Goal: Task Accomplishment & Management: Manage account settings

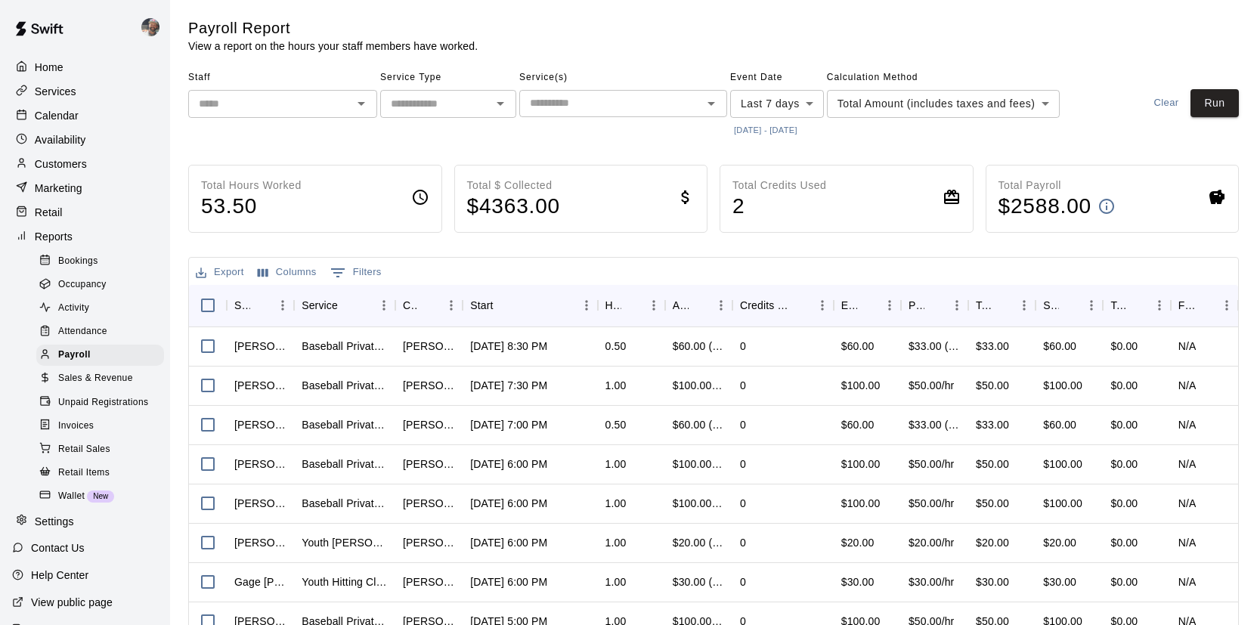
click at [87, 119] on div "Calendar" at bounding box center [85, 115] width 146 height 23
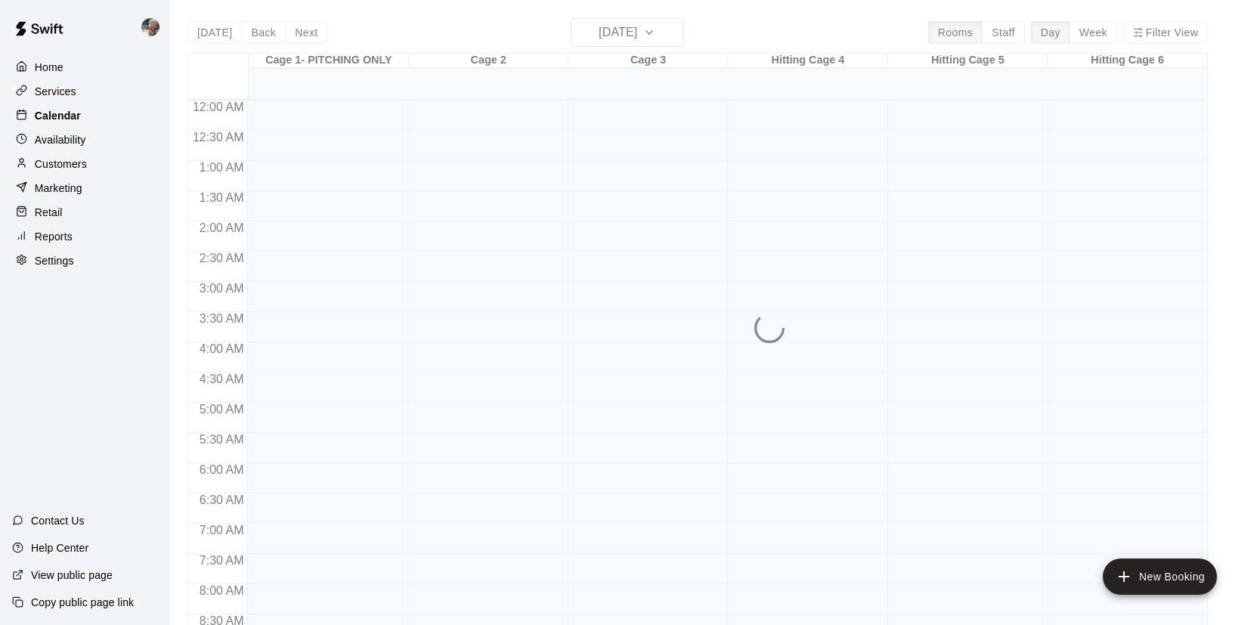
scroll to position [865, 0]
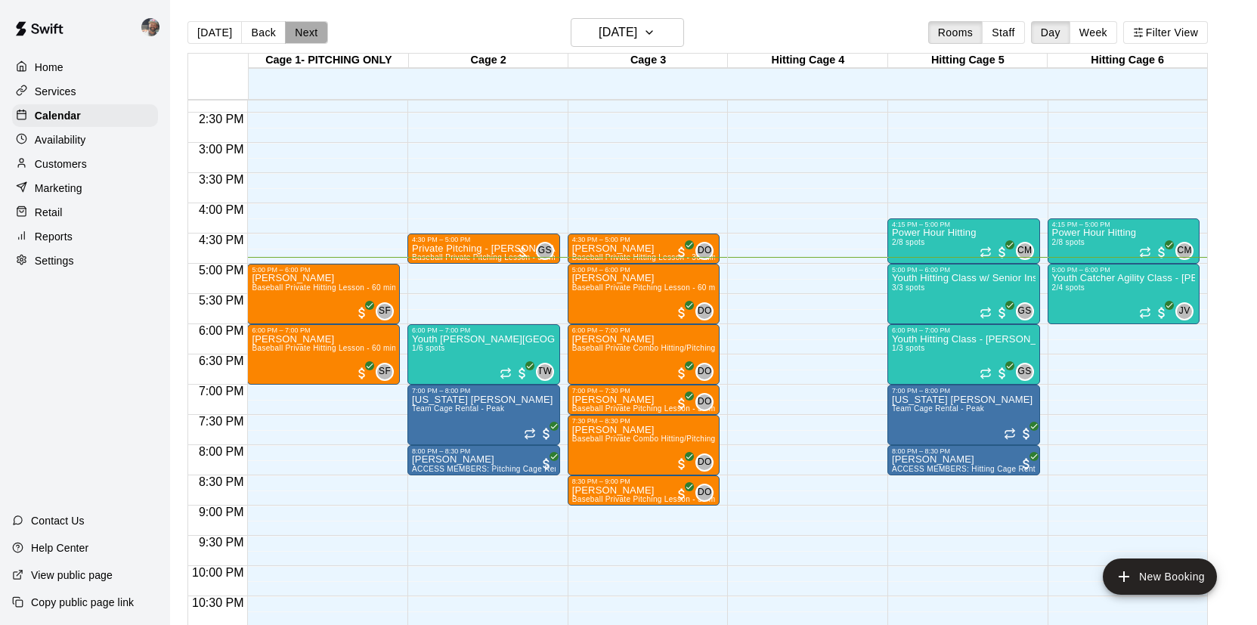
click at [307, 30] on button "Next" at bounding box center [306, 32] width 42 height 23
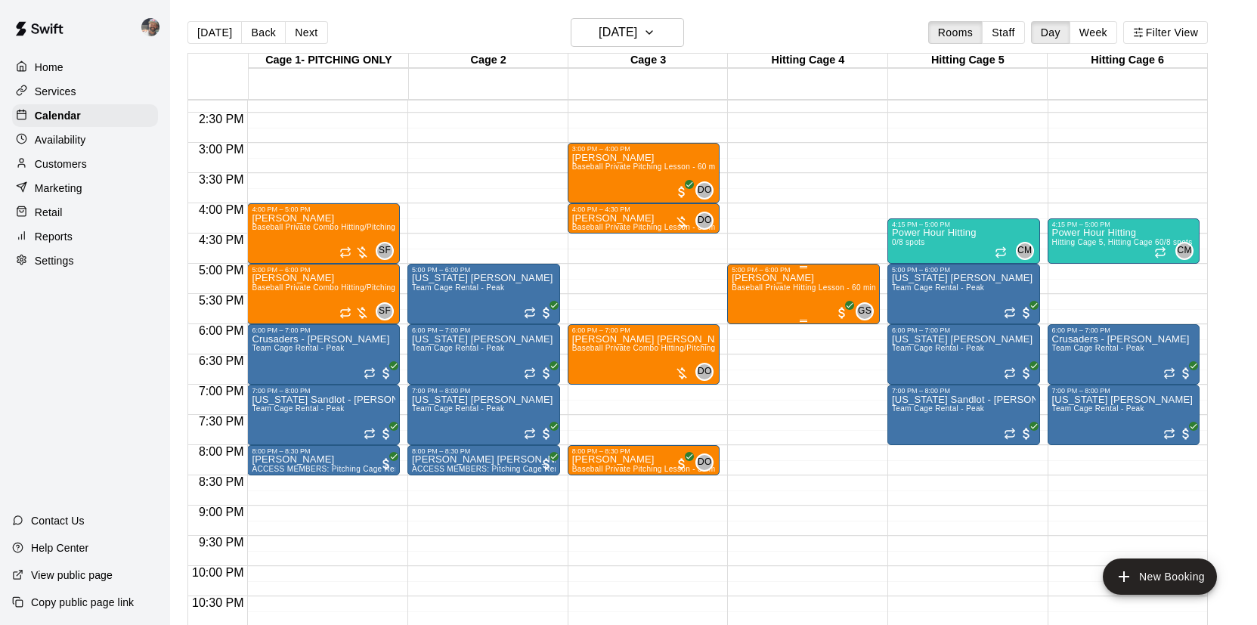
click at [755, 308] on div "[PERSON_NAME] Baseball Private Hitting Lesson - 60 minutes" at bounding box center [804, 586] width 144 height 625
click at [745, 290] on icon "edit" at bounding box center [748, 291] width 14 height 14
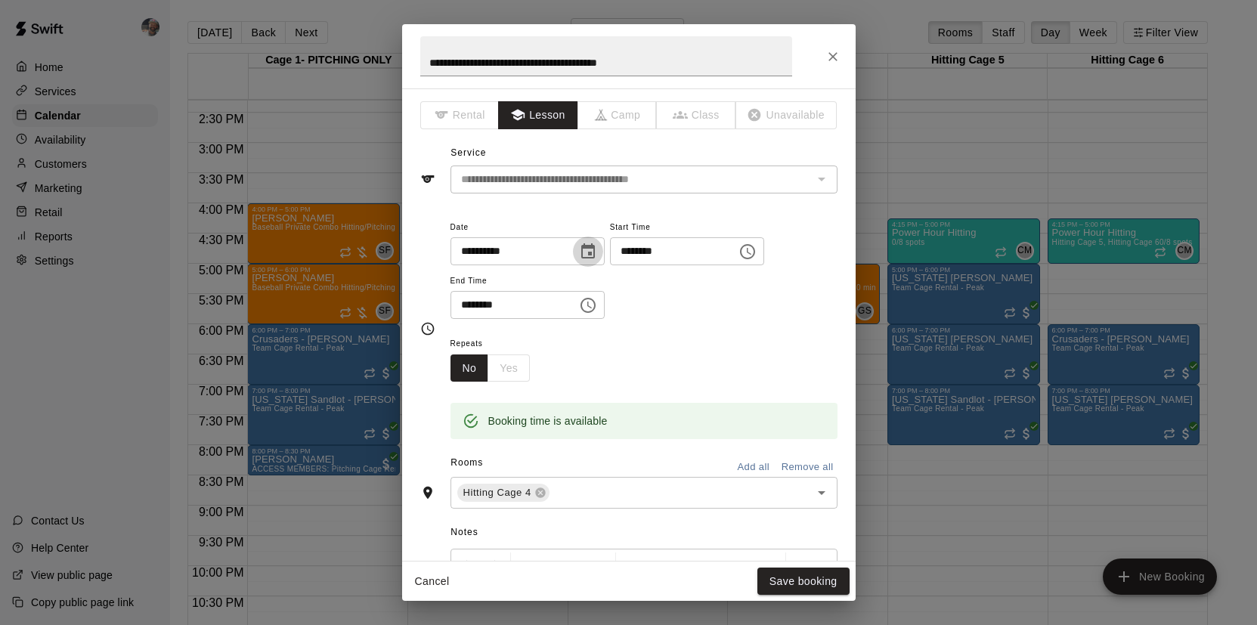
click at [595, 252] on icon "Choose date, selected date is Oct 15, 2025" at bounding box center [588, 250] width 14 height 15
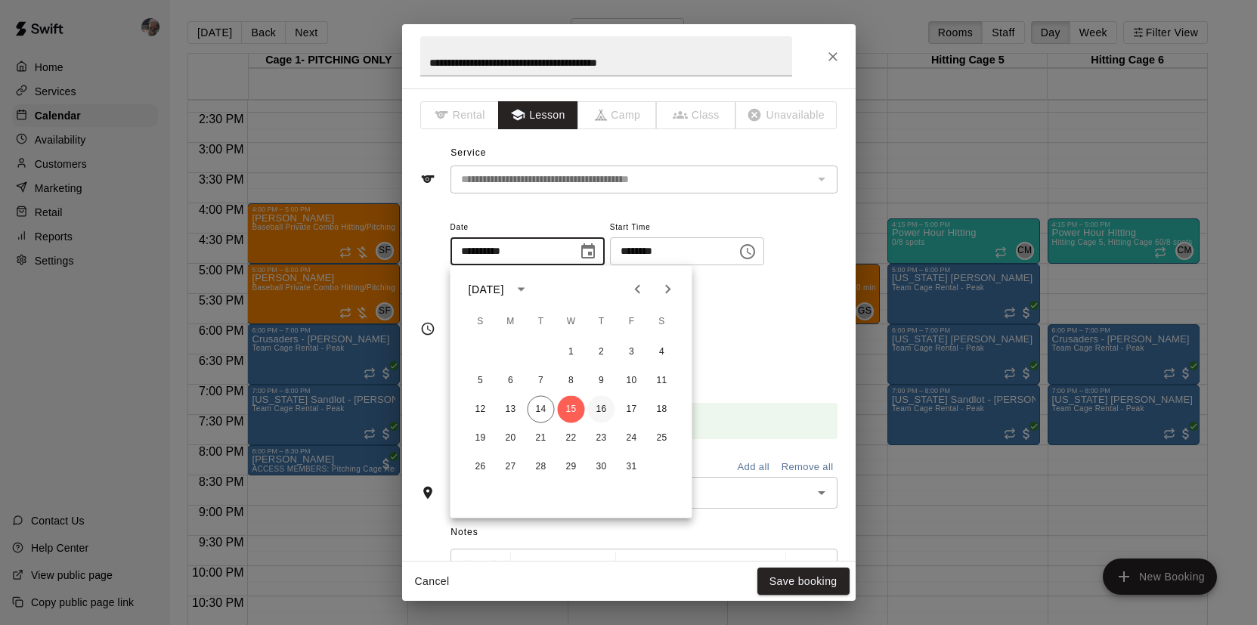
click at [604, 402] on button "16" at bounding box center [601, 409] width 27 height 27
type input "**********"
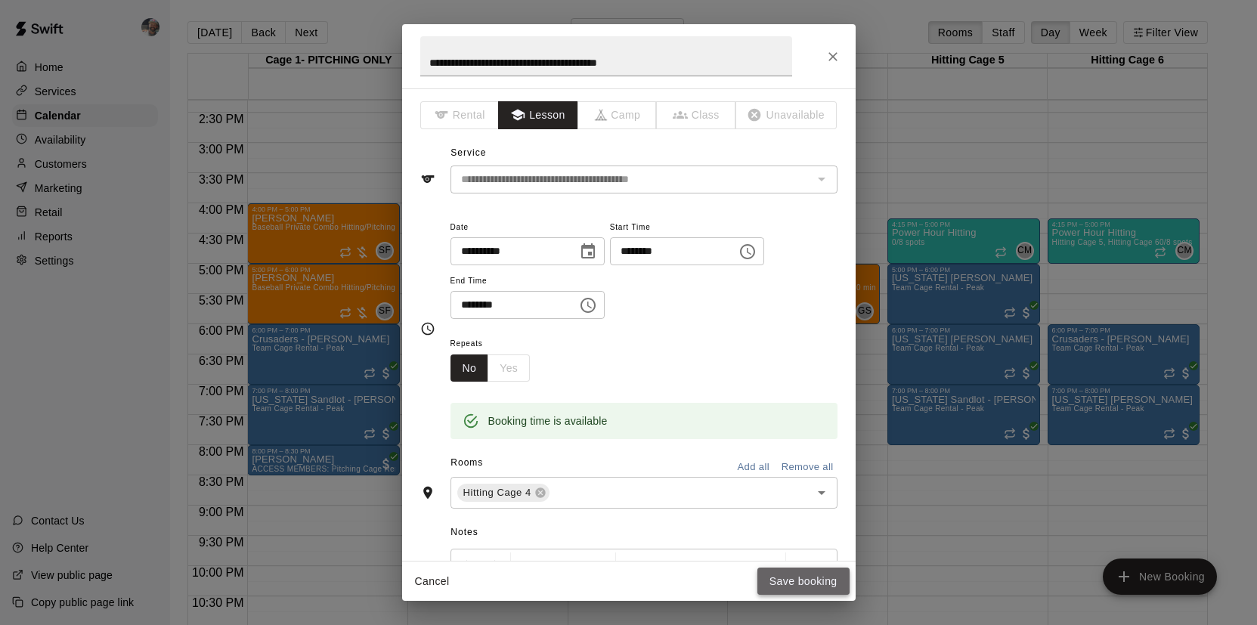
click at [799, 576] on button "Save booking" at bounding box center [804, 582] width 92 height 28
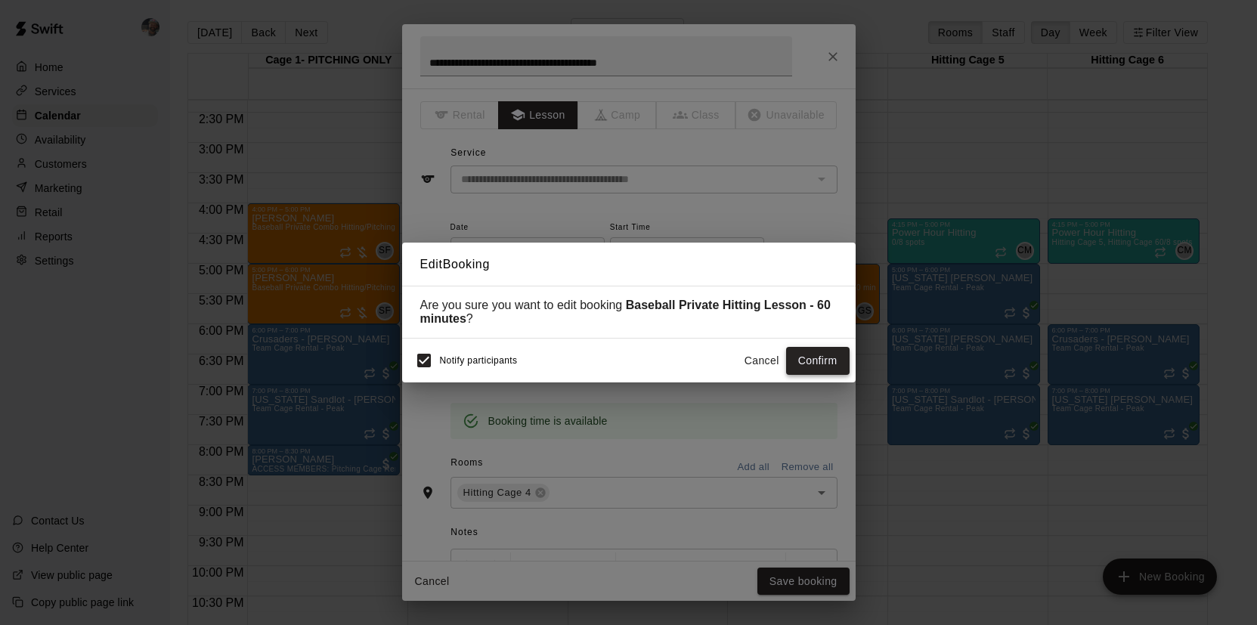
click at [822, 360] on button "Confirm" at bounding box center [818, 361] width 64 height 28
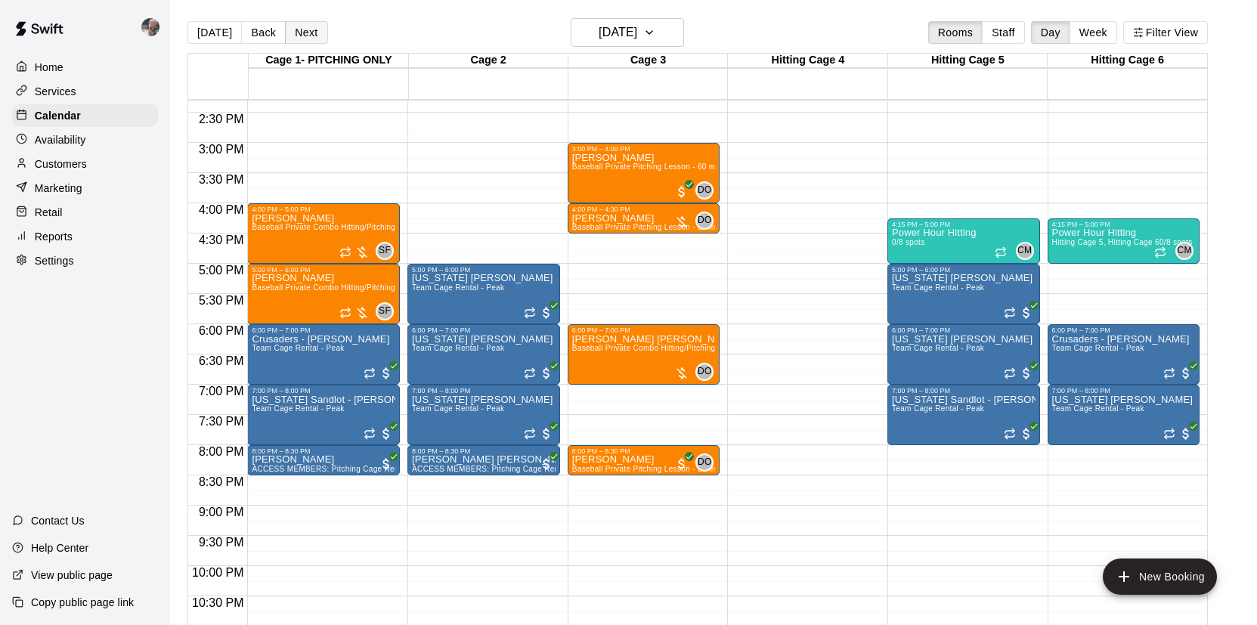
click at [302, 28] on button "Next" at bounding box center [306, 32] width 42 height 23
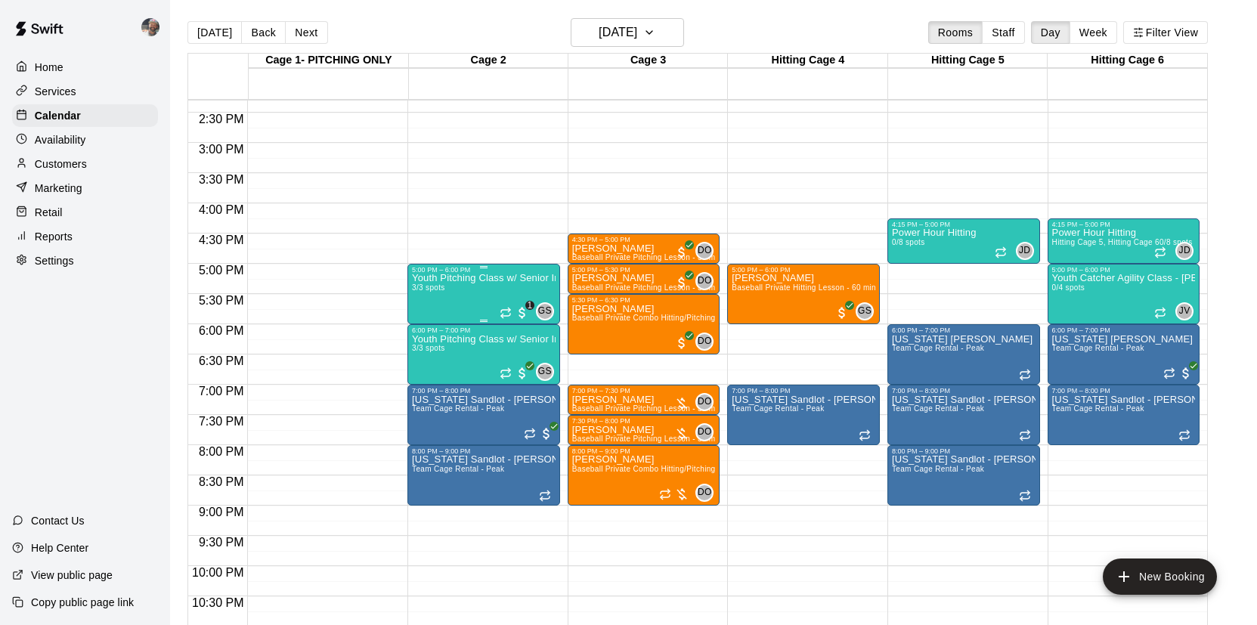
click at [463, 293] on div "Youth Pitching Class w/ Senior Instructor 3/3 spots" at bounding box center [484, 586] width 144 height 625
click at [426, 324] on img "edit" at bounding box center [428, 326] width 17 height 17
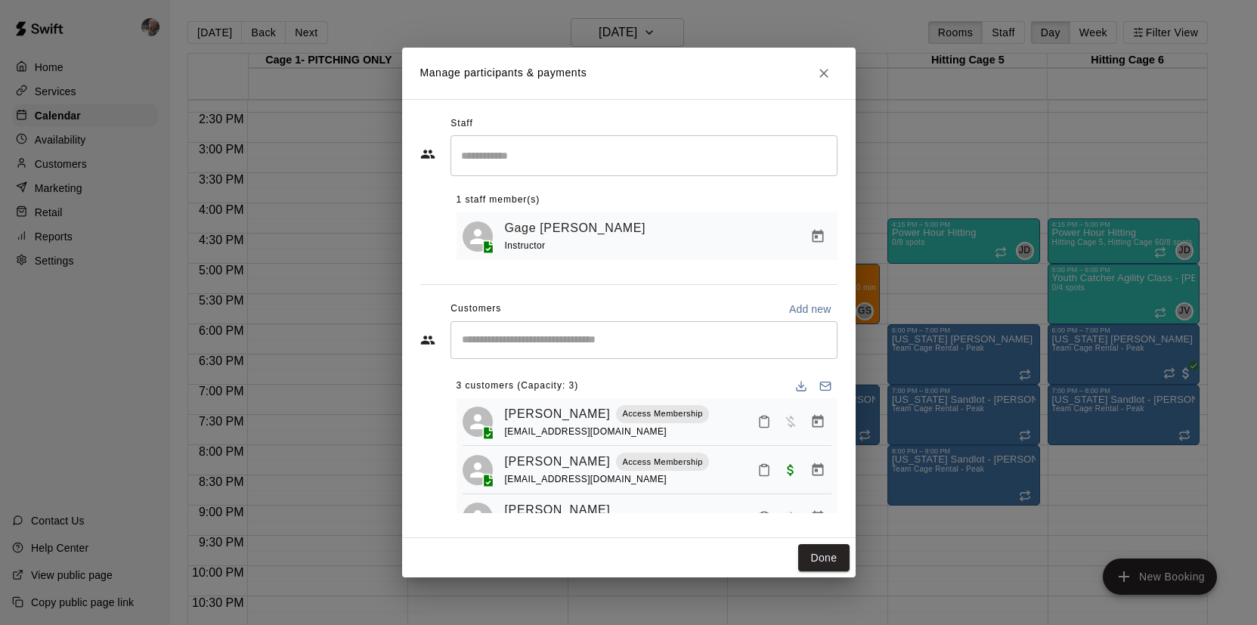
scroll to position [37, 0]
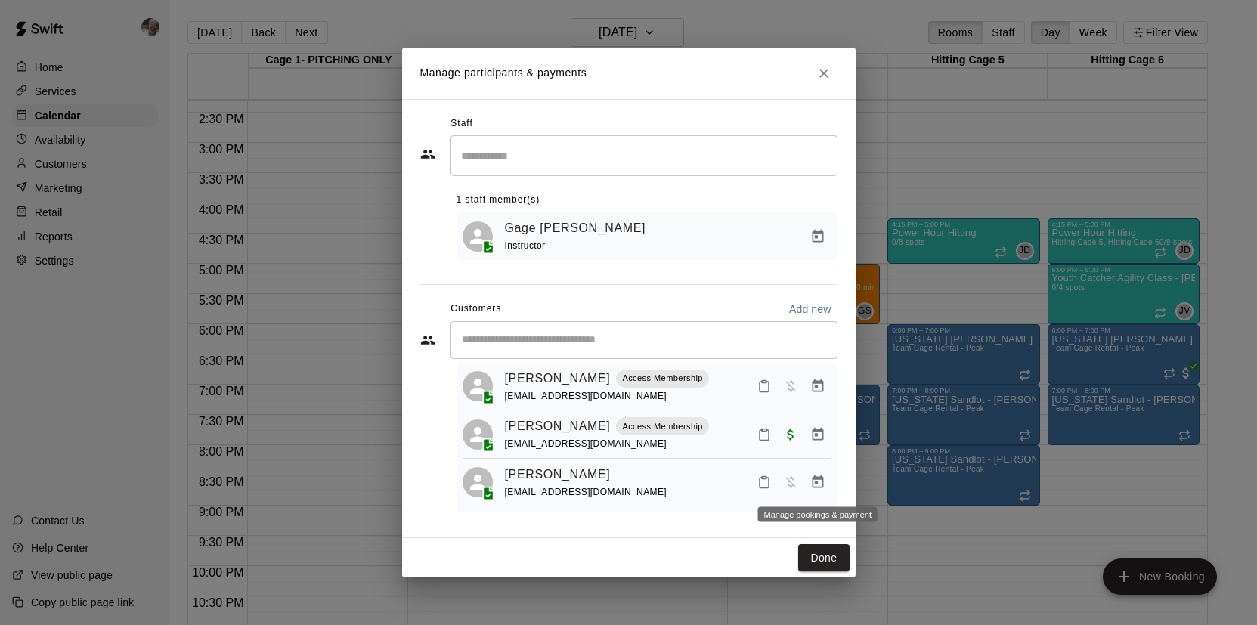
click at [820, 485] on icon "Manage bookings & payment" at bounding box center [817, 482] width 15 height 15
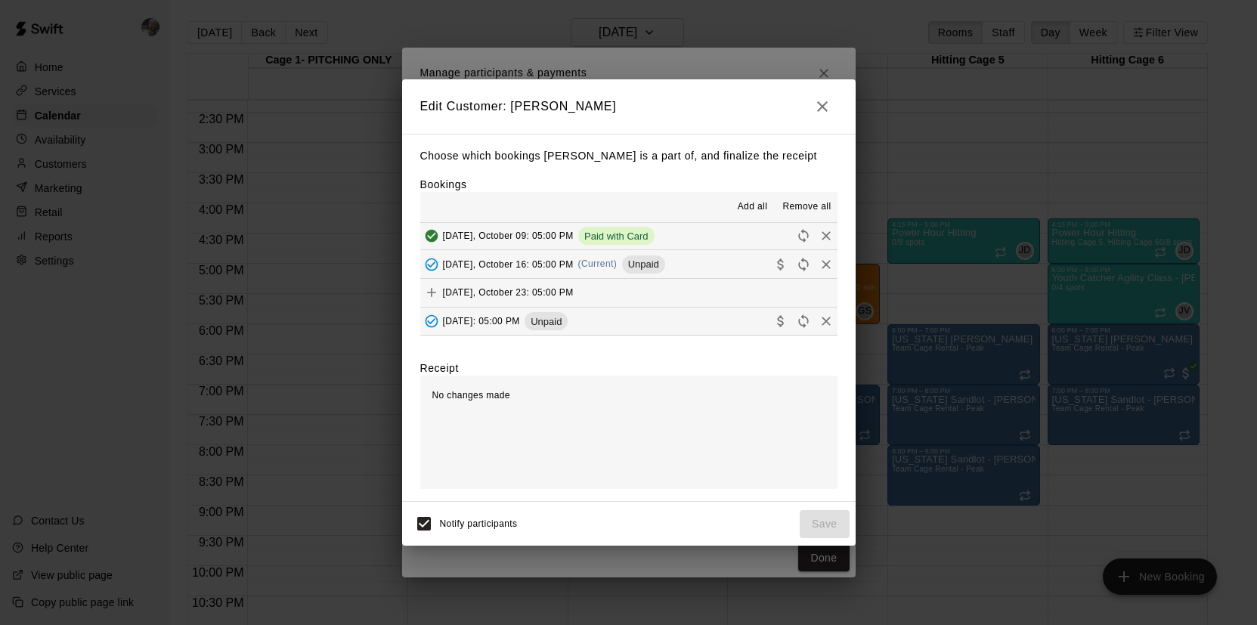
scroll to position [212, 0]
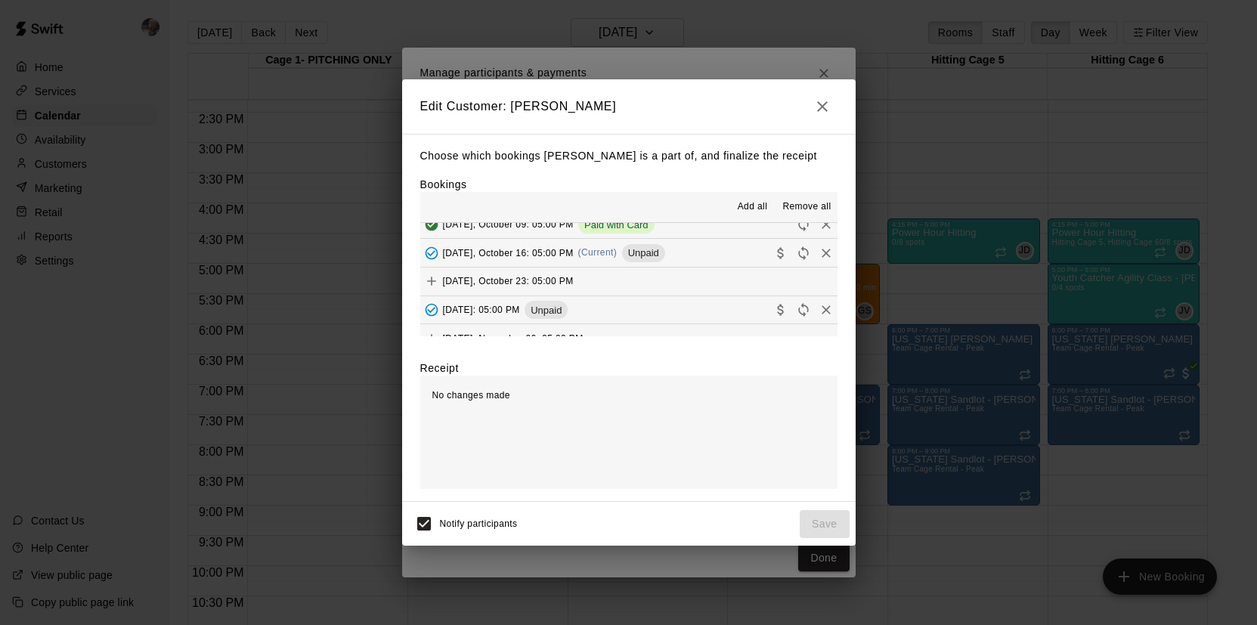
click at [742, 257] on button "[DATE], October 16: 05:00 PM (Current) Unpaid" at bounding box center [628, 253] width 417 height 28
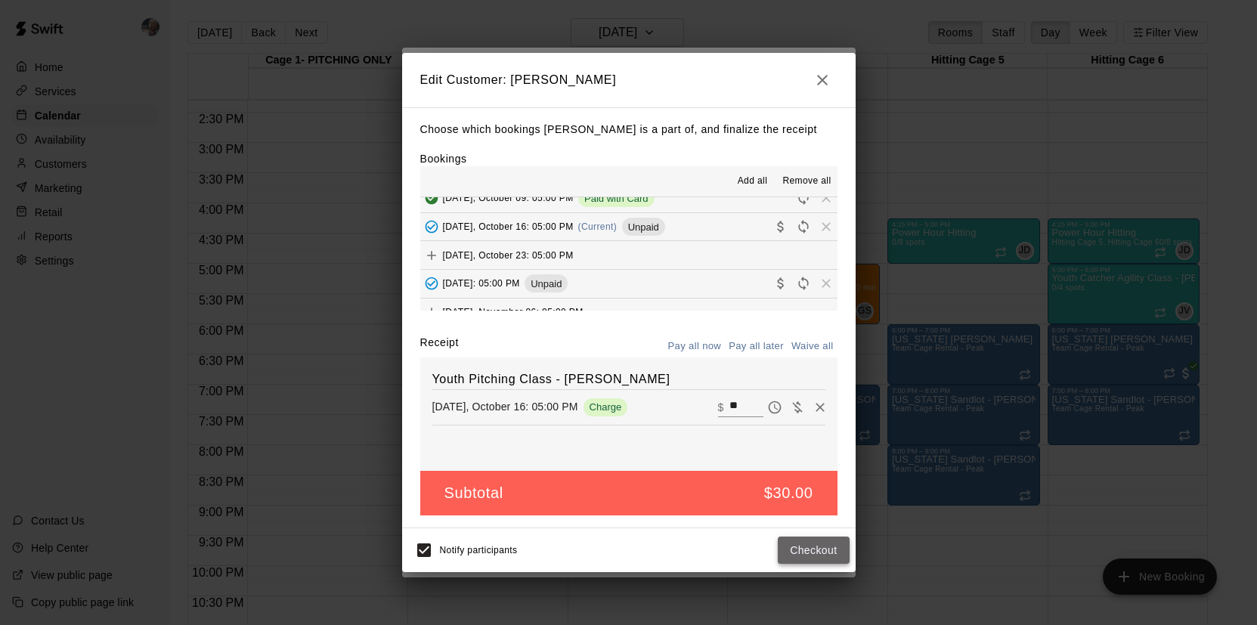
click at [814, 546] on button "Checkout" at bounding box center [813, 551] width 71 height 28
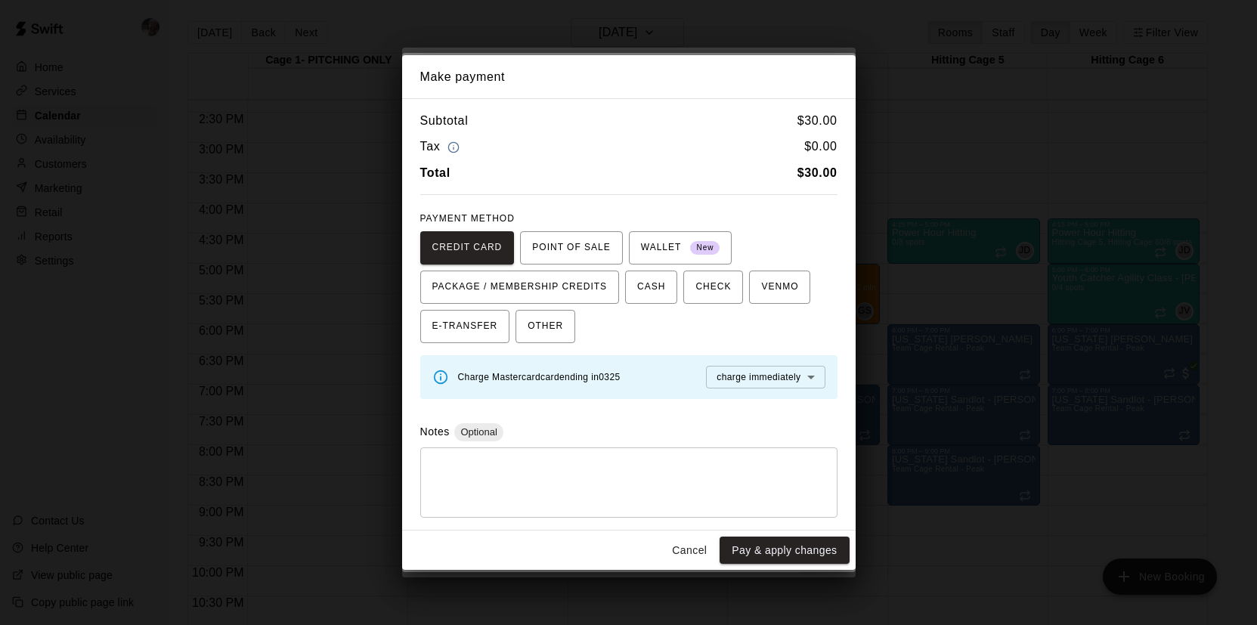
click at [814, 546] on button "Pay & apply changes" at bounding box center [784, 551] width 129 height 28
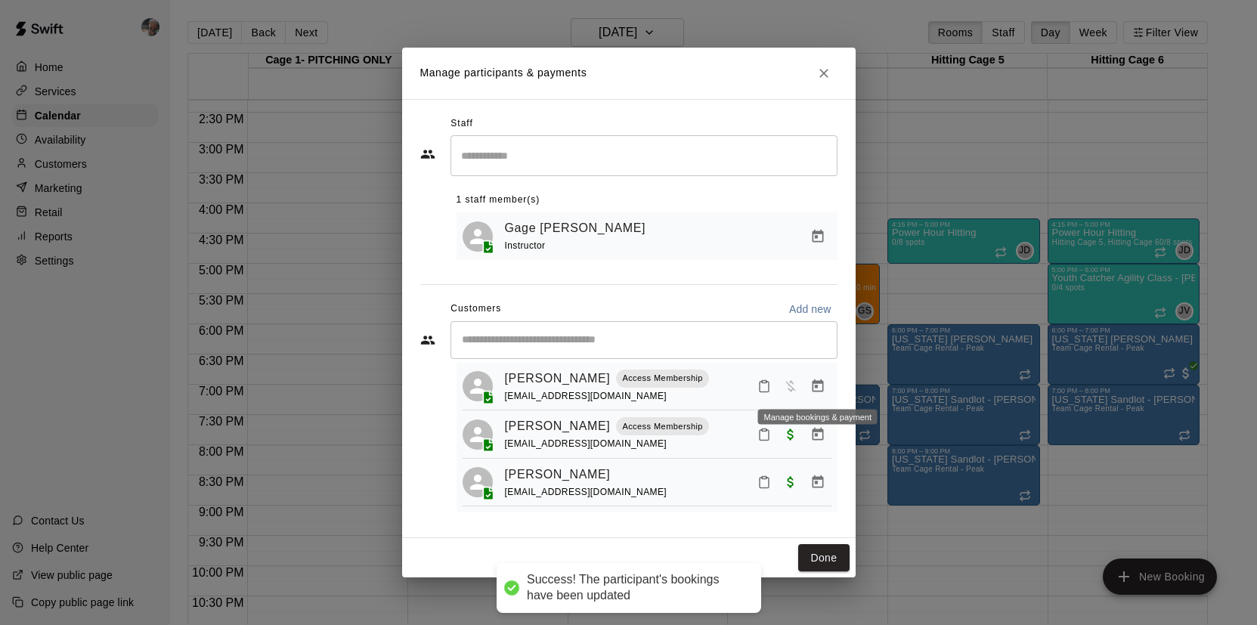
click at [818, 389] on icon "Manage bookings & payment" at bounding box center [817, 386] width 15 height 15
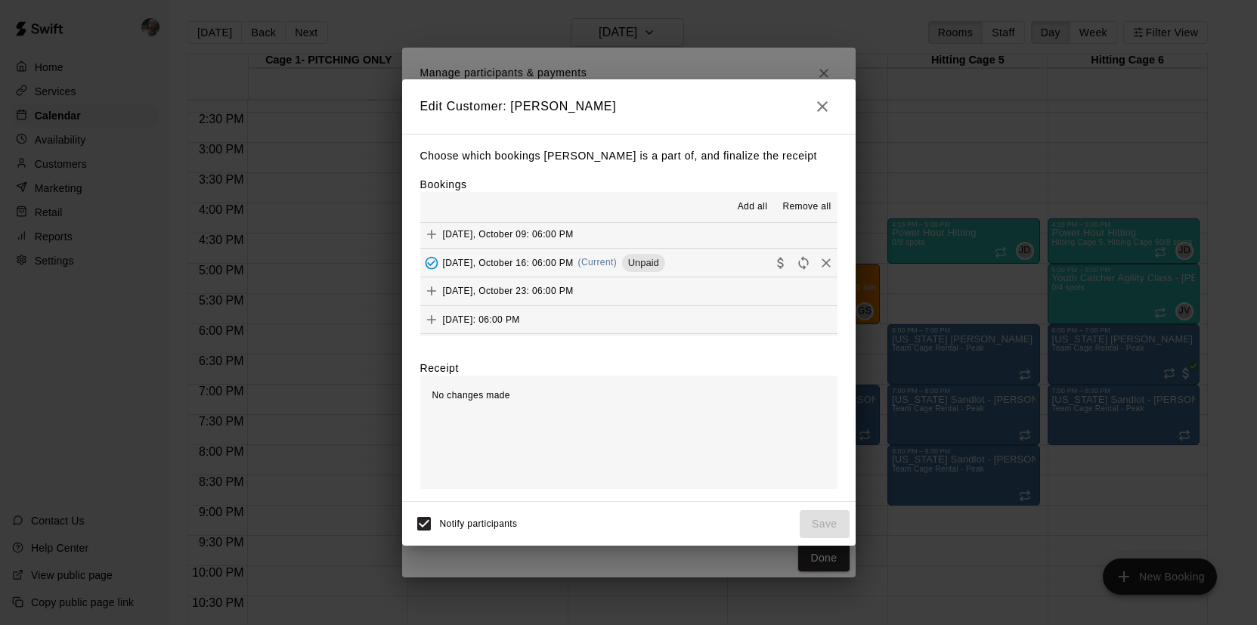
scroll to position [203, 0]
click at [749, 254] on button "[DATE], October 16: 06:00 PM (Current) Unpaid" at bounding box center [628, 262] width 417 height 28
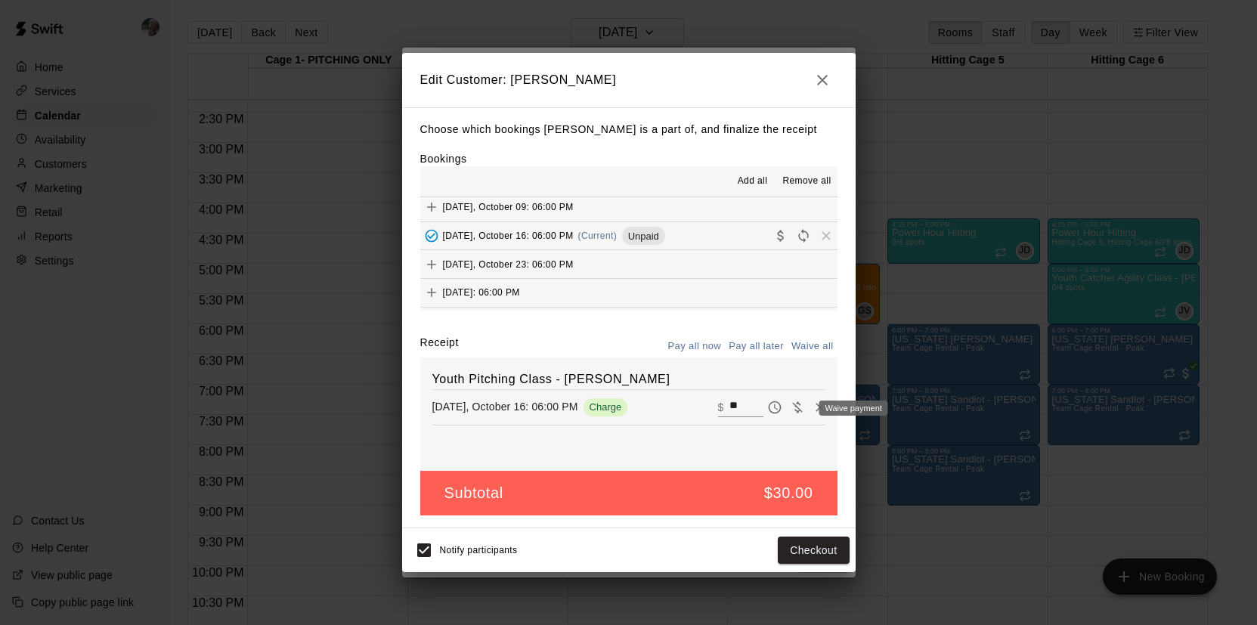
click at [815, 405] on div "Waive payment" at bounding box center [849, 408] width 81 height 18
click at [820, 406] on div "Waive payment" at bounding box center [854, 408] width 69 height 15
click at [820, 408] on icon "Remove" at bounding box center [820, 407] width 9 height 9
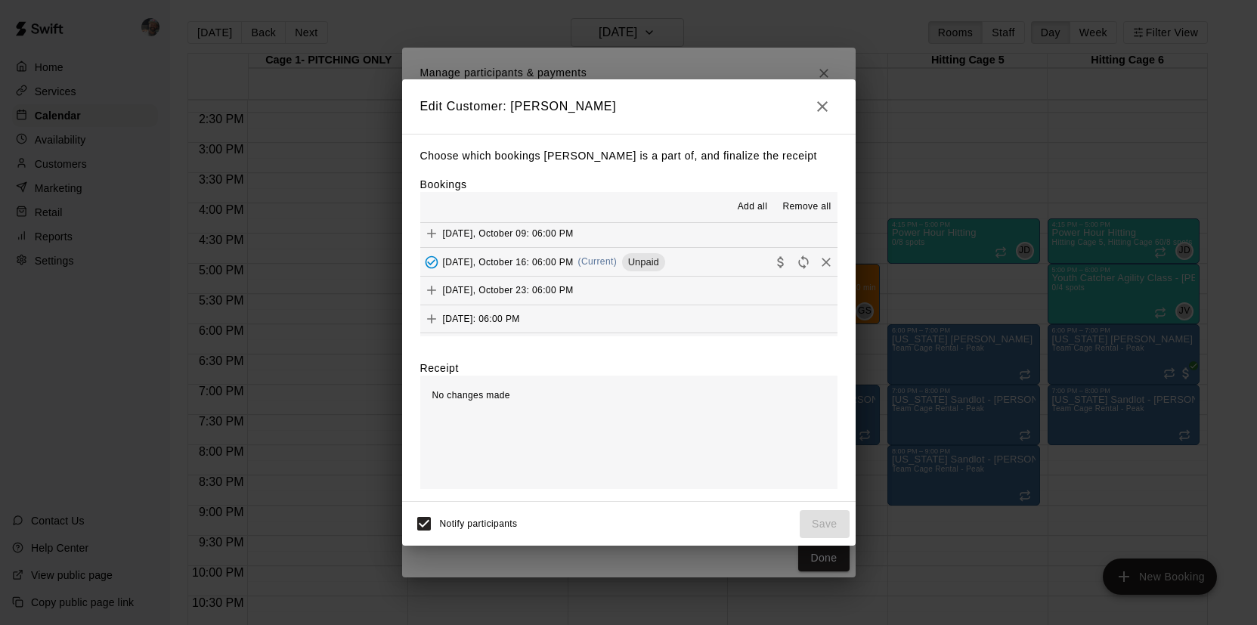
click at [712, 268] on button "[DATE], October 16: 06:00 PM (Current) Unpaid" at bounding box center [628, 262] width 417 height 28
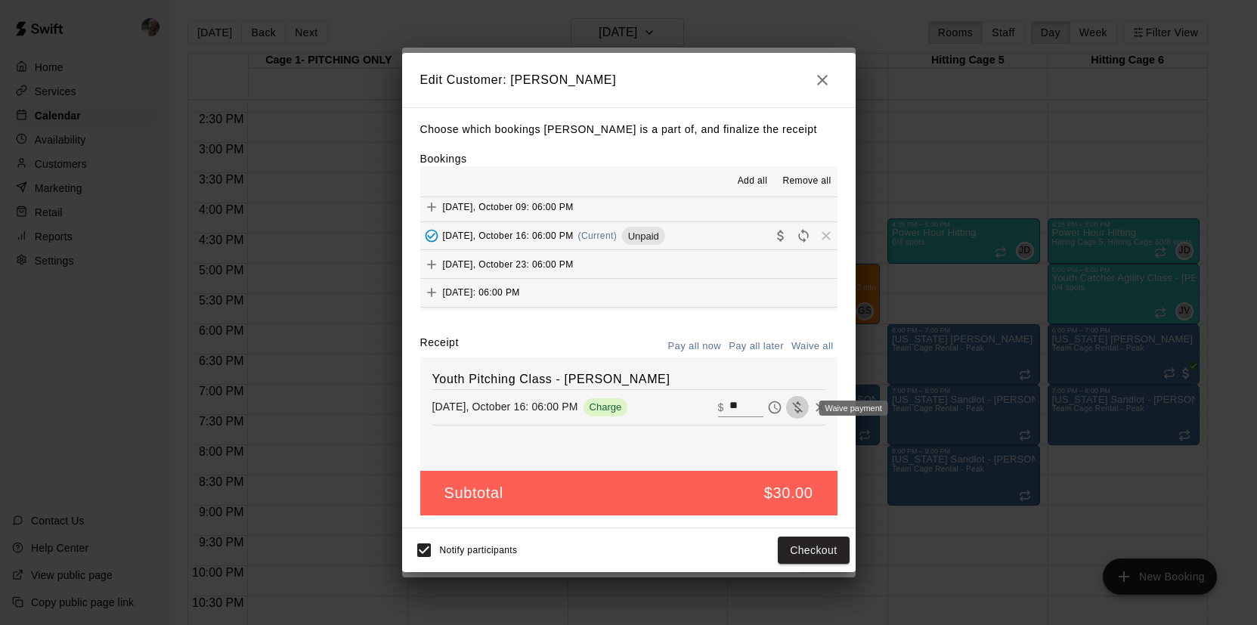
click at [801, 407] on icon "Waive payment" at bounding box center [797, 407] width 15 height 15
type input "*"
click at [814, 547] on button "Save" at bounding box center [825, 551] width 50 height 28
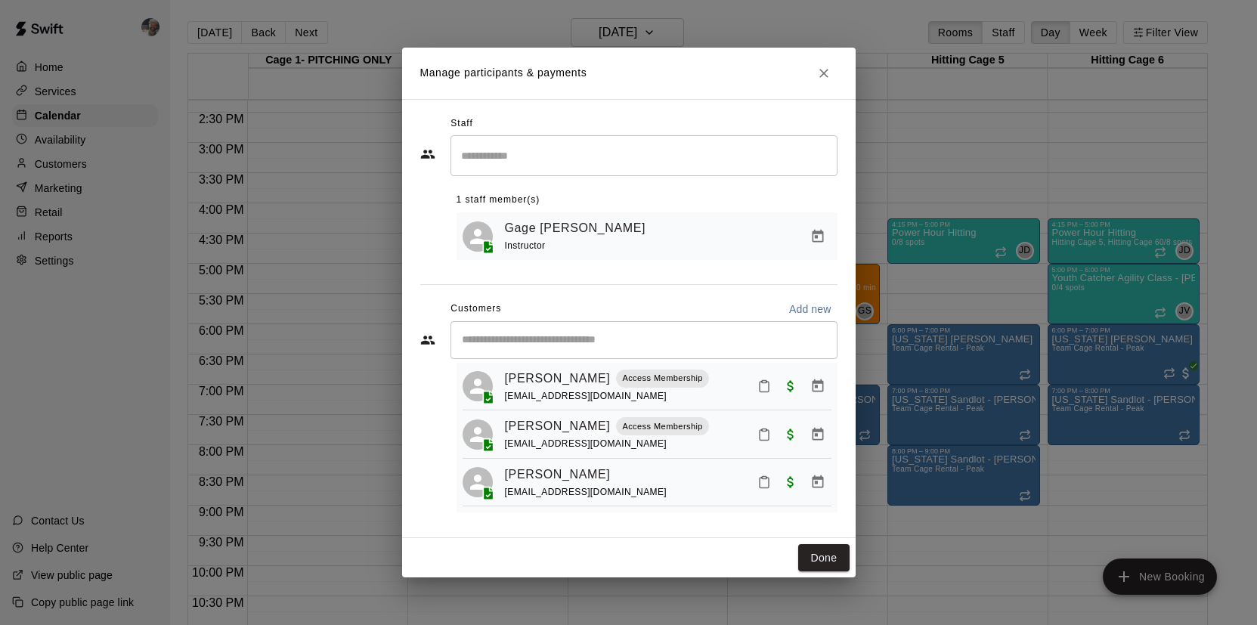
click at [736, 110] on div "Staff ​ 1 staff member(s) Gage [PERSON_NAME] Instructor Customers Add new ​ 3 c…" at bounding box center [629, 318] width 454 height 439
click at [813, 549] on button "Done" at bounding box center [823, 558] width 51 height 28
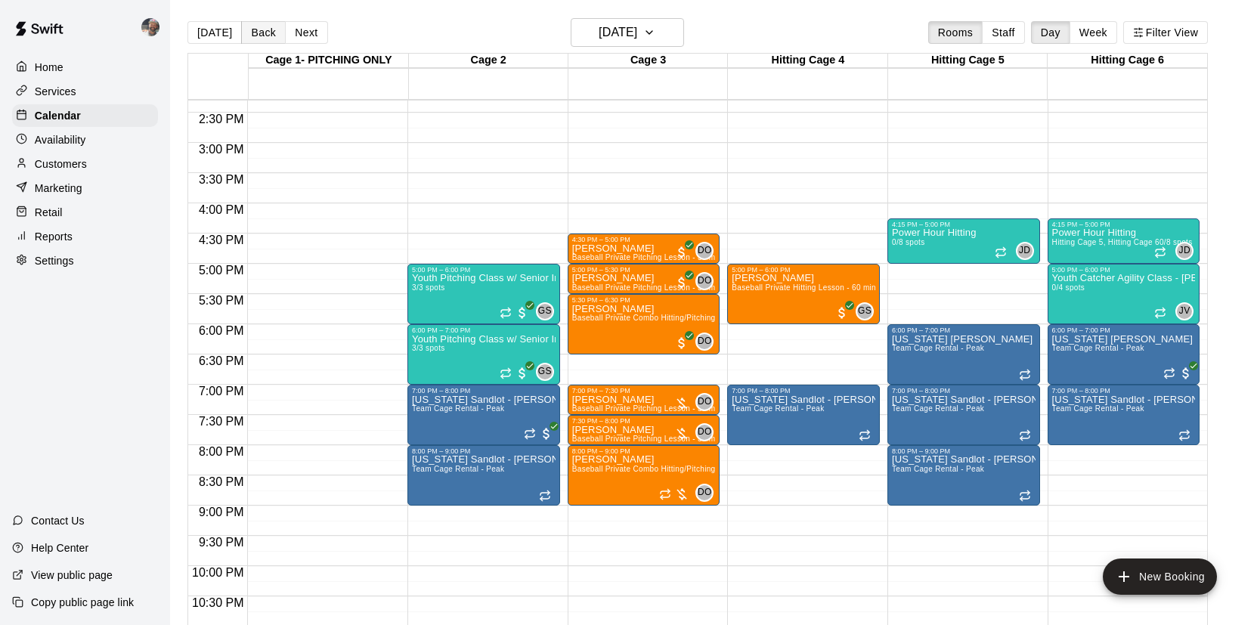
click at [271, 34] on button "Back" at bounding box center [263, 32] width 45 height 23
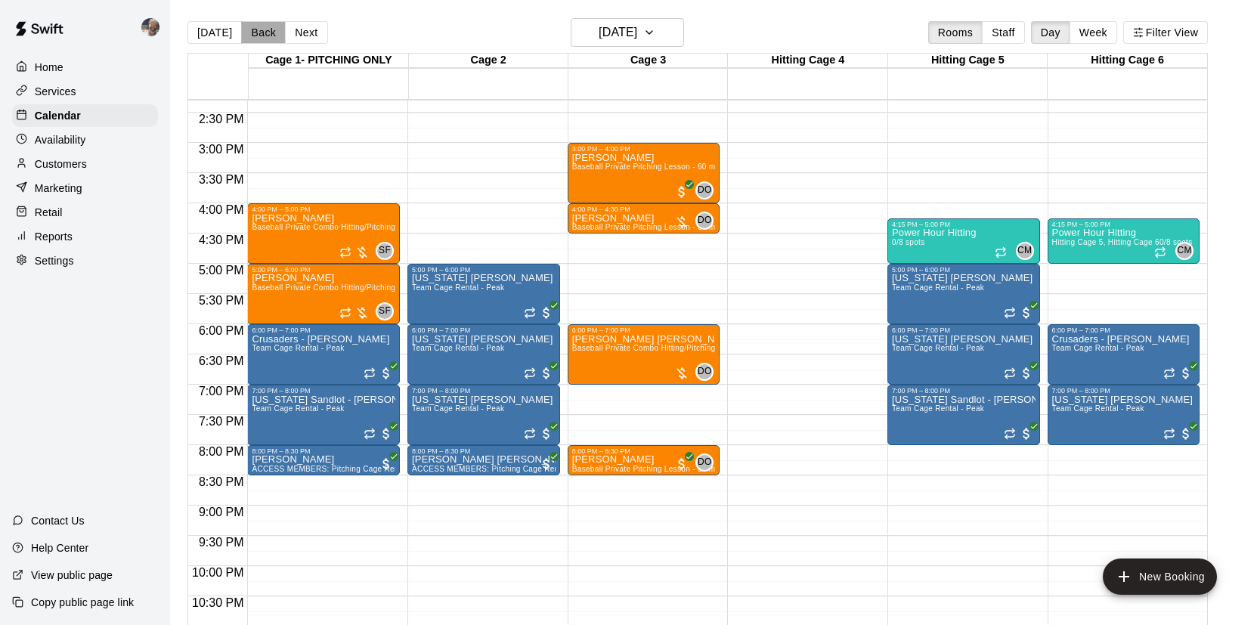
click at [271, 34] on button "Back" at bounding box center [263, 32] width 45 height 23
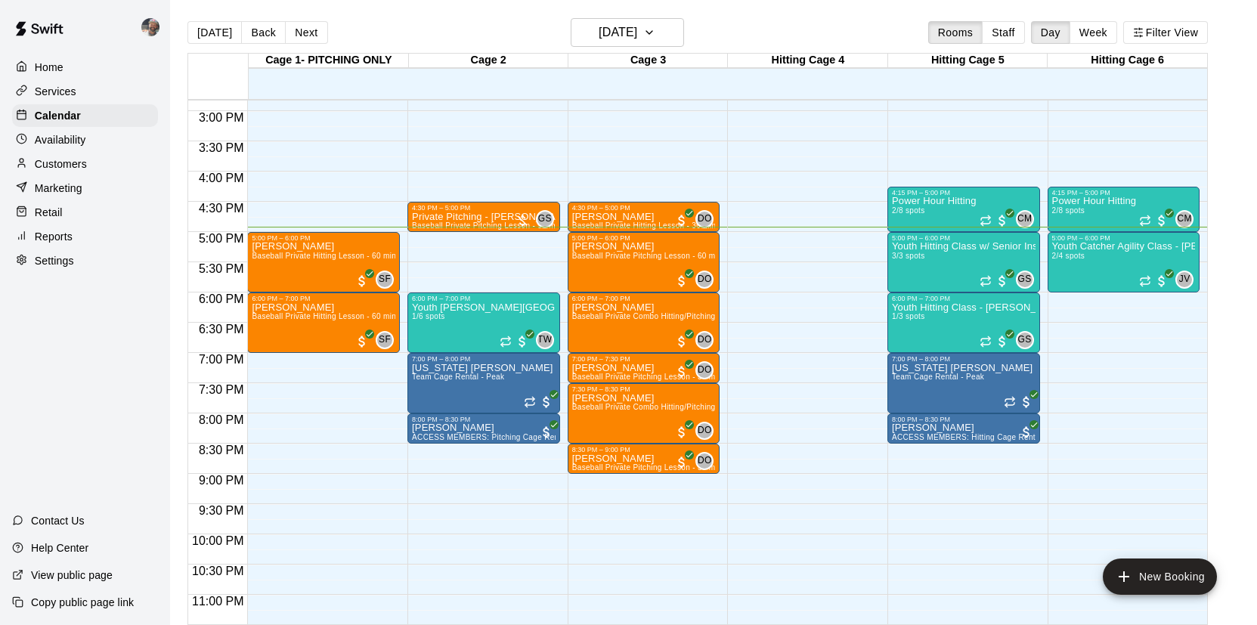
scroll to position [910, 0]
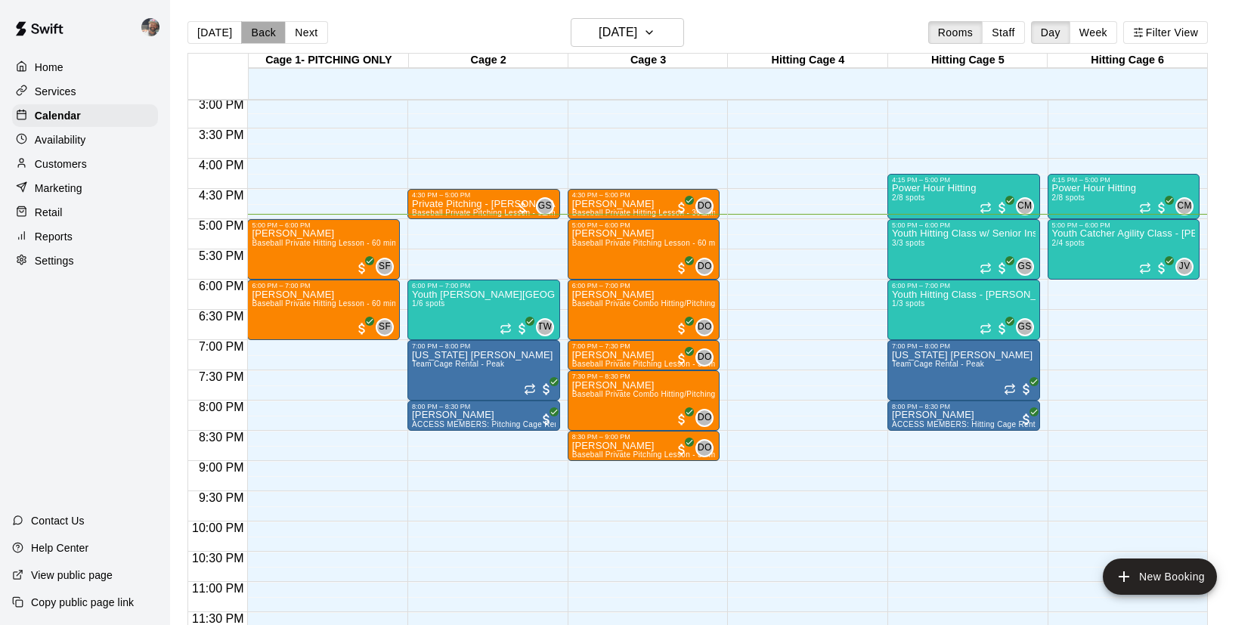
click at [259, 33] on button "Back" at bounding box center [263, 32] width 45 height 23
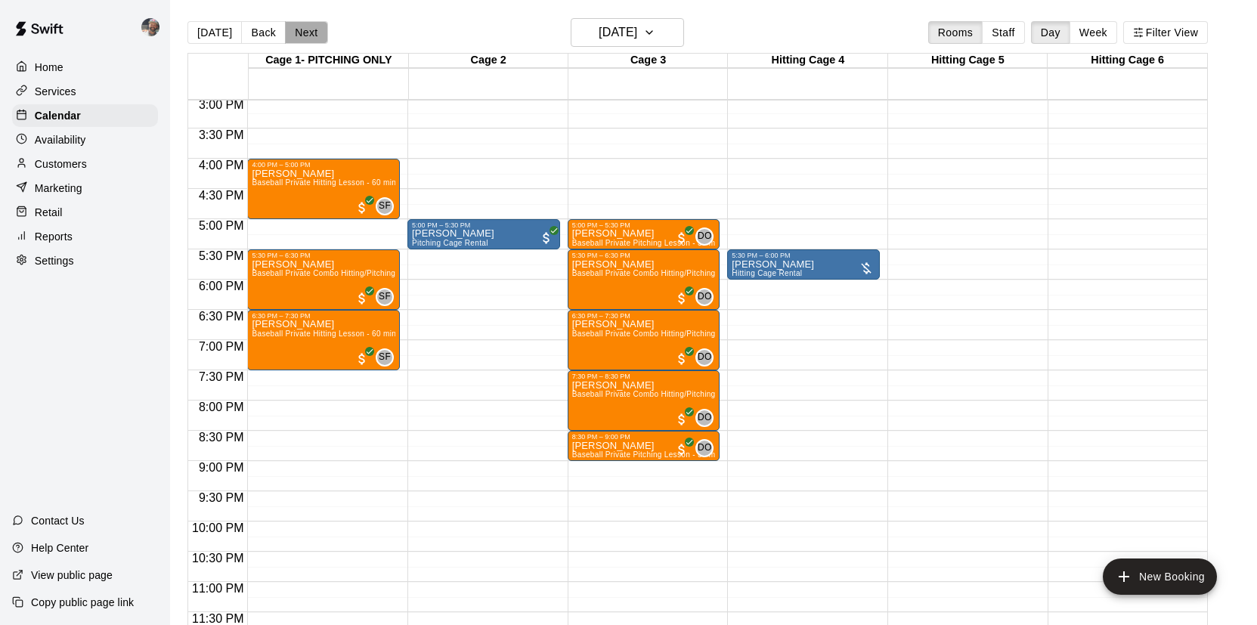
click at [305, 33] on button "Next" at bounding box center [306, 32] width 42 height 23
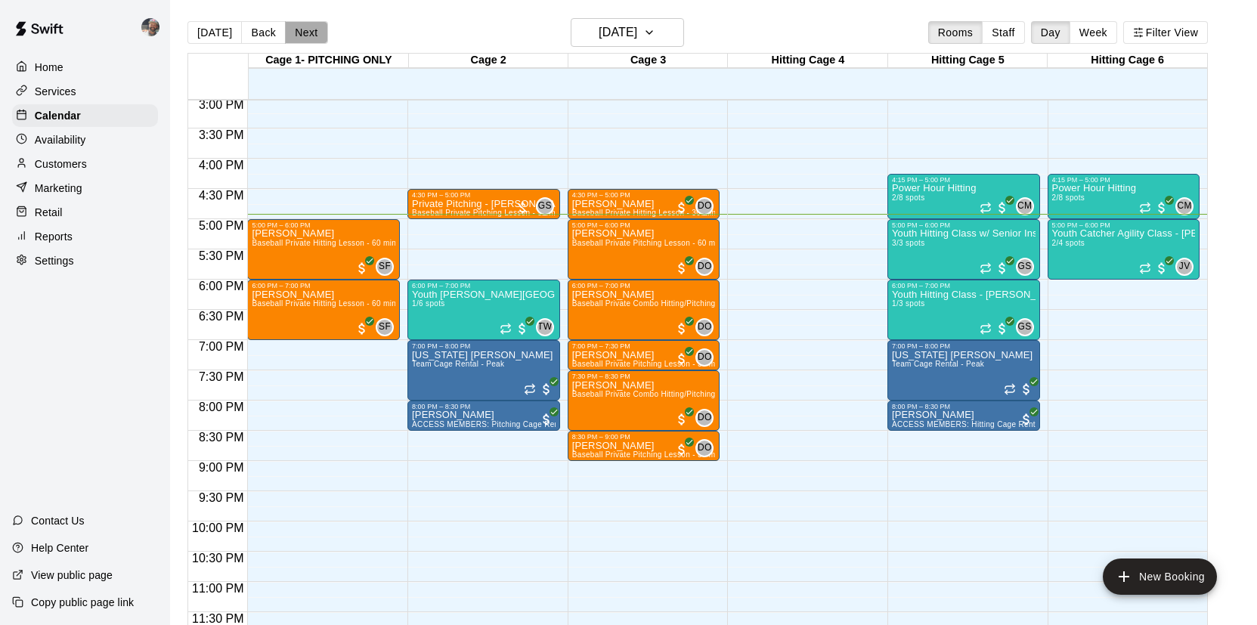
click at [305, 33] on button "Next" at bounding box center [306, 32] width 42 height 23
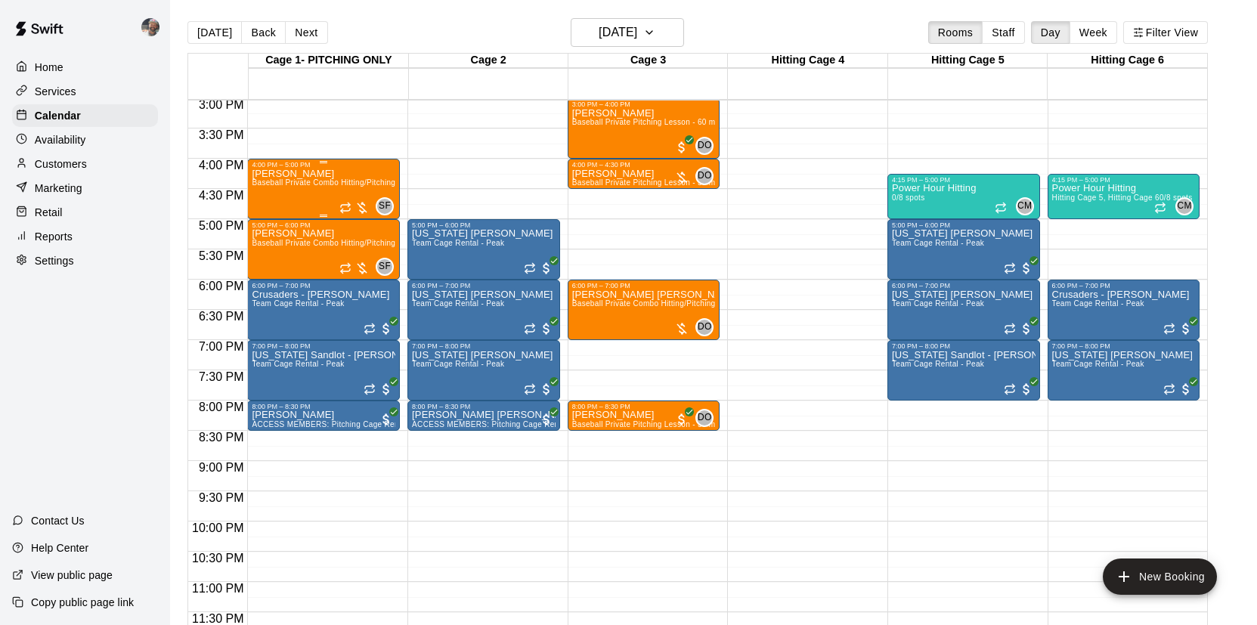
click at [278, 203] on div "[PERSON_NAME] Baseball Private Combo Hitting/Pitching Lesson - 60 minutes" at bounding box center [324, 481] width 144 height 625
click at [274, 222] on img "edit" at bounding box center [267, 219] width 17 height 17
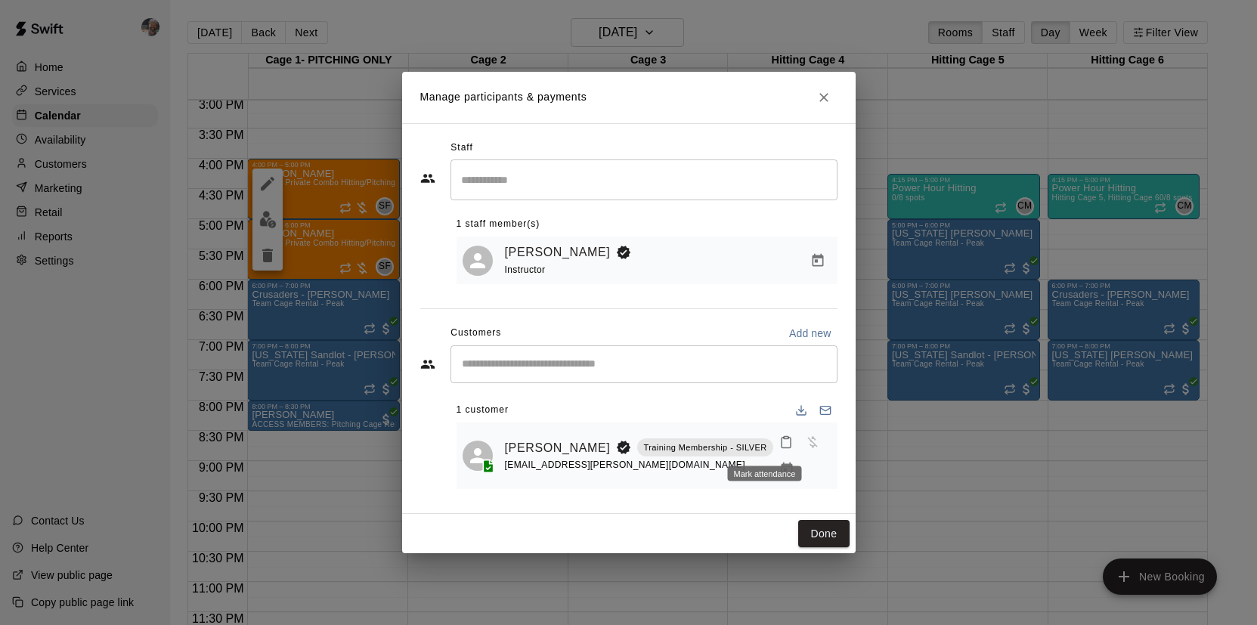
click at [766, 464] on div "Mark attendance" at bounding box center [765, 469] width 77 height 27
click at [756, 491] on div "Staff ​ 1 staff member(s) [PERSON_NAME] Instructor Customers Add new ​ 1 custom…" at bounding box center [628, 318] width 417 height 365
click at [773, 478] on button "Manage bookings & payment" at bounding box center [786, 469] width 27 height 27
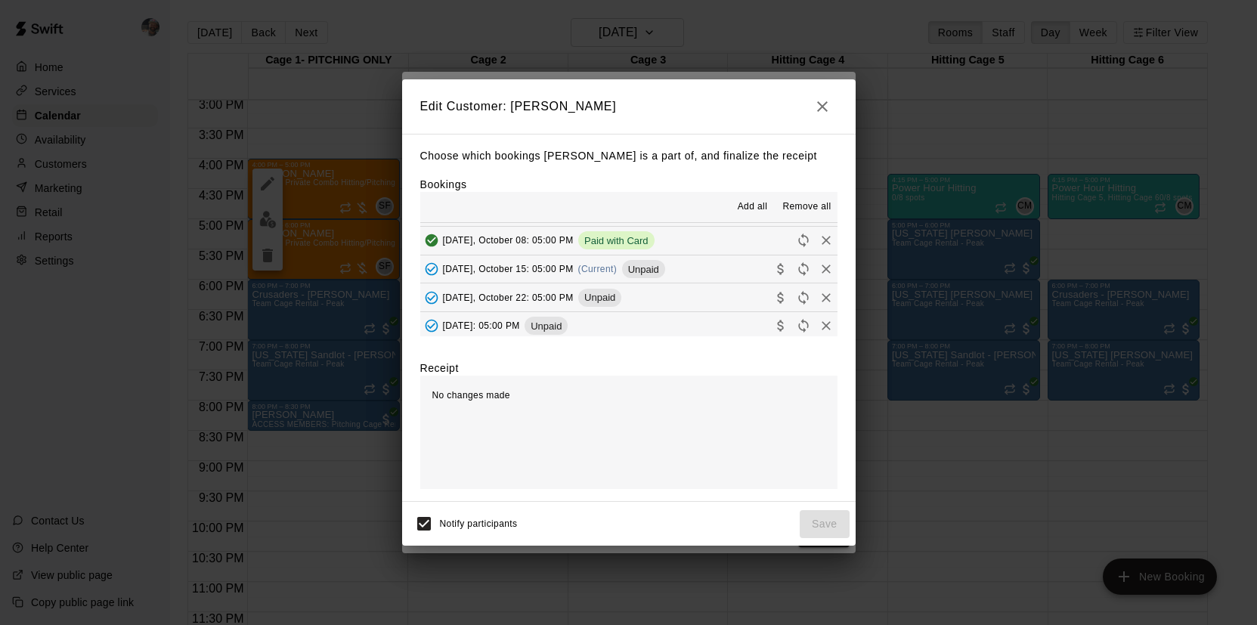
scroll to position [177, 0]
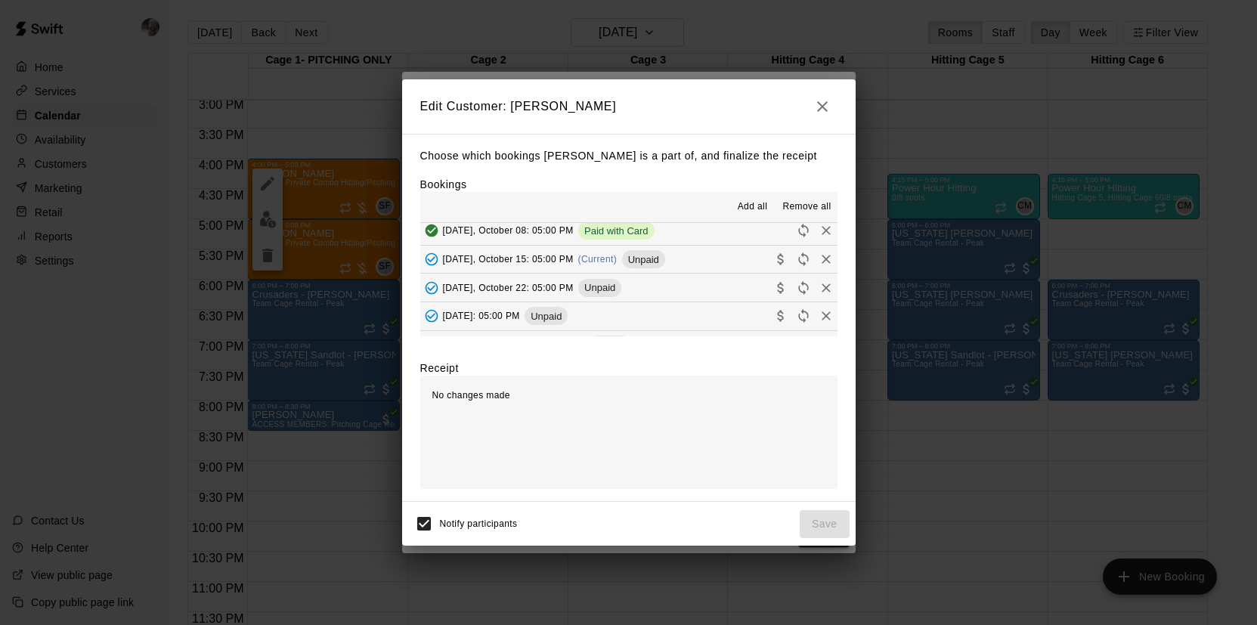
click at [738, 256] on button "[DATE], October 15: 05:00 PM (Current) Unpaid" at bounding box center [628, 260] width 417 height 28
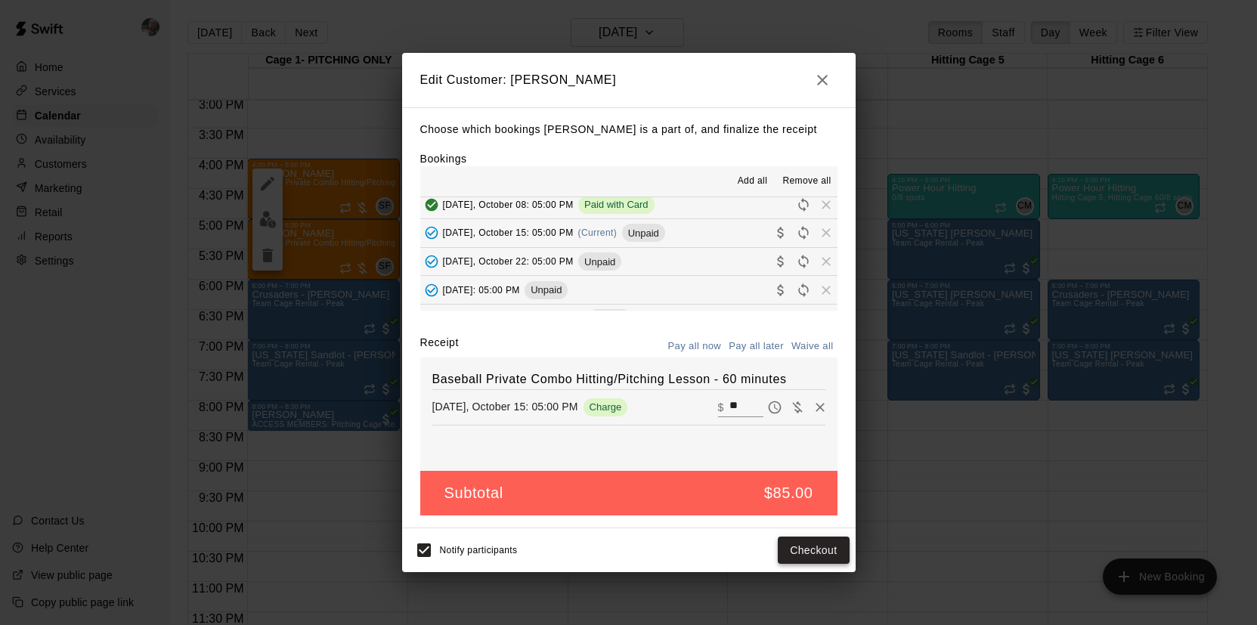
click at [813, 551] on button "Checkout" at bounding box center [813, 551] width 71 height 28
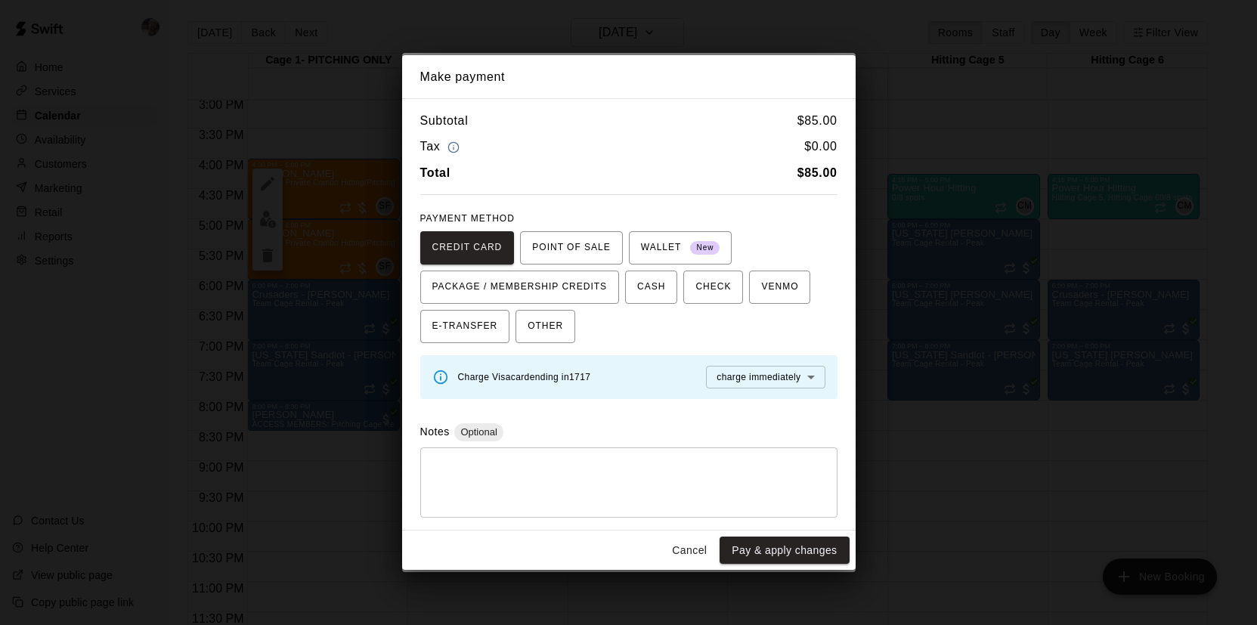
click at [813, 551] on button "Pay & apply changes" at bounding box center [784, 551] width 129 height 28
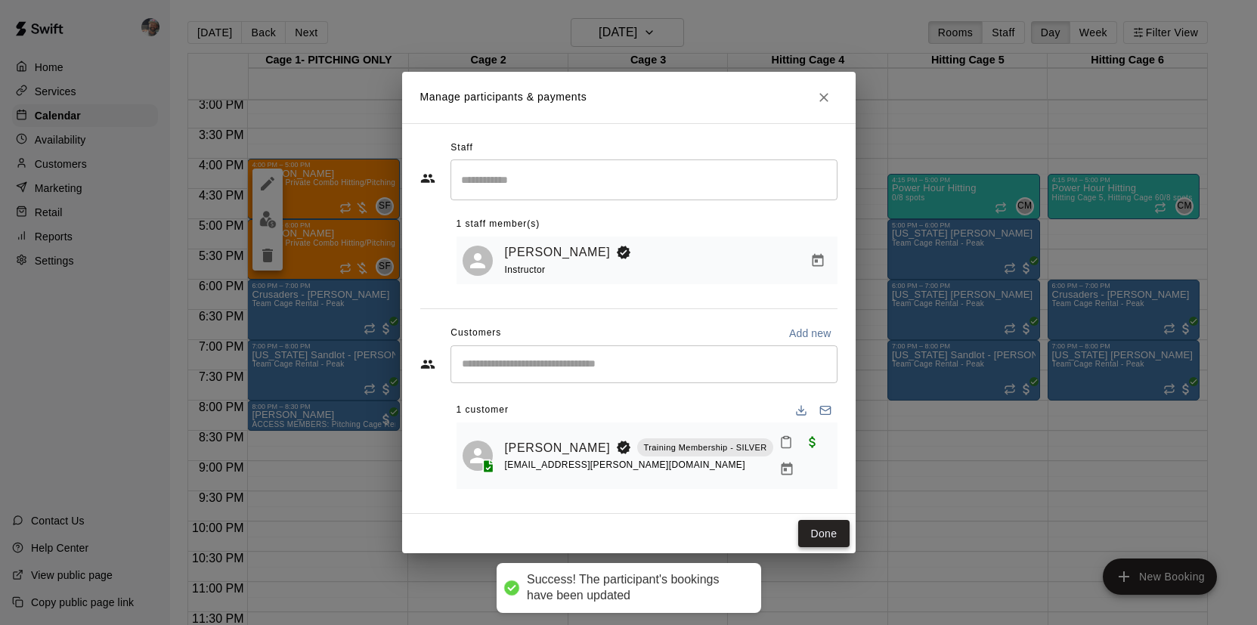
click at [823, 531] on button "Done" at bounding box center [823, 534] width 51 height 28
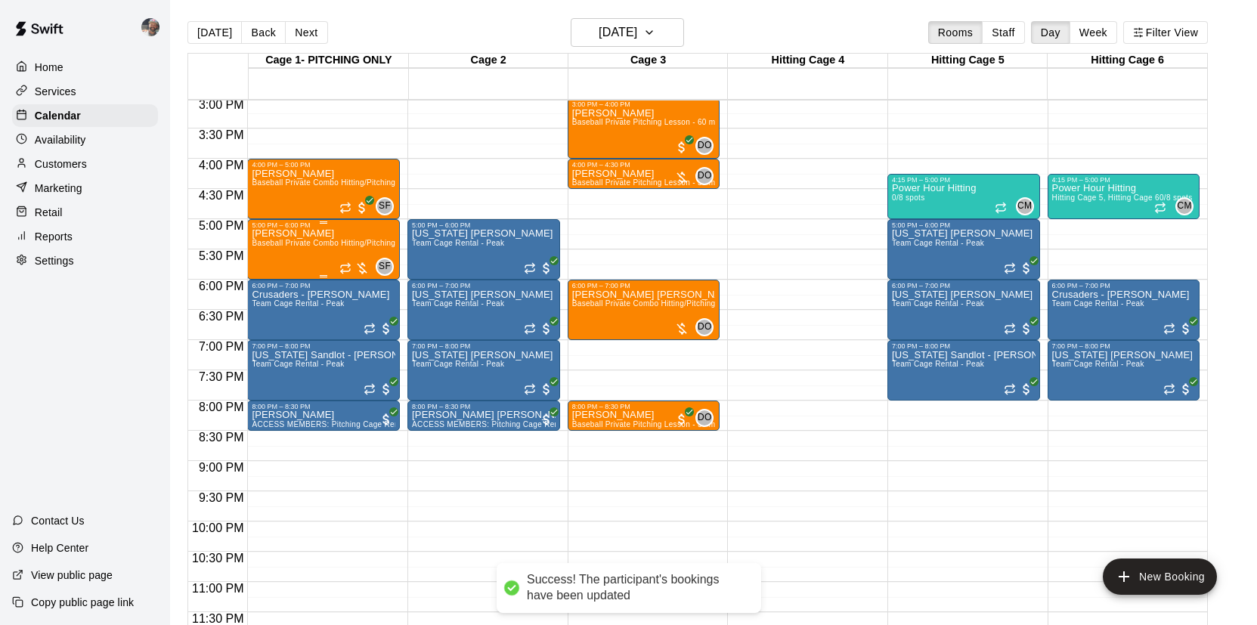
click at [302, 259] on div "[PERSON_NAME] Baseball Private Combo Hitting/Pitching Lesson - 60 minutes" at bounding box center [324, 541] width 144 height 625
click at [275, 272] on img "edit" at bounding box center [267, 280] width 17 height 17
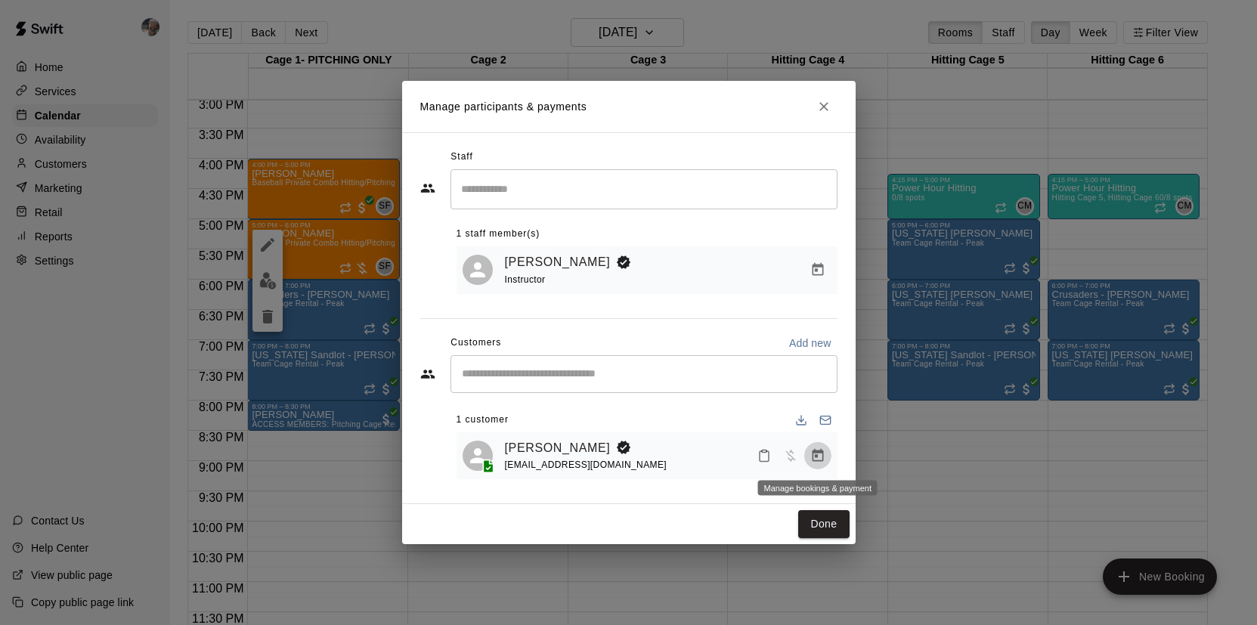
click at [816, 454] on icon "Manage bookings & payment" at bounding box center [817, 455] width 15 height 15
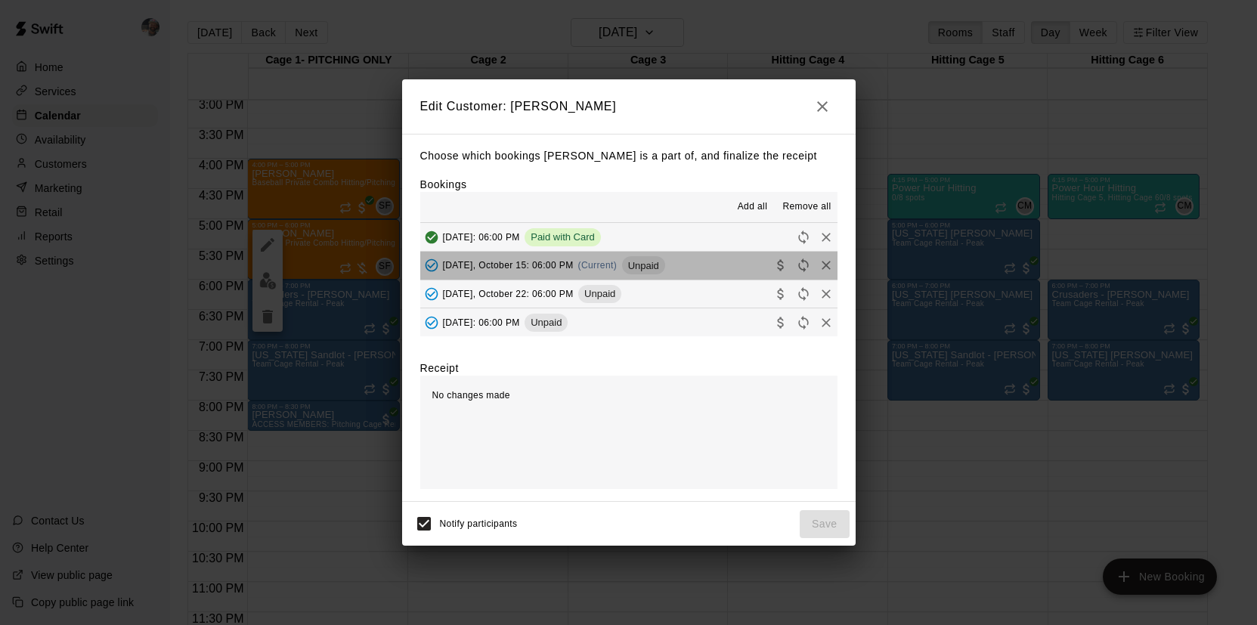
click at [736, 270] on button "[DATE], October 15: 06:00 PM (Current) Unpaid" at bounding box center [628, 266] width 417 height 28
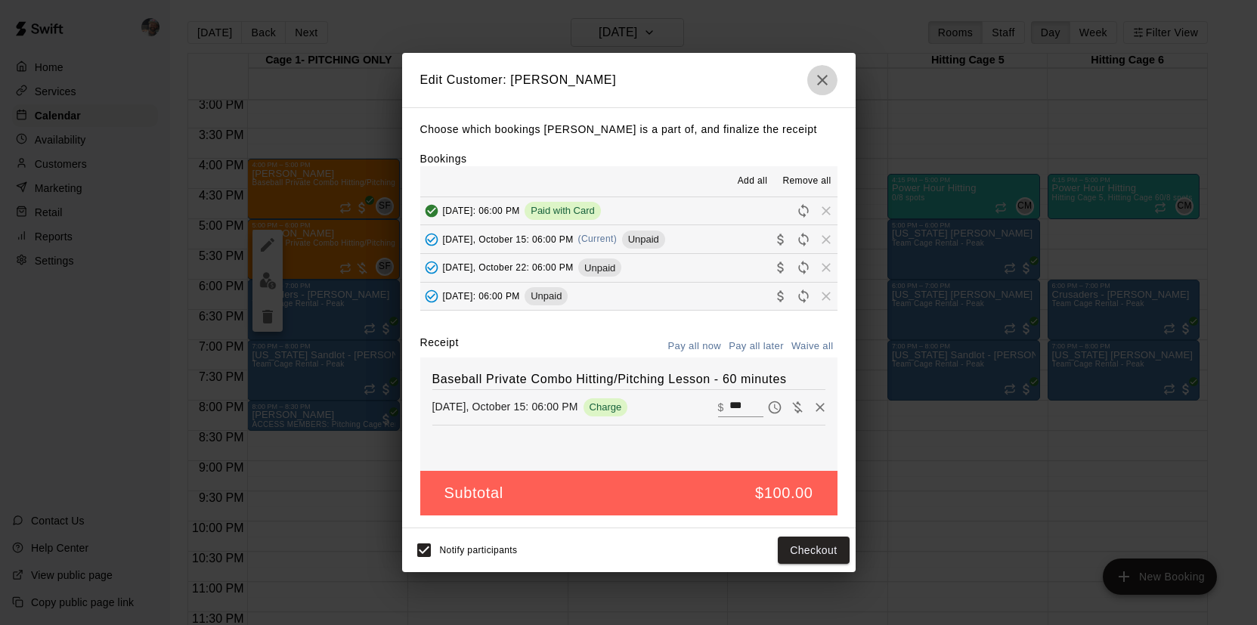
click at [824, 87] on icon "button" at bounding box center [822, 80] width 18 height 18
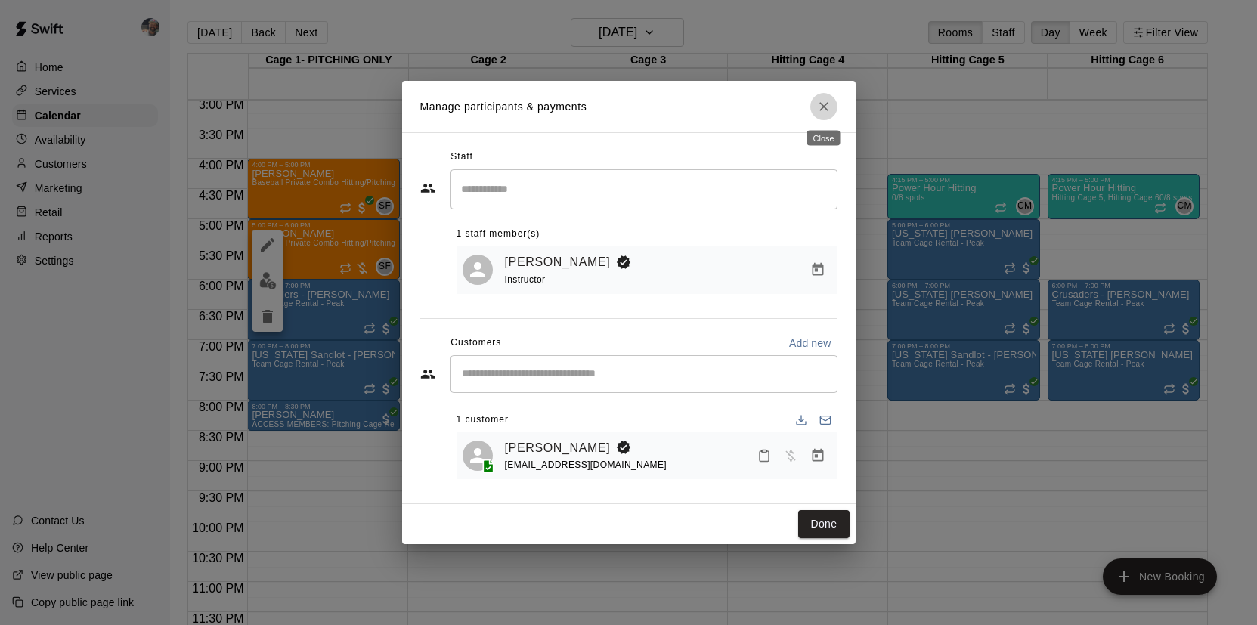
click at [830, 105] on icon "Close" at bounding box center [824, 106] width 15 height 15
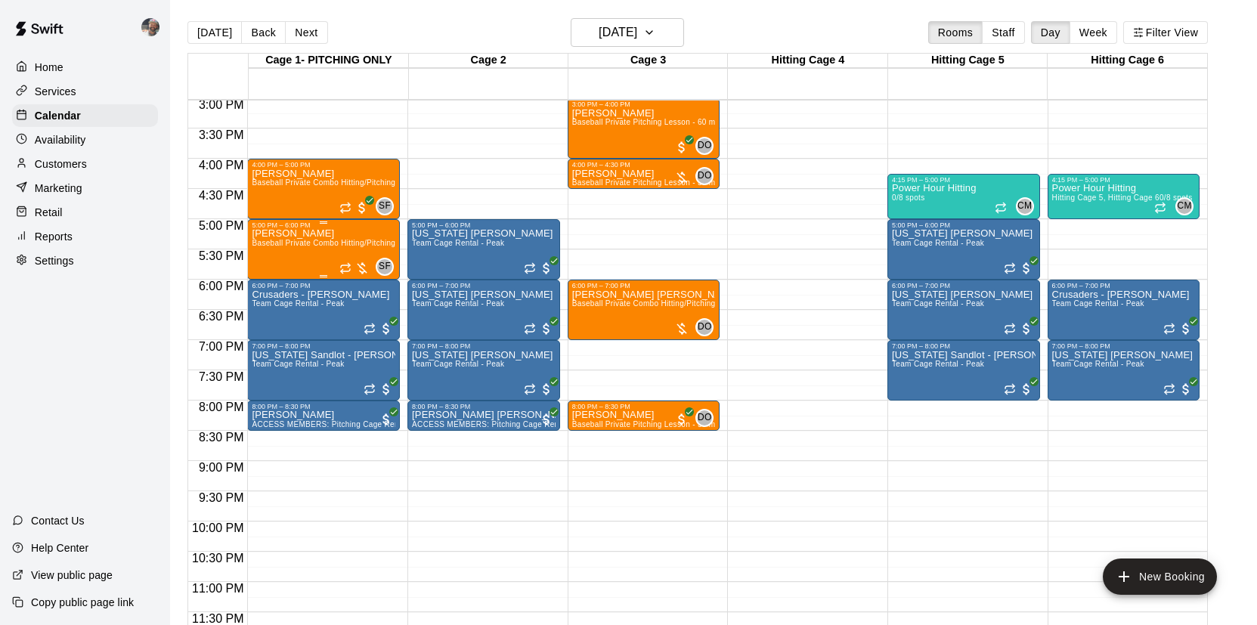
click at [306, 258] on div "[PERSON_NAME] Baseball Private Combo Hitting/Pitching Lesson - 60 minutes" at bounding box center [324, 541] width 144 height 625
click at [262, 282] on img "edit" at bounding box center [267, 280] width 17 height 17
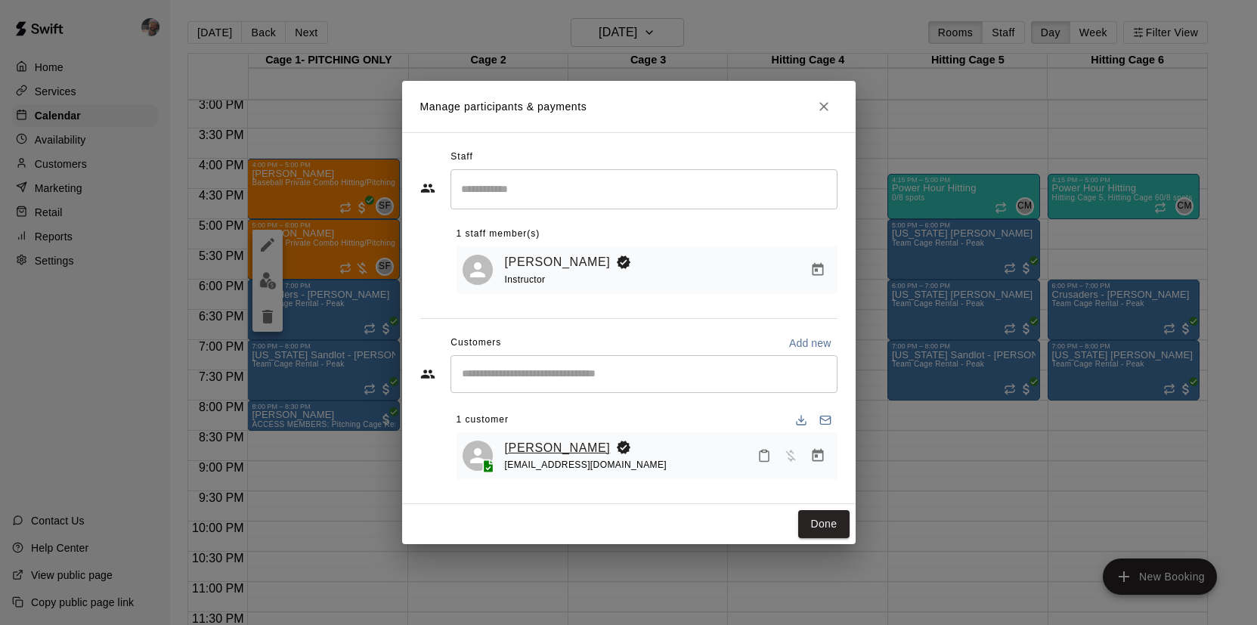
click at [570, 444] on link "[PERSON_NAME]" at bounding box center [558, 449] width 106 height 20
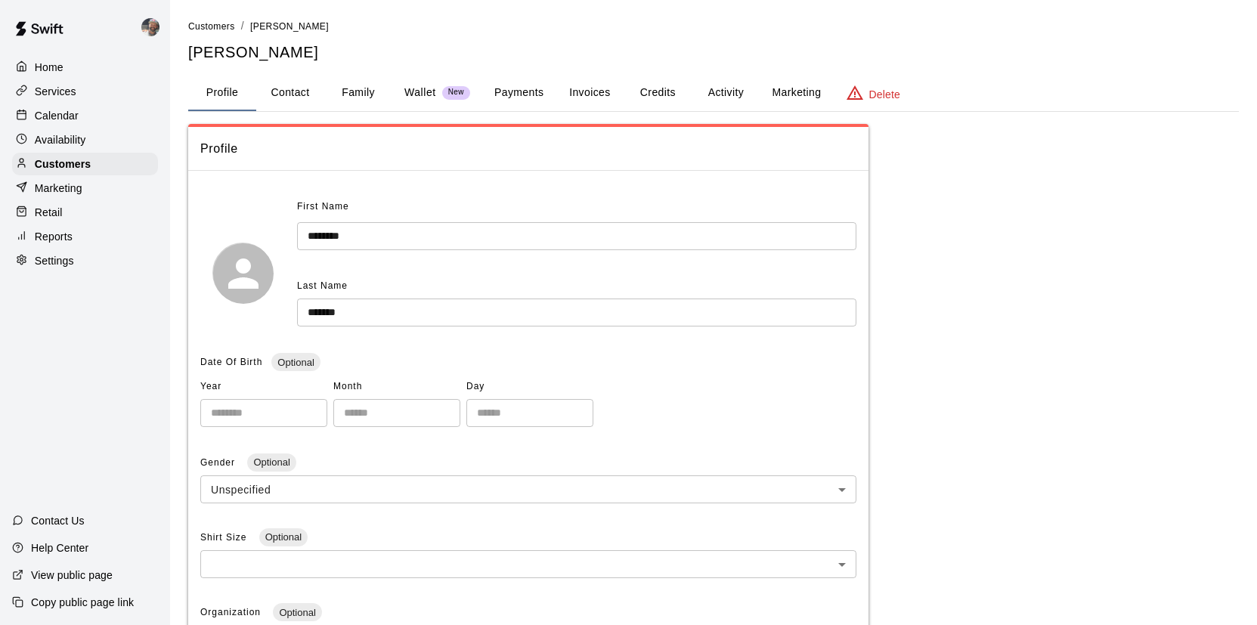
click at [531, 91] on button "Payments" at bounding box center [518, 93] width 73 height 36
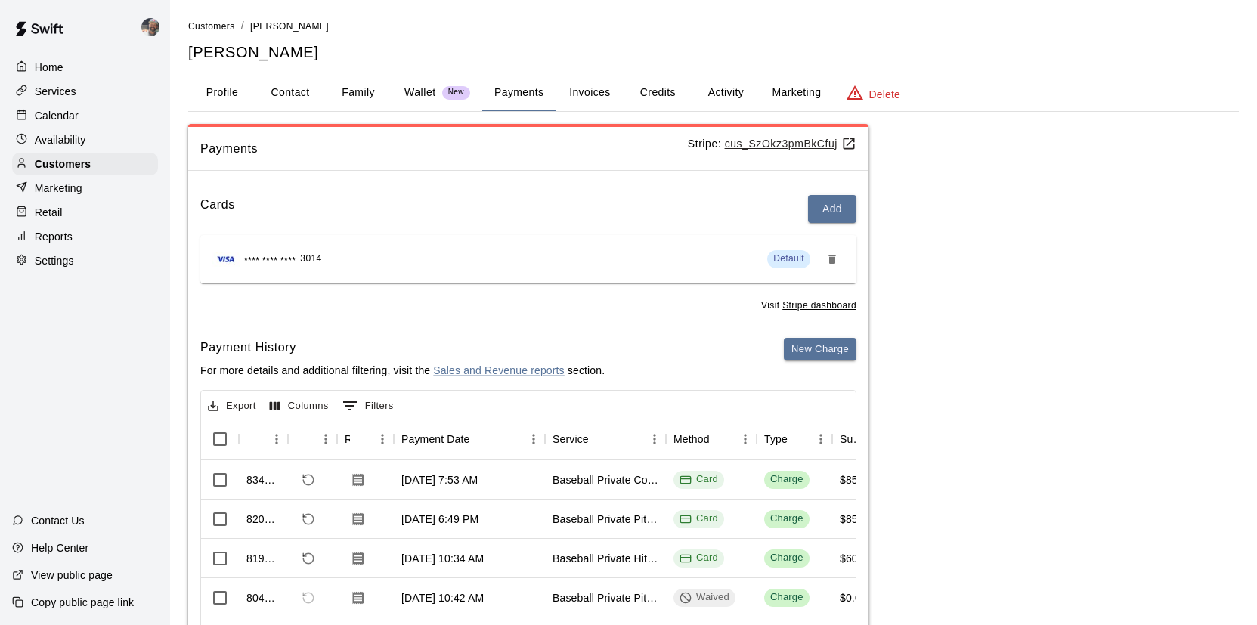
click at [730, 95] on button "Activity" at bounding box center [726, 93] width 68 height 36
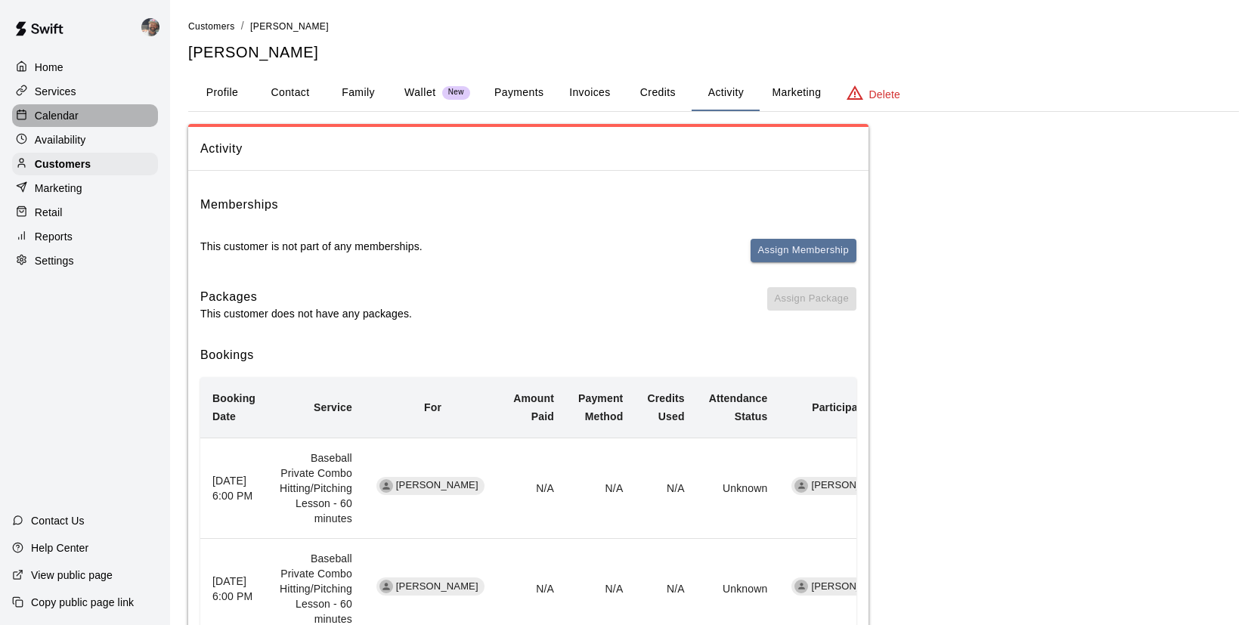
click at [80, 121] on div "Calendar" at bounding box center [85, 115] width 146 height 23
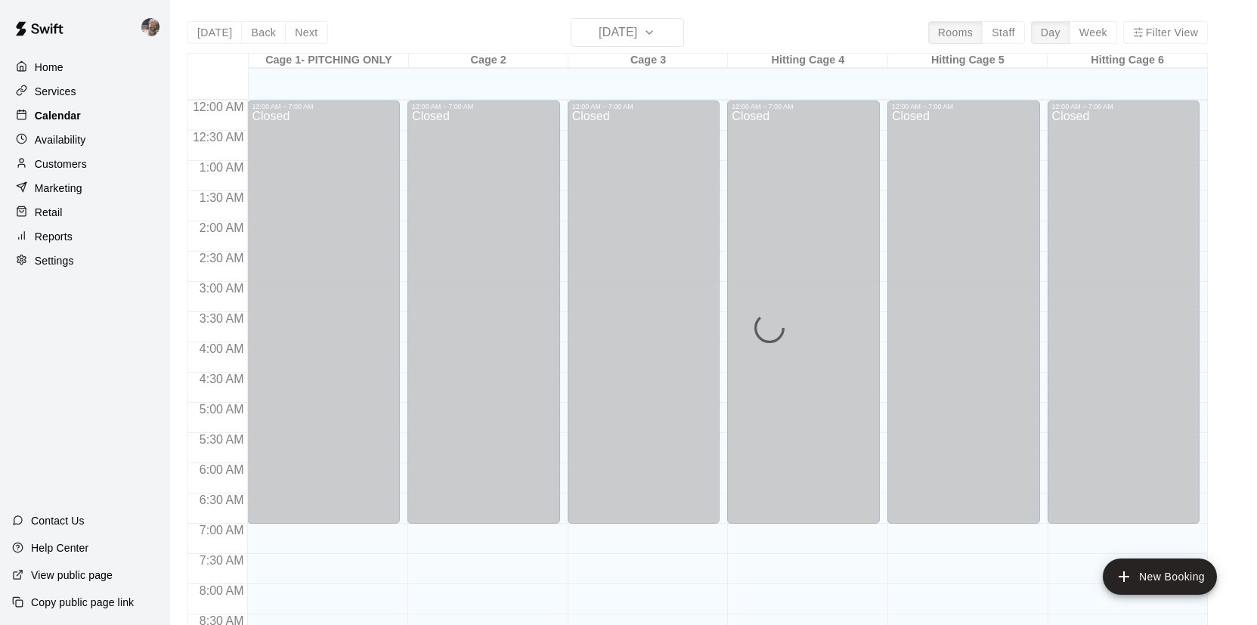
scroll to position [865, 0]
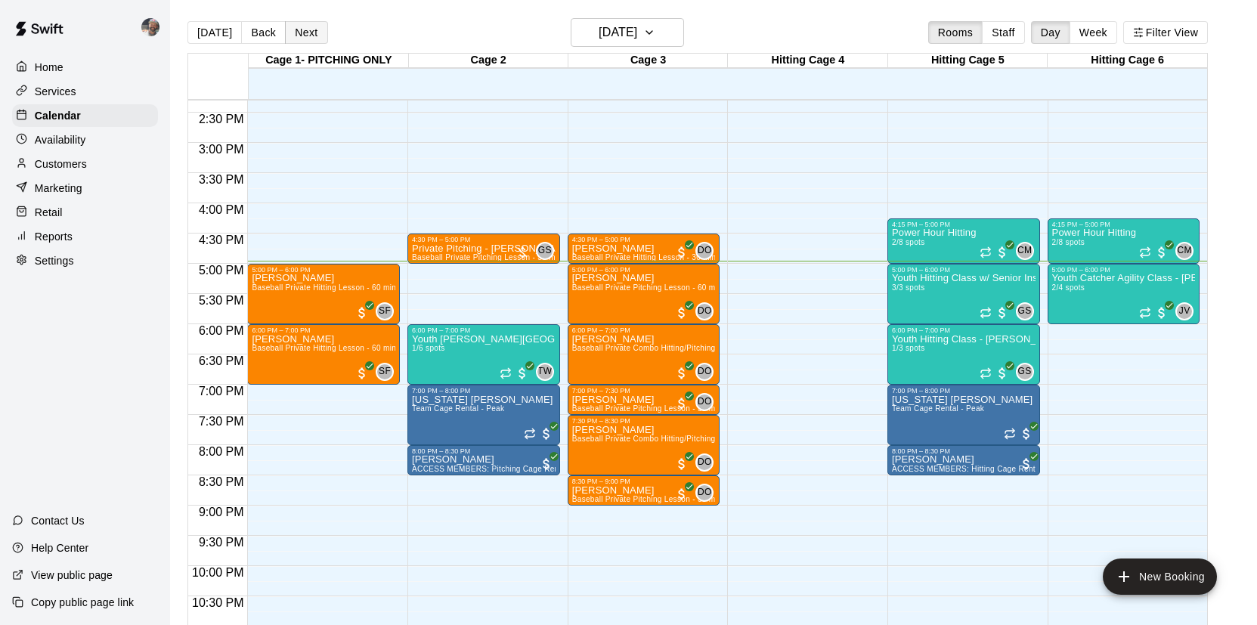
click at [306, 32] on button "Next" at bounding box center [306, 32] width 42 height 23
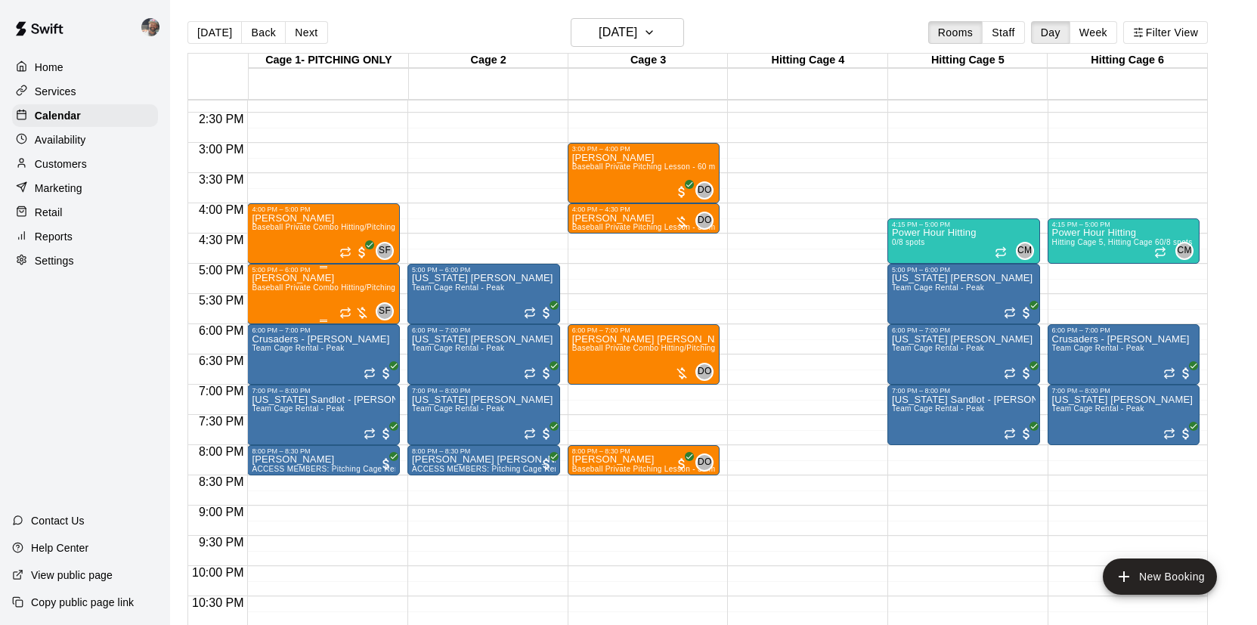
click at [301, 298] on div "[PERSON_NAME] Baseball Private Combo Hitting/Pitching Lesson - 60 minutes" at bounding box center [324, 586] width 144 height 625
click at [271, 326] on img "edit" at bounding box center [267, 326] width 17 height 17
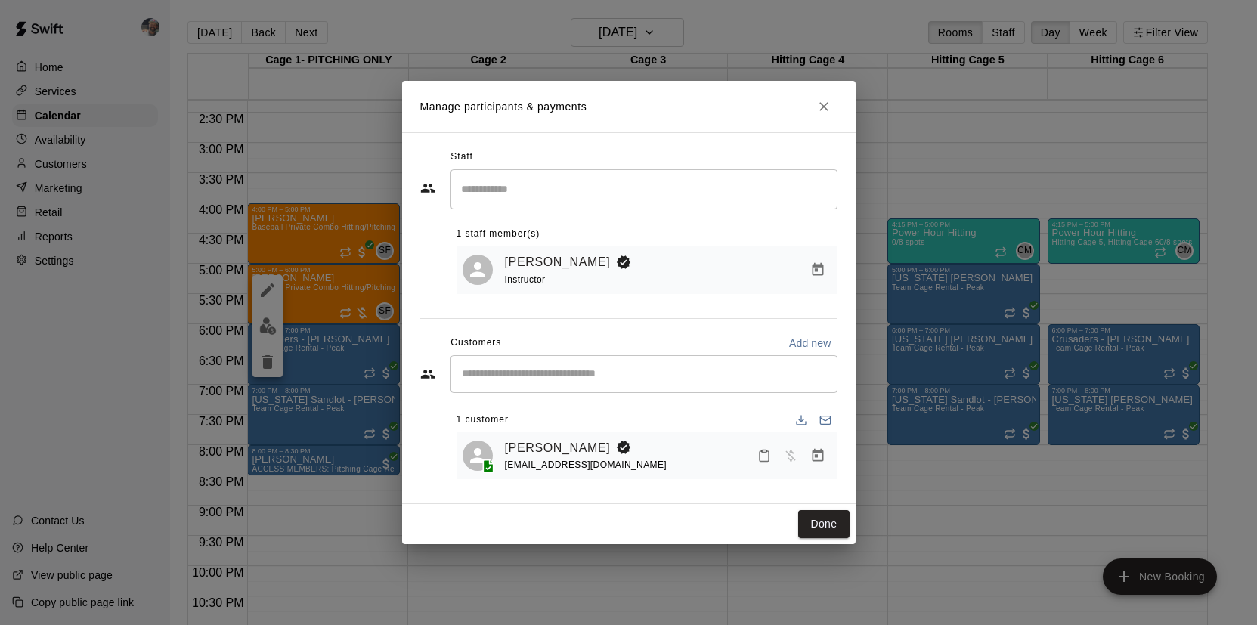
click at [541, 442] on link "[PERSON_NAME]" at bounding box center [558, 449] width 106 height 20
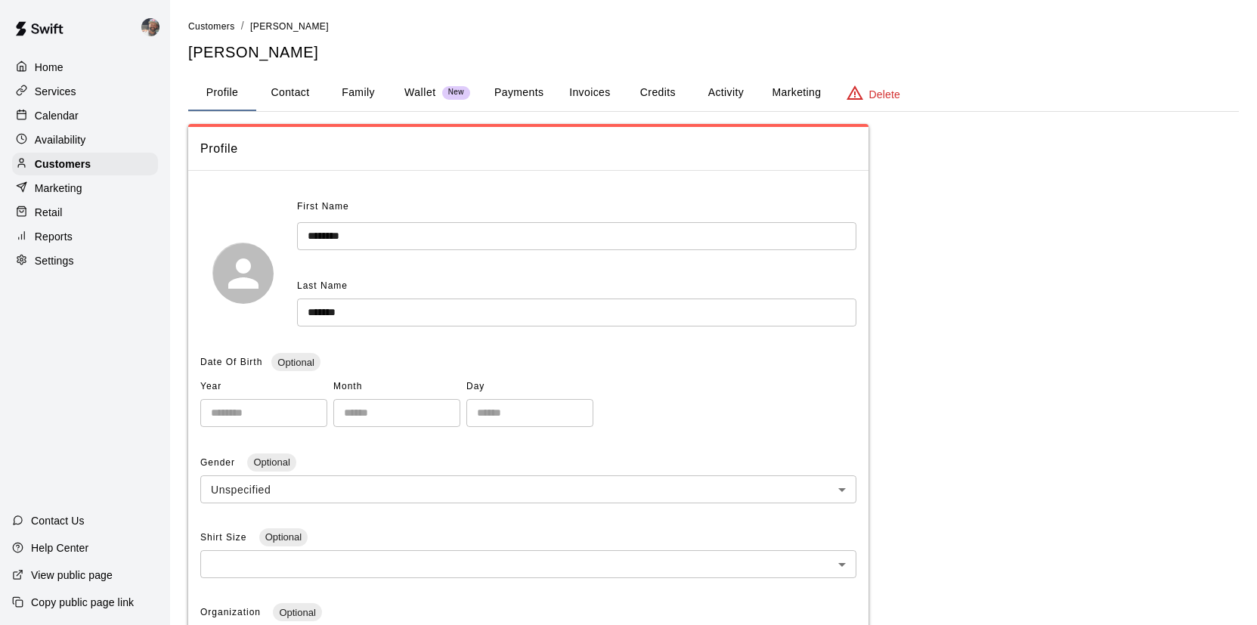
click at [736, 98] on button "Activity" at bounding box center [726, 93] width 68 height 36
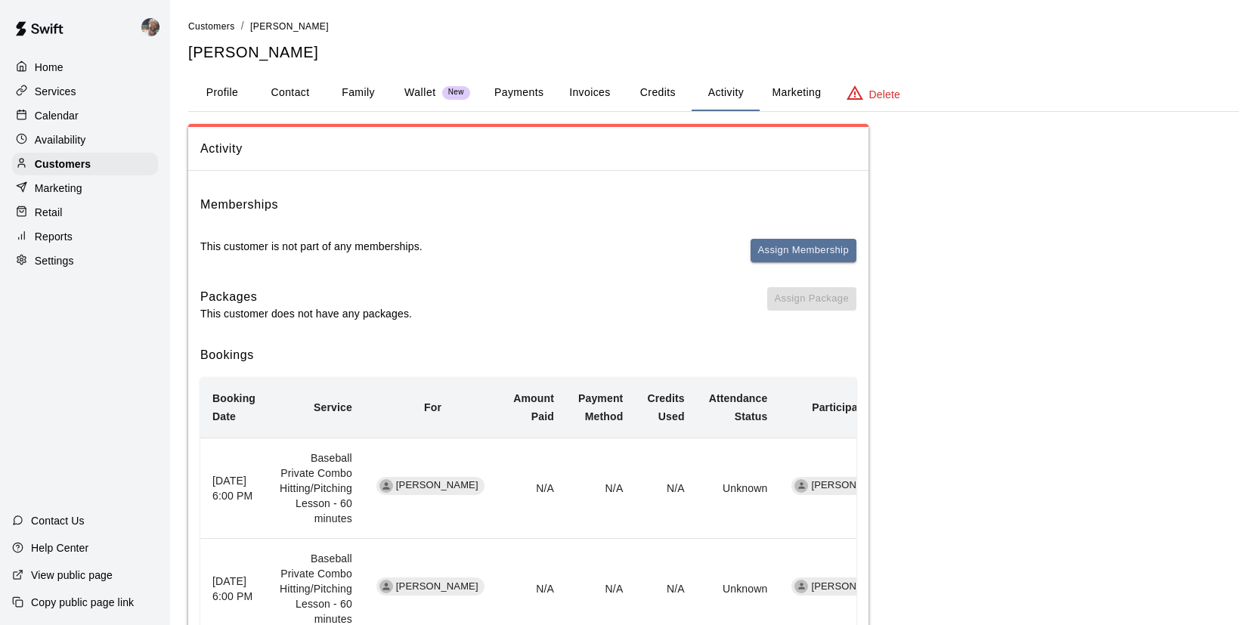
click at [65, 120] on p "Calendar" at bounding box center [57, 115] width 44 height 15
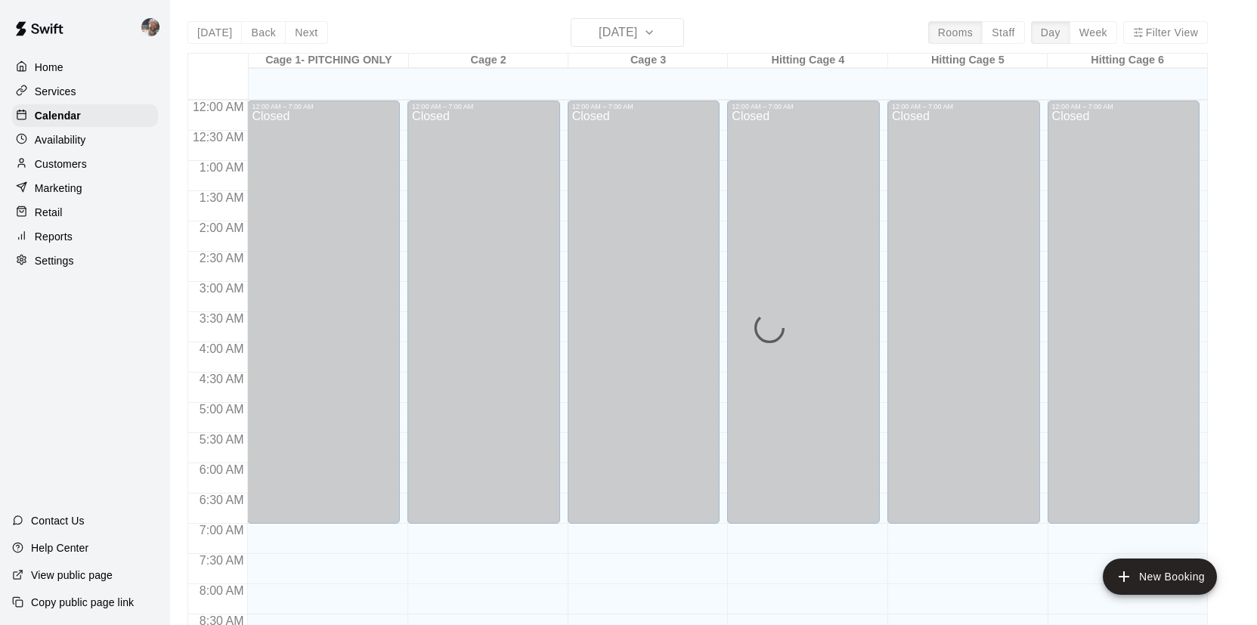
scroll to position [865, 0]
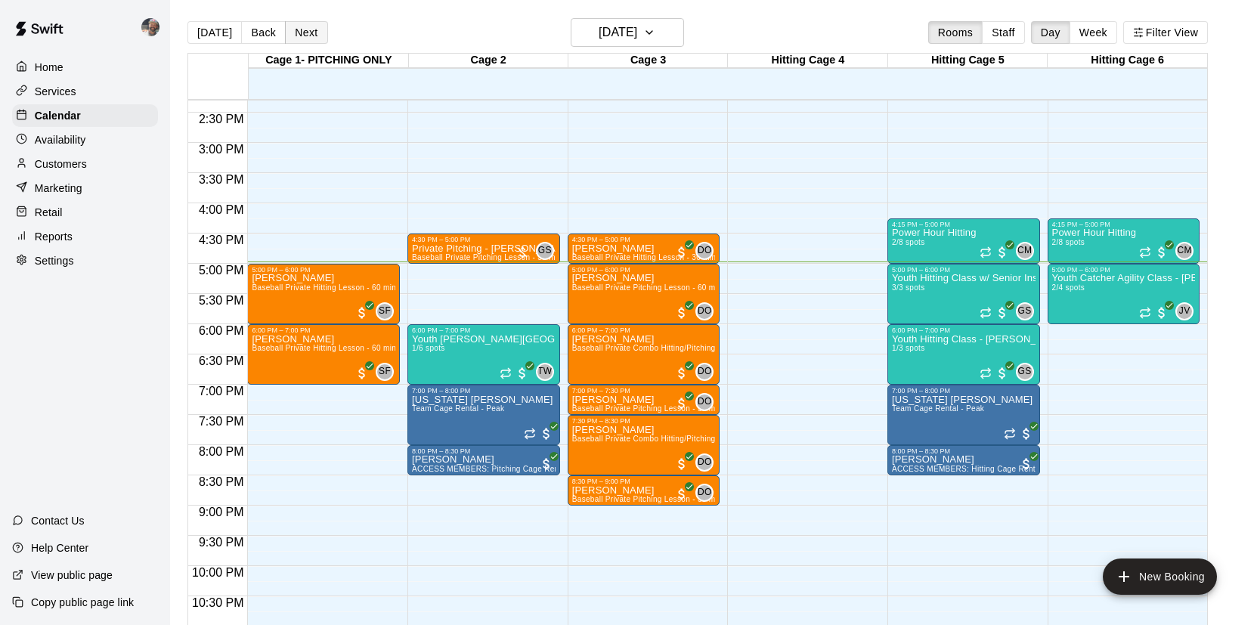
click at [307, 39] on button "Next" at bounding box center [306, 32] width 42 height 23
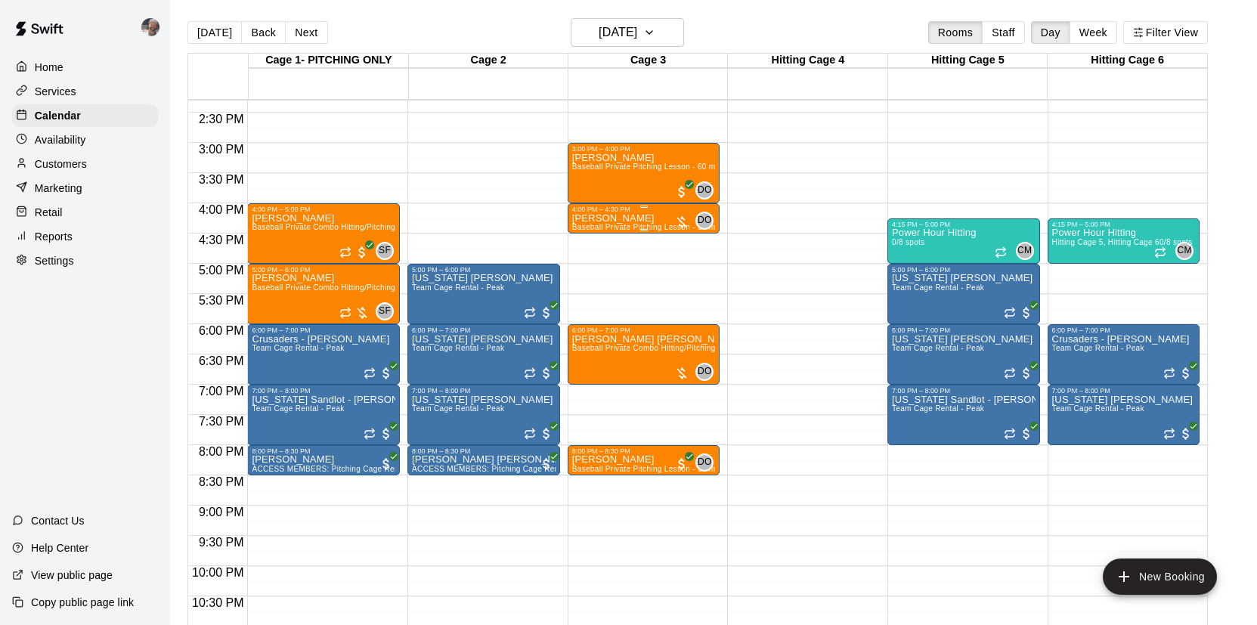
click at [586, 218] on p "[PERSON_NAME]" at bounding box center [644, 218] width 144 height 0
click at [586, 266] on img "edit" at bounding box center [587, 270] width 17 height 17
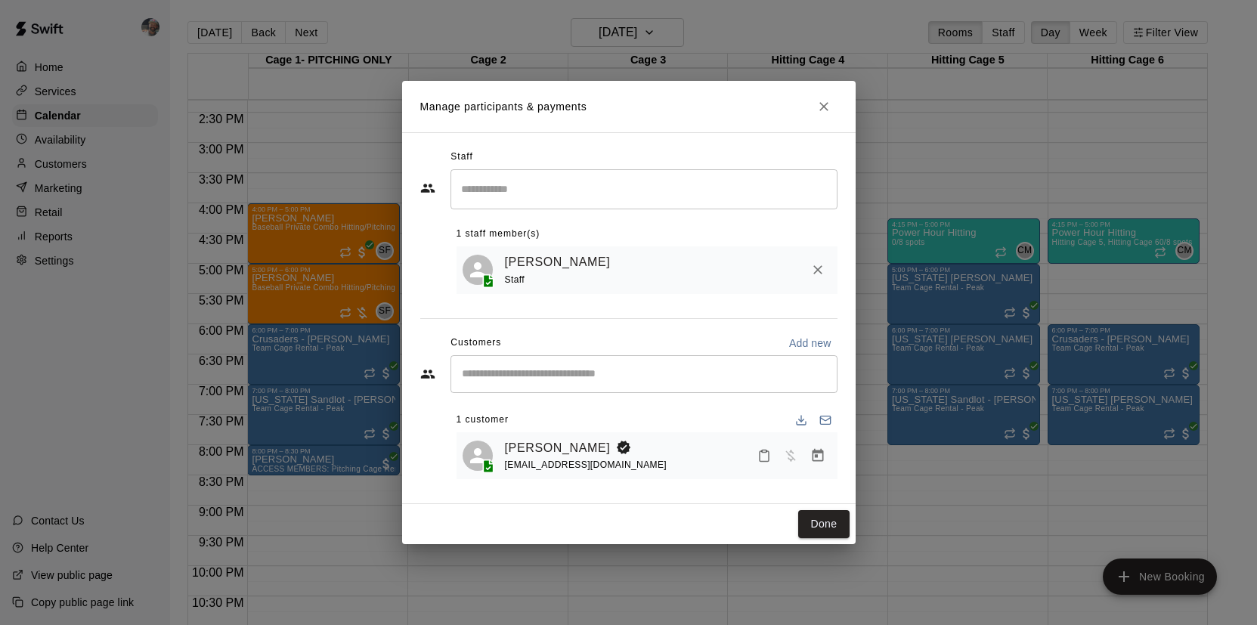
click at [826, 460] on button "Manage bookings & payment" at bounding box center [817, 455] width 27 height 27
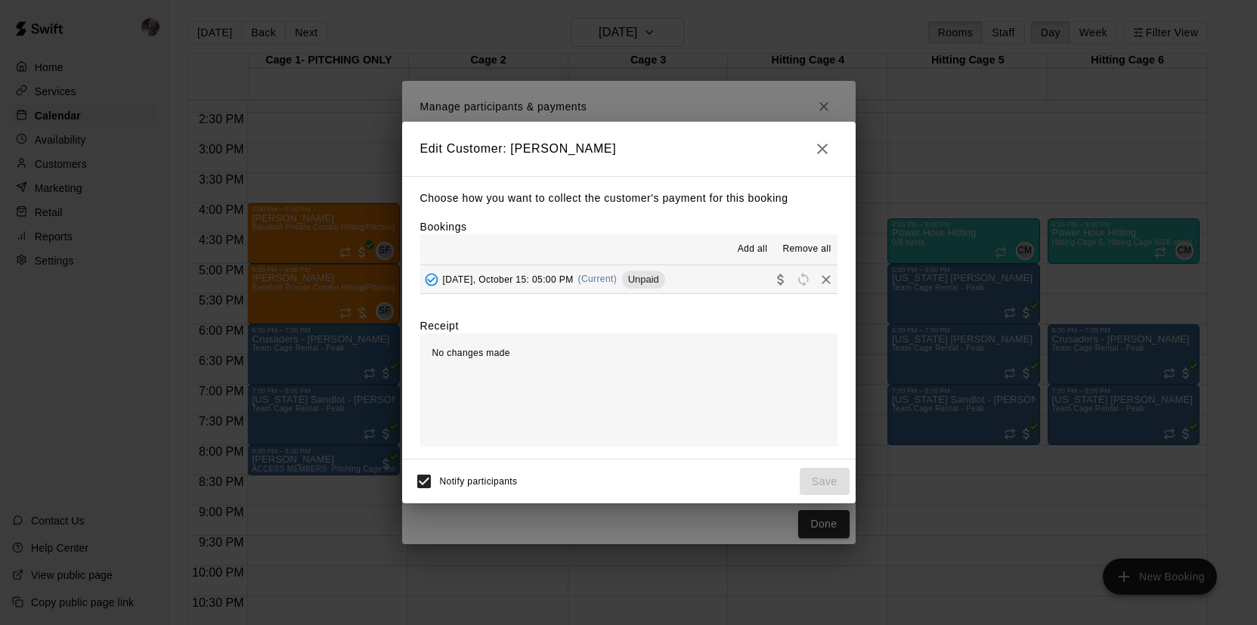
click at [714, 284] on button "[DATE], October 15: 05:00 PM (Current) Unpaid" at bounding box center [628, 279] width 417 height 28
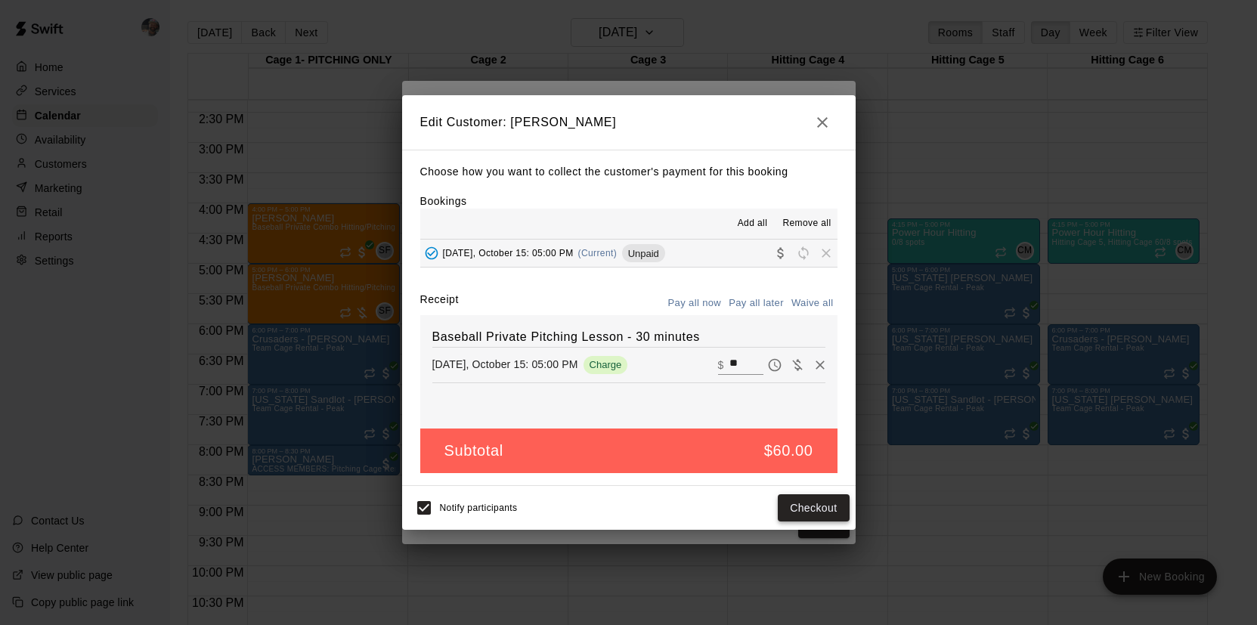
click at [804, 504] on button "Checkout" at bounding box center [813, 508] width 71 height 28
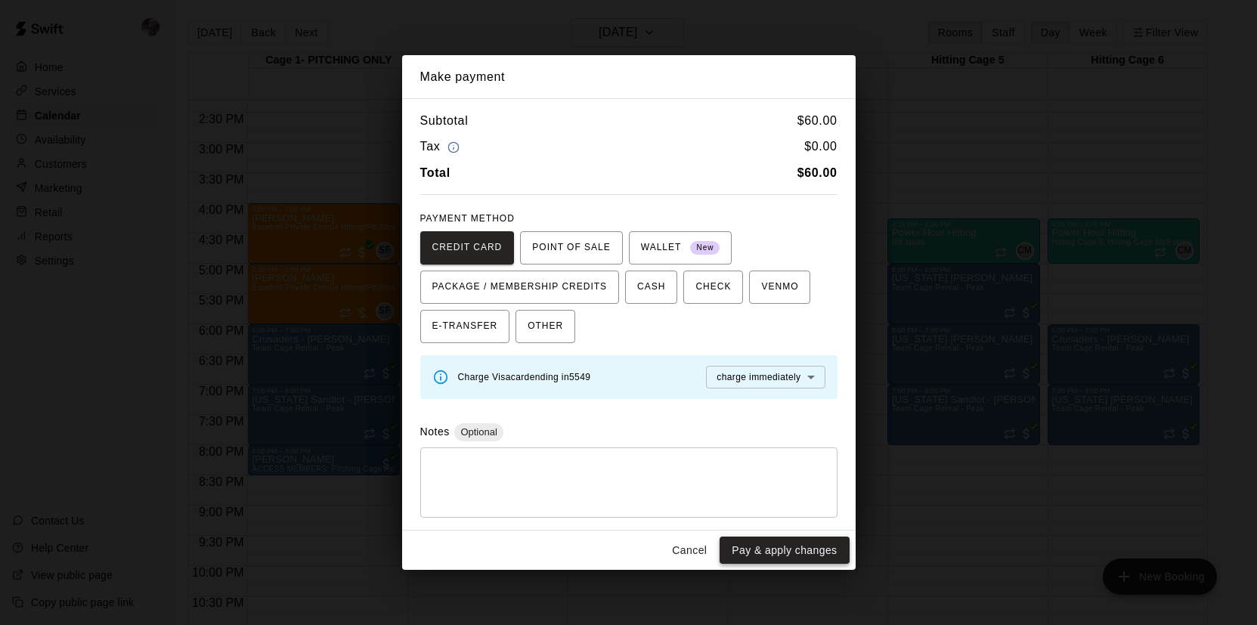
click at [789, 541] on button "Pay & apply changes" at bounding box center [784, 551] width 129 height 28
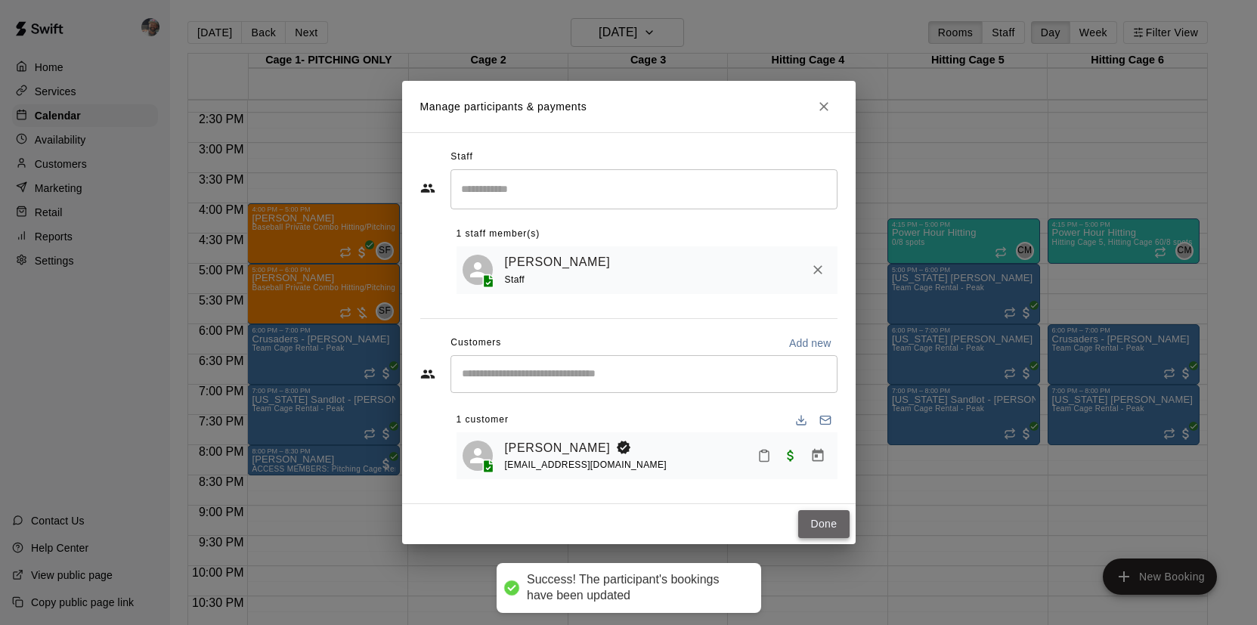
click at [825, 529] on button "Done" at bounding box center [823, 524] width 51 height 28
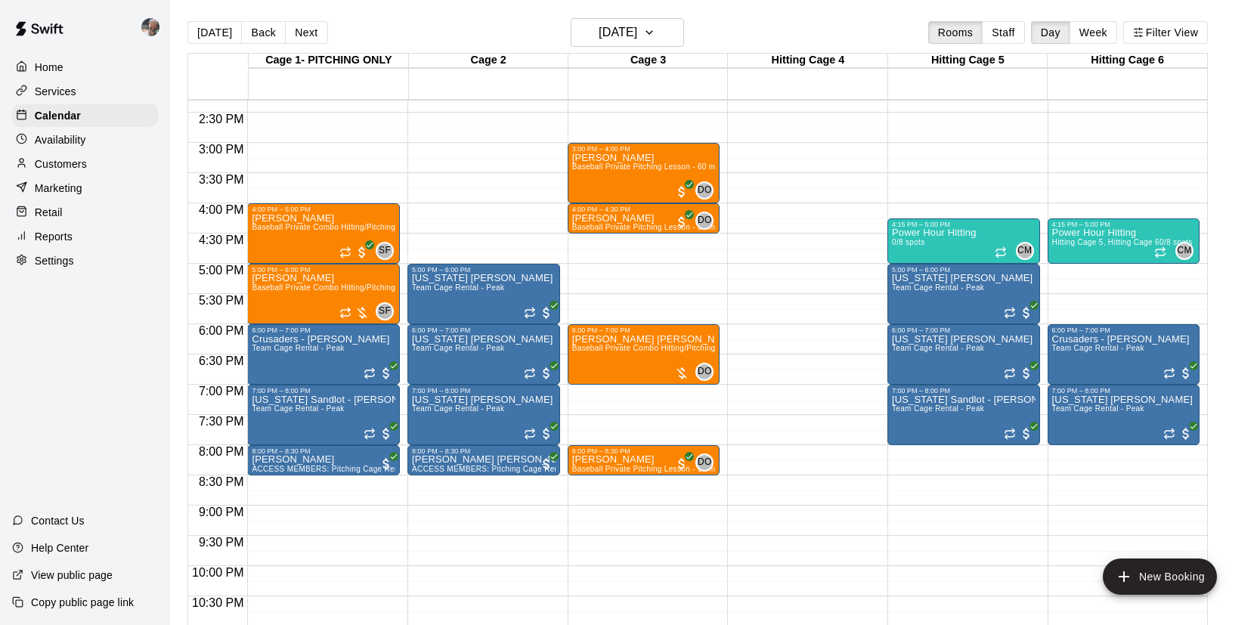
click at [69, 257] on p "Settings" at bounding box center [54, 260] width 39 height 15
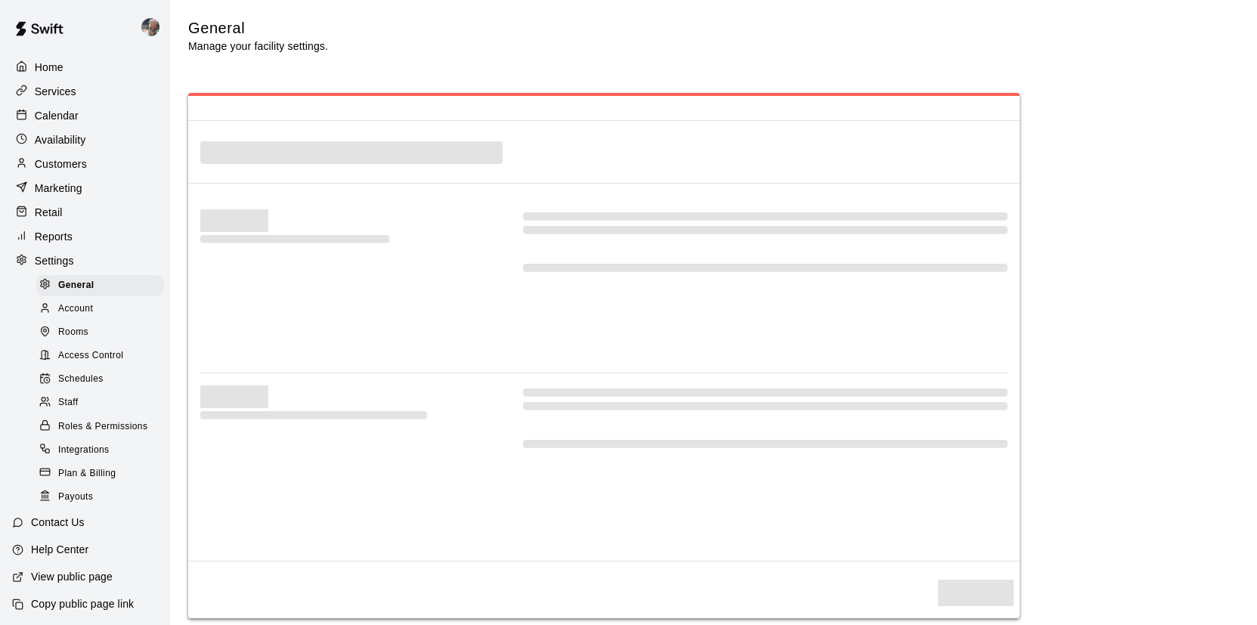
select select "**"
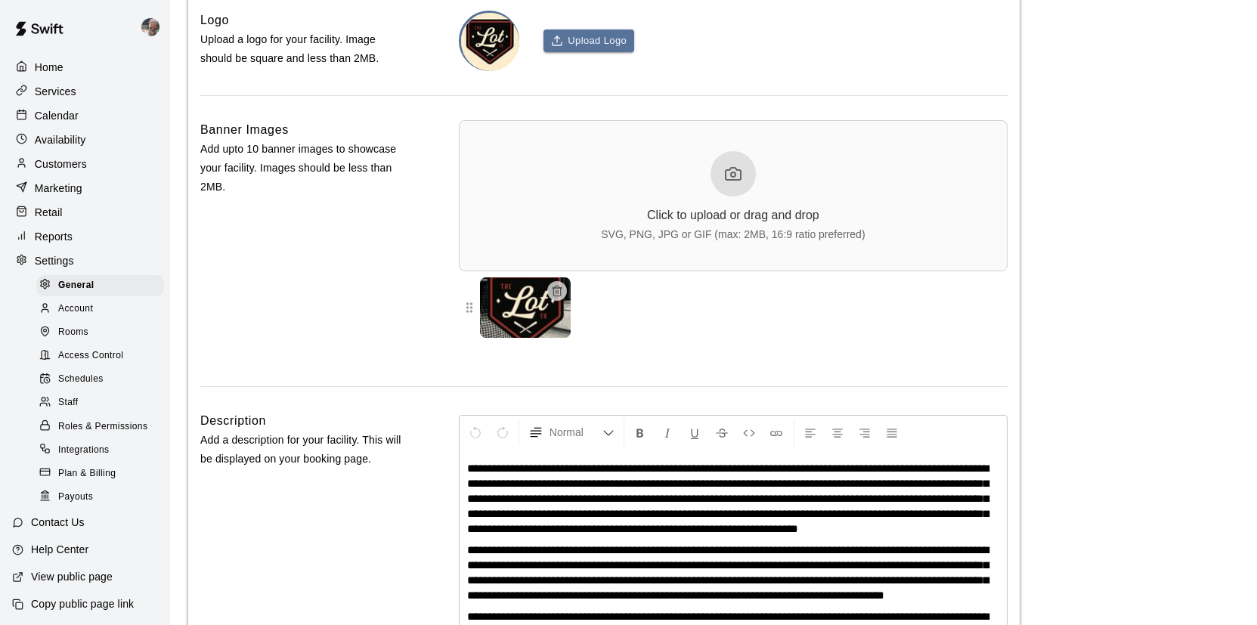
scroll to position [3597, 0]
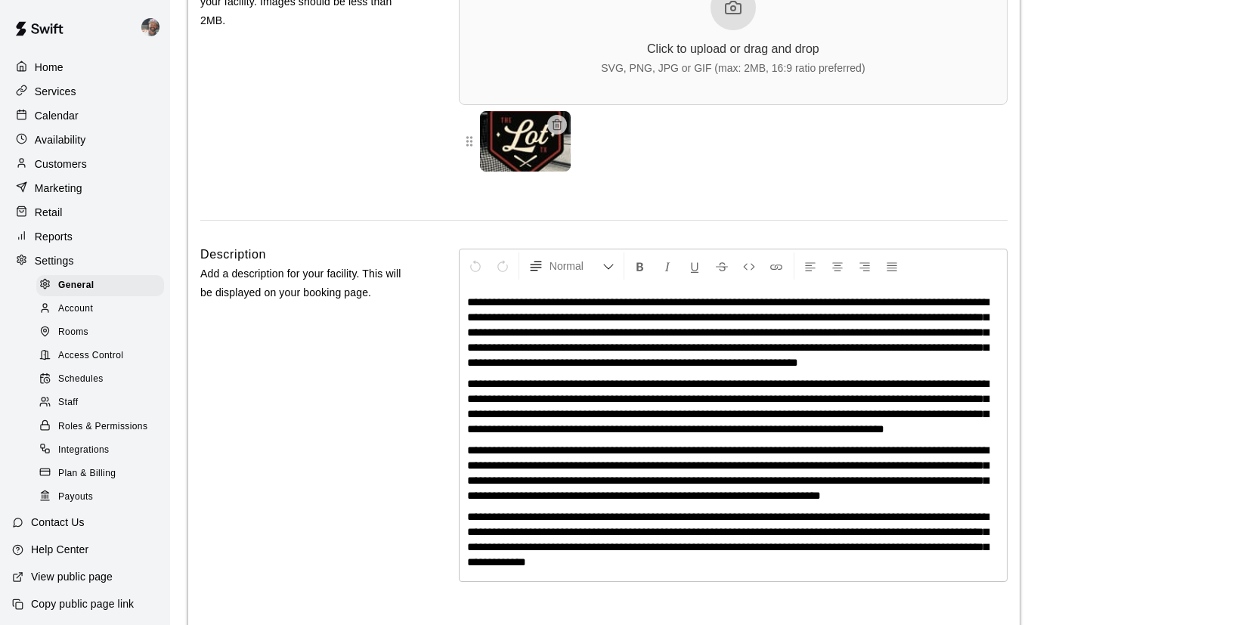
click at [77, 398] on span "Staff" at bounding box center [68, 402] width 20 height 15
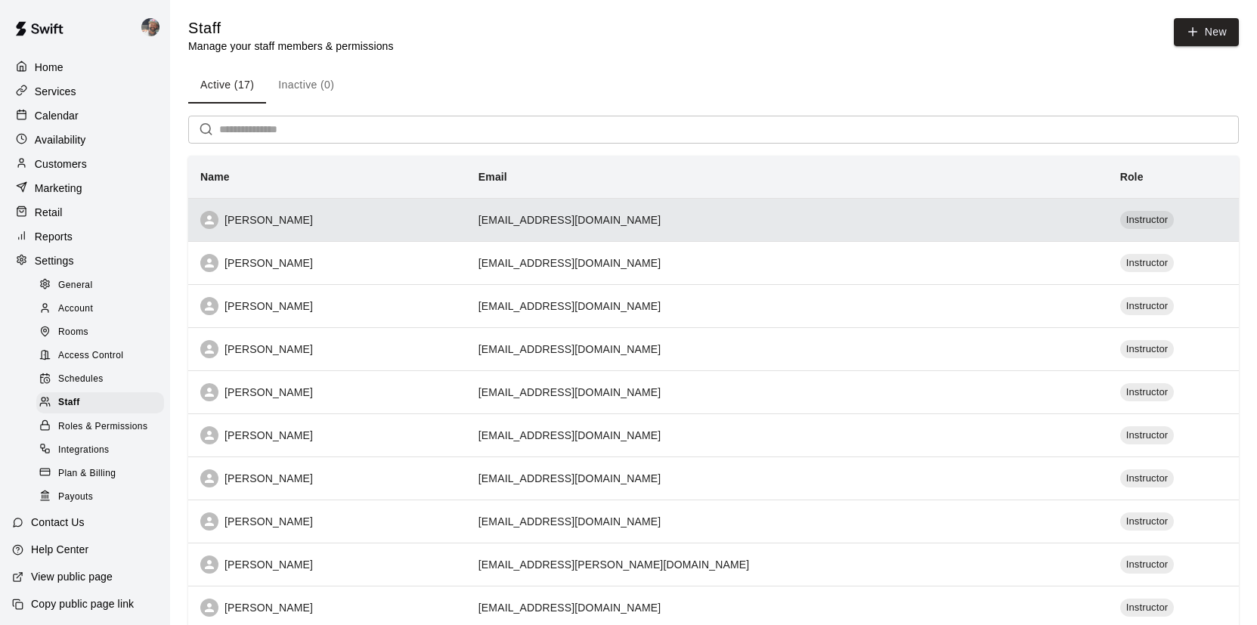
click at [431, 222] on div "[PERSON_NAME]" at bounding box center [327, 220] width 254 height 18
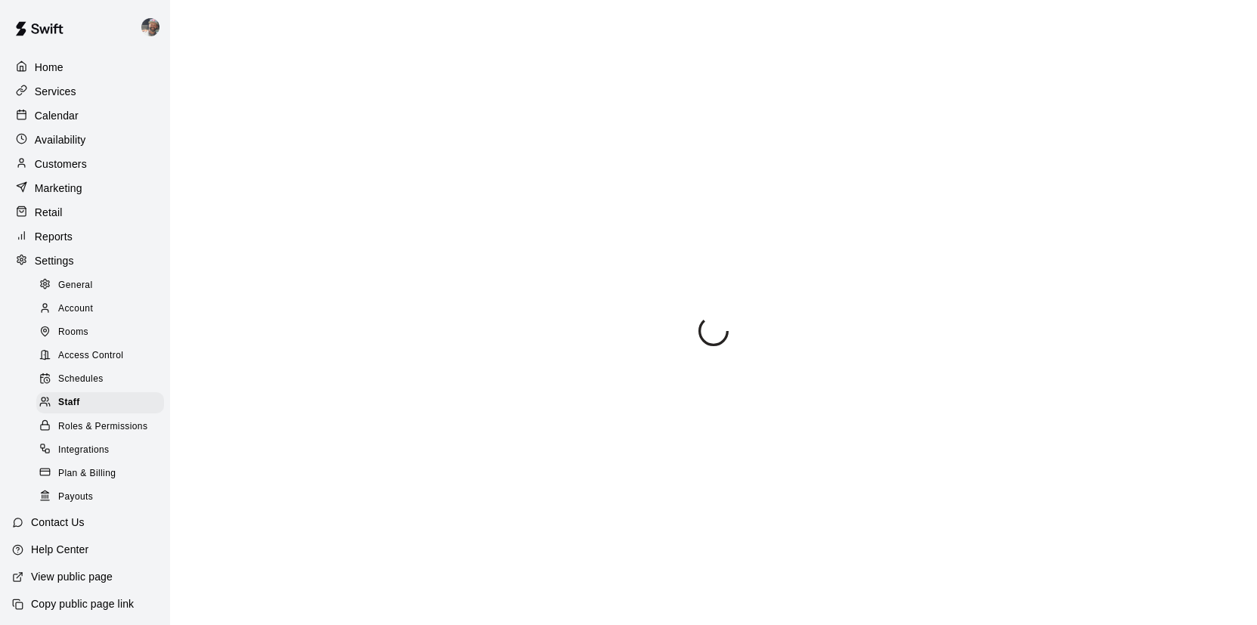
select select "**"
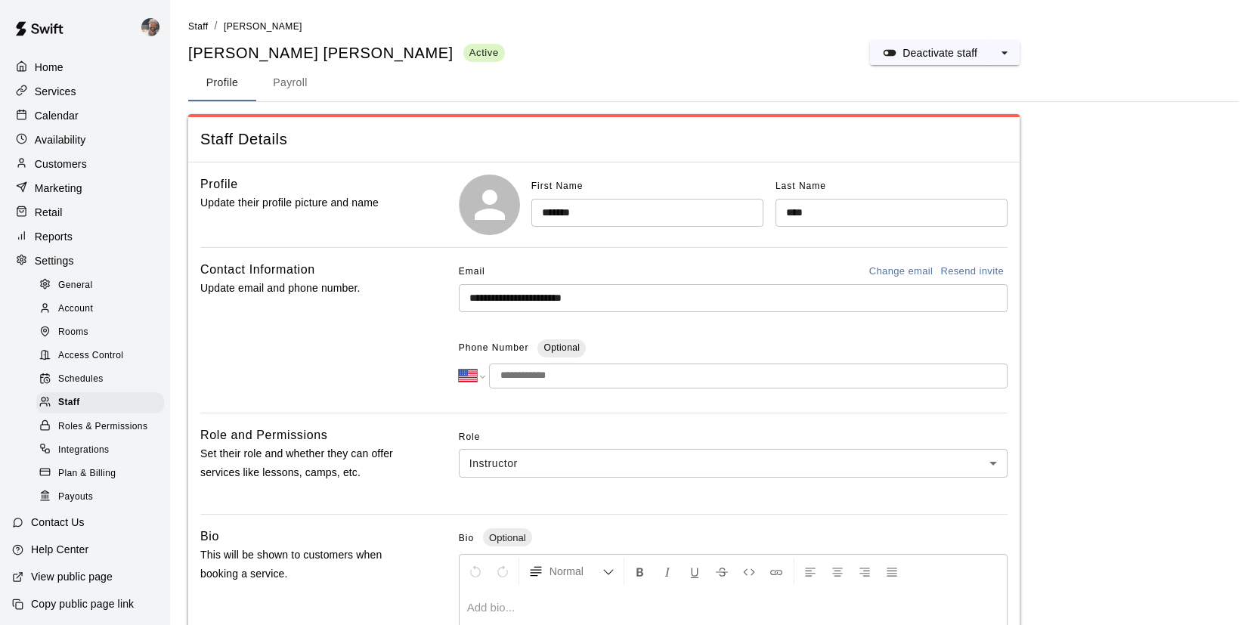
click at [302, 84] on button "Payroll" at bounding box center [290, 83] width 68 height 36
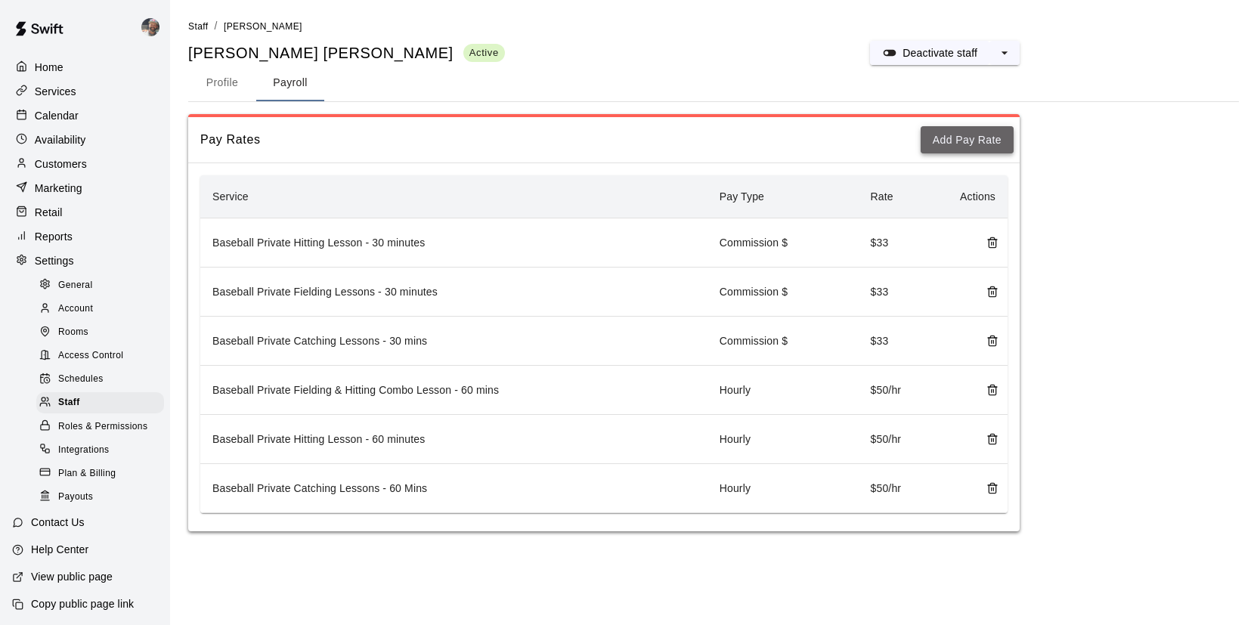
click at [976, 139] on button "Add Pay Rate" at bounding box center [967, 140] width 93 height 28
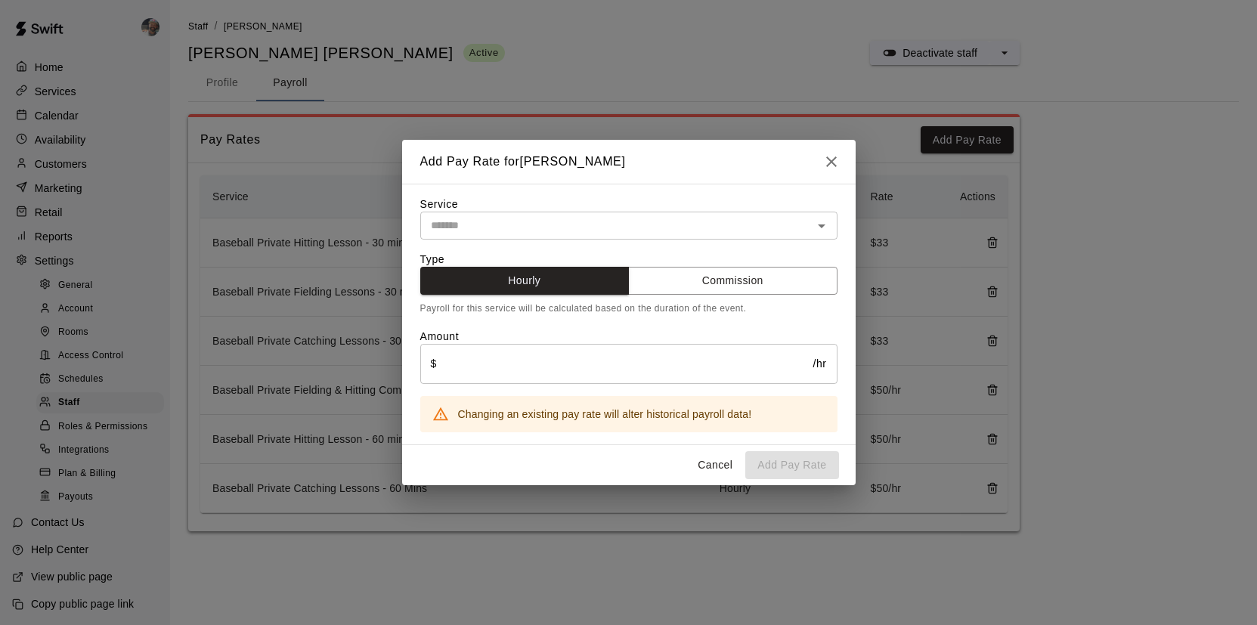
click at [610, 228] on input "text" at bounding box center [616, 225] width 383 height 19
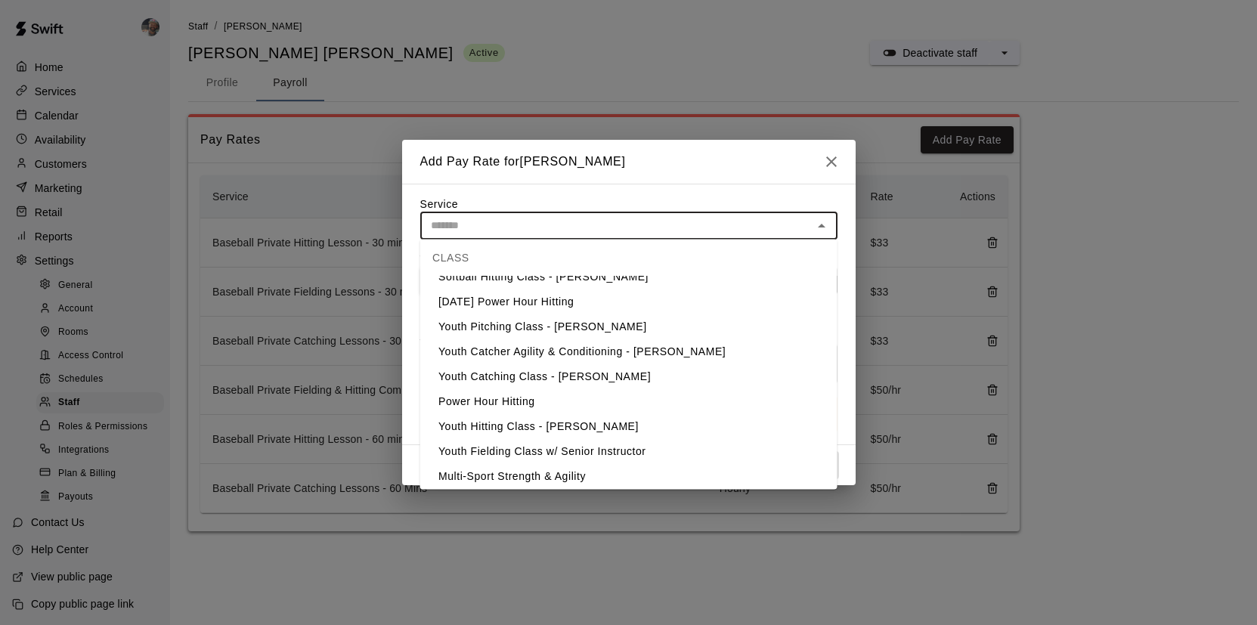
scroll to position [644, 0]
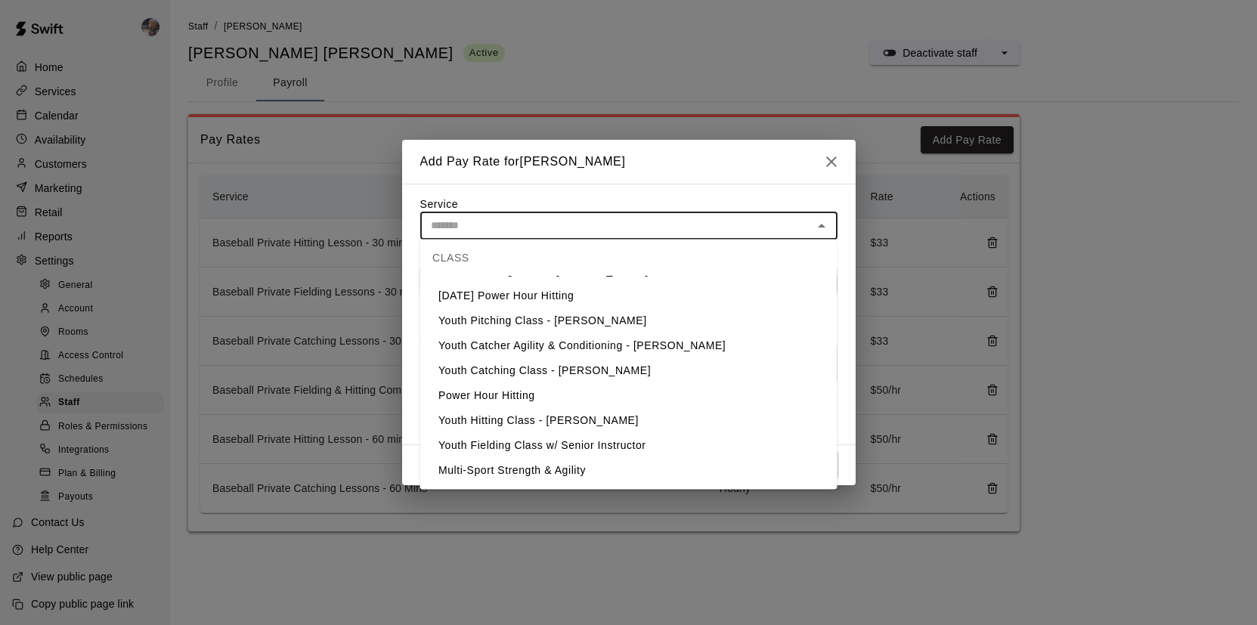
click at [556, 395] on li "Power Hour Hitting" at bounding box center [628, 396] width 417 height 25
type input "**********"
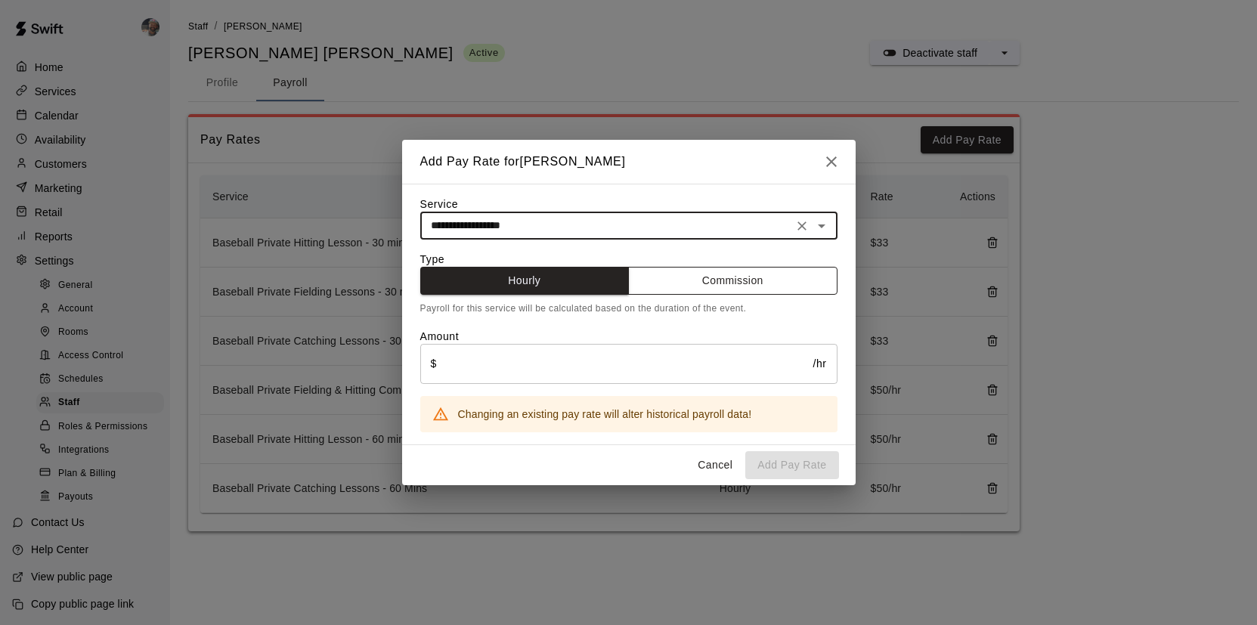
click at [725, 280] on button "Commission" at bounding box center [732, 281] width 209 height 28
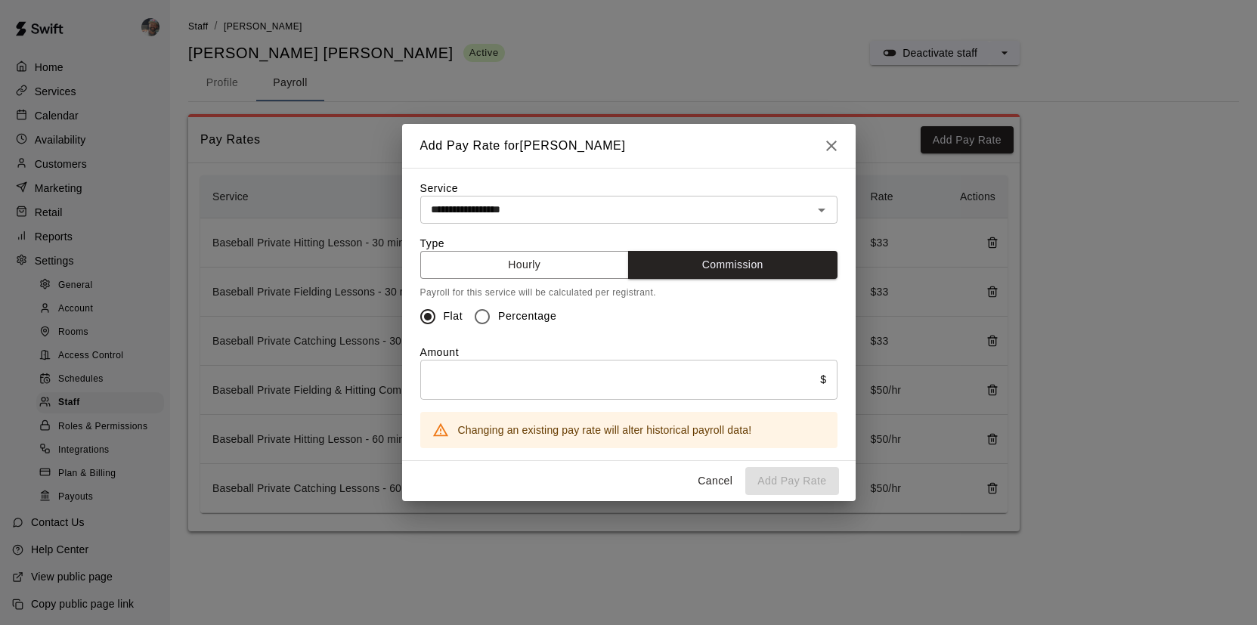
click at [658, 379] on input "text" at bounding box center [620, 380] width 401 height 40
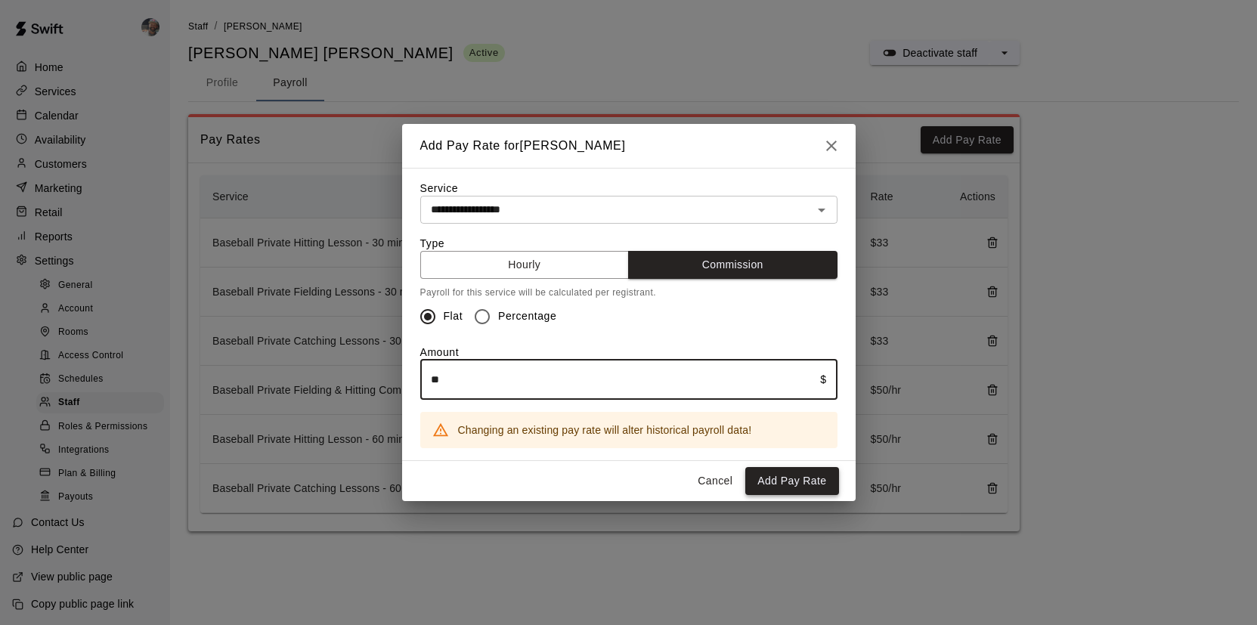
type input "**"
click at [790, 470] on button "Add Pay Rate" at bounding box center [791, 481] width 93 height 28
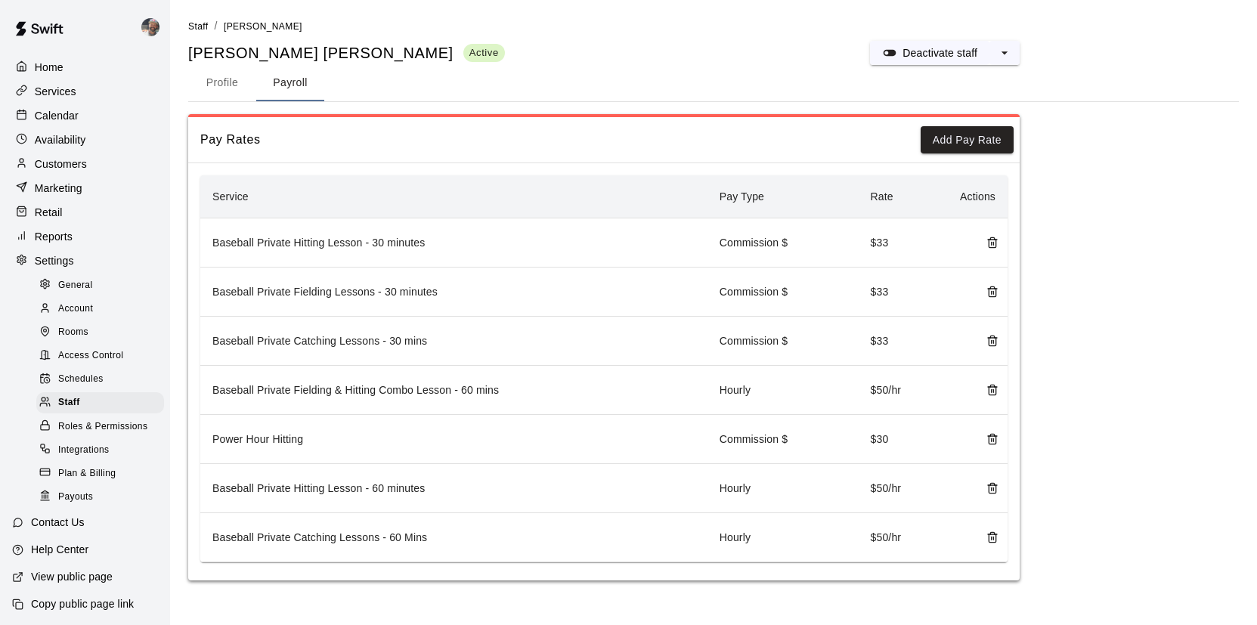
click at [84, 118] on div "Calendar" at bounding box center [85, 115] width 146 height 23
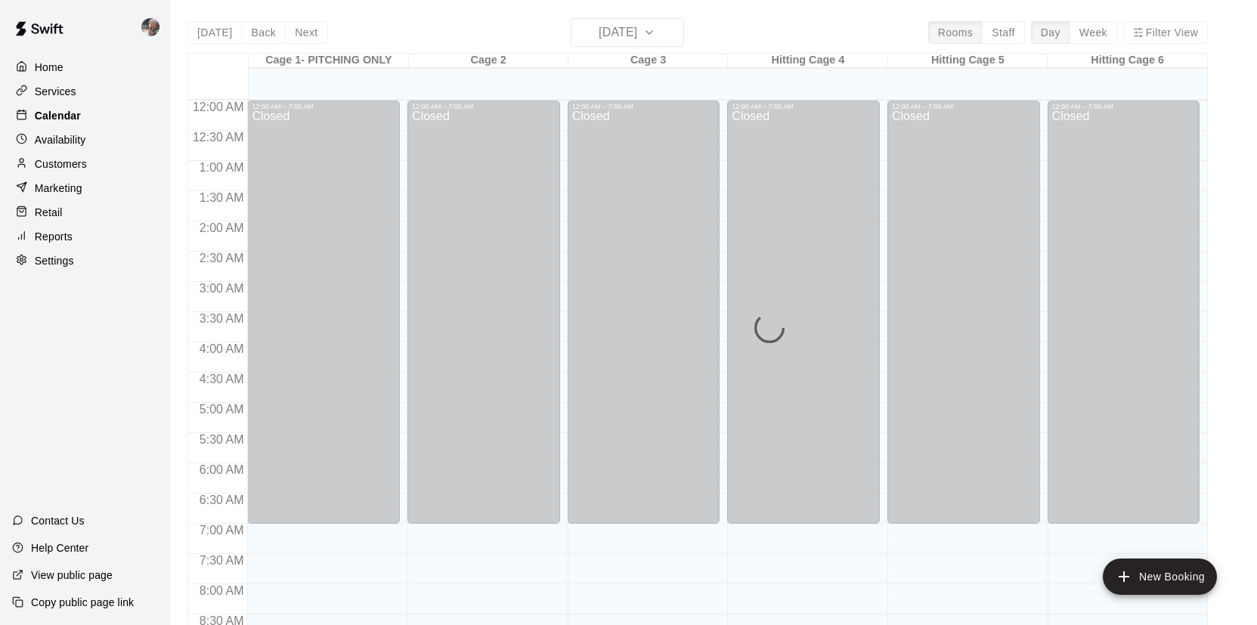
scroll to position [865, 0]
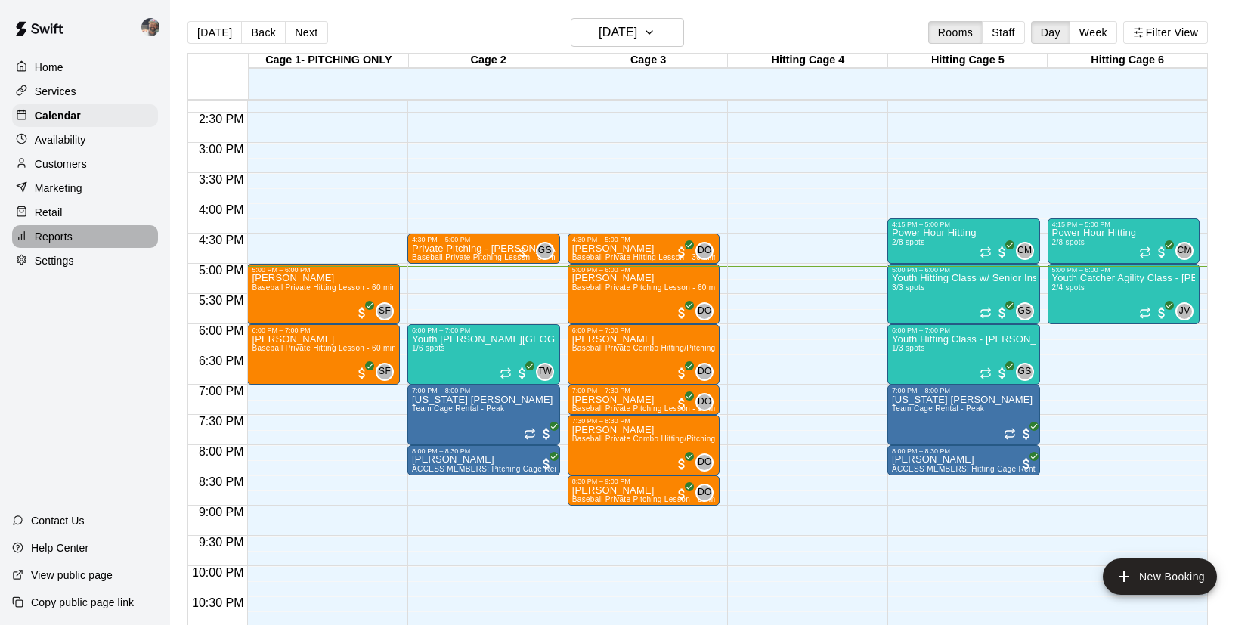
click at [85, 241] on div "Reports" at bounding box center [85, 236] width 146 height 23
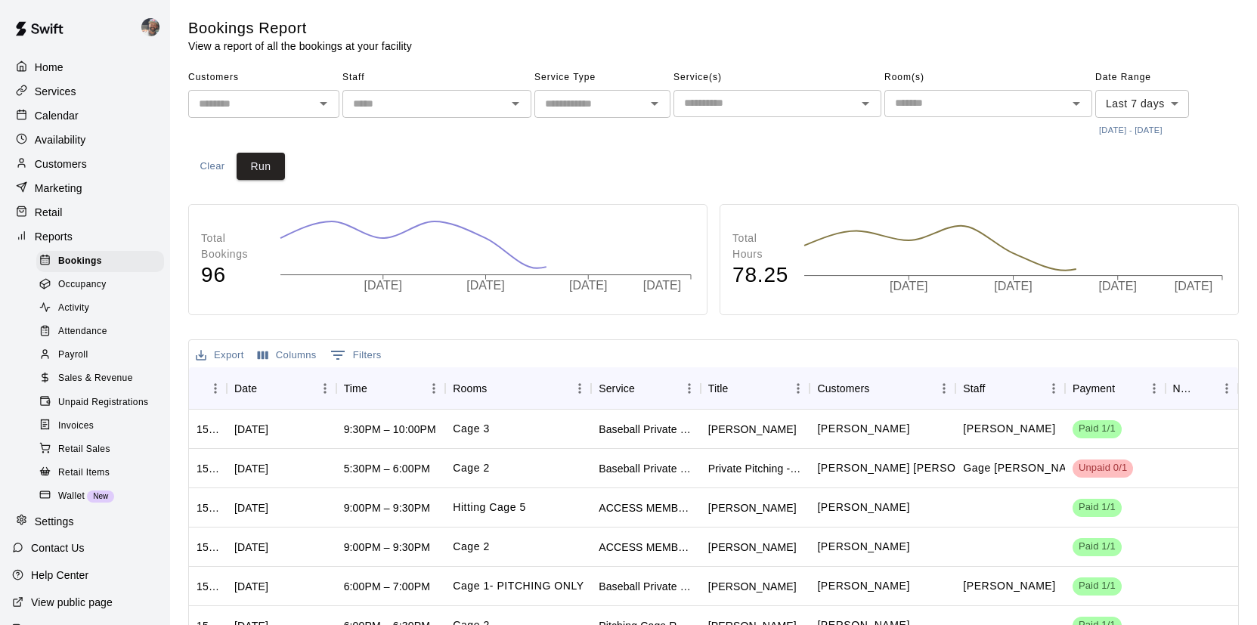
click at [115, 404] on span "Unpaid Registrations" at bounding box center [103, 402] width 90 height 15
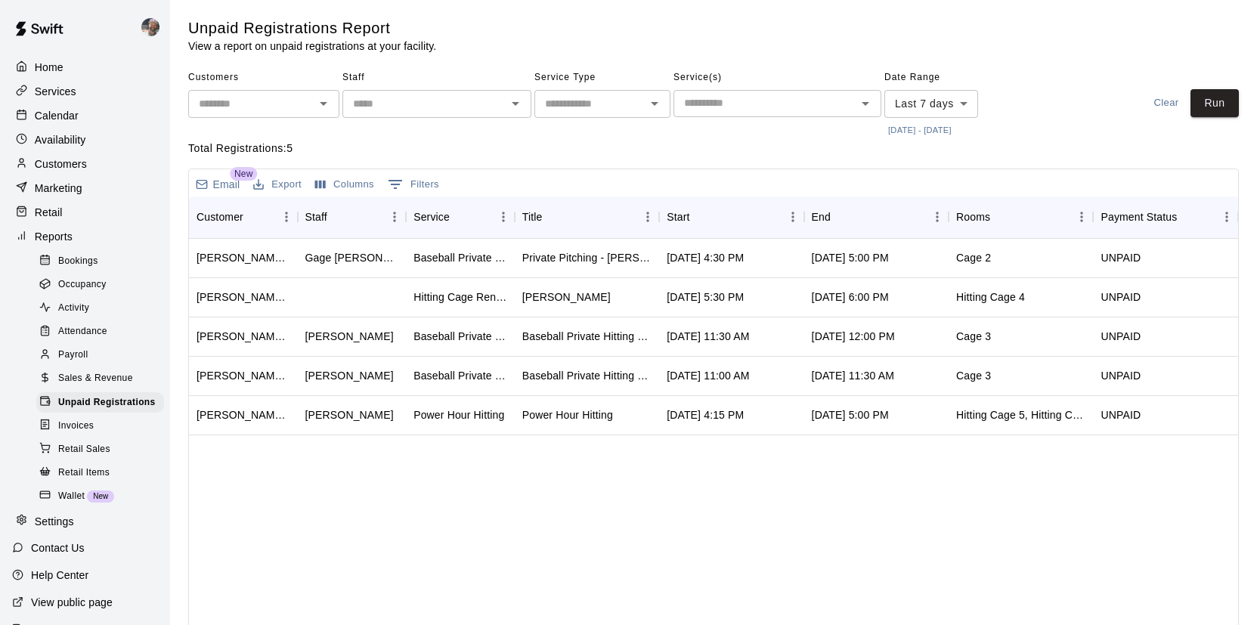
click at [98, 109] on div "Calendar" at bounding box center [85, 115] width 146 height 23
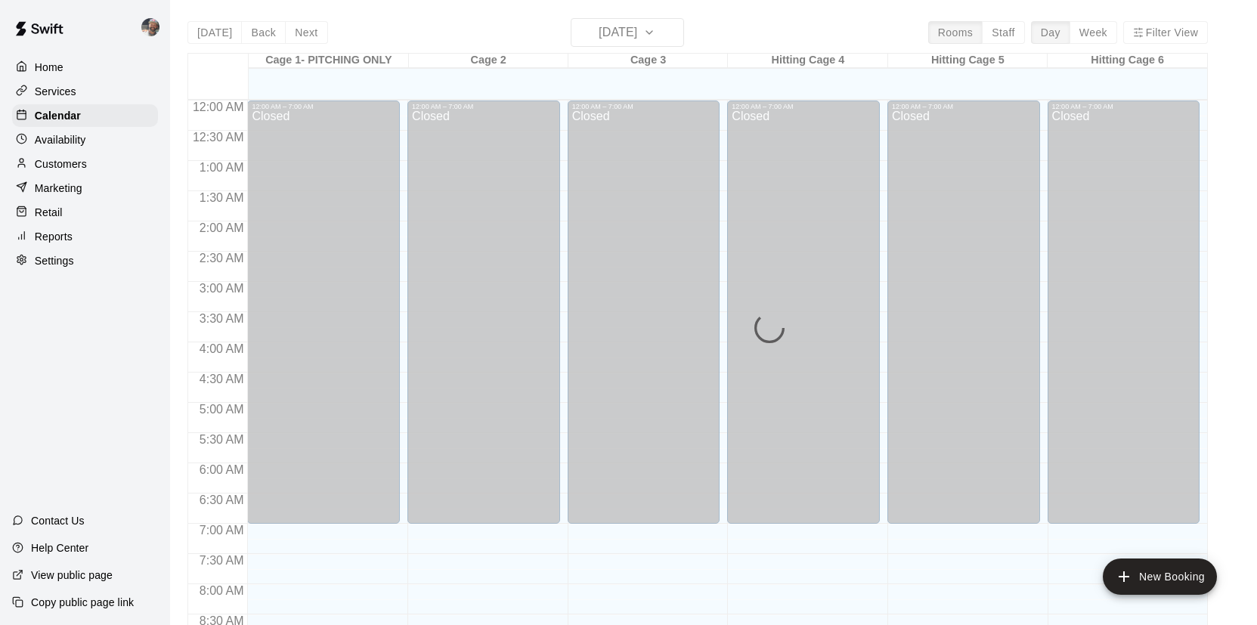
scroll to position [865, 0]
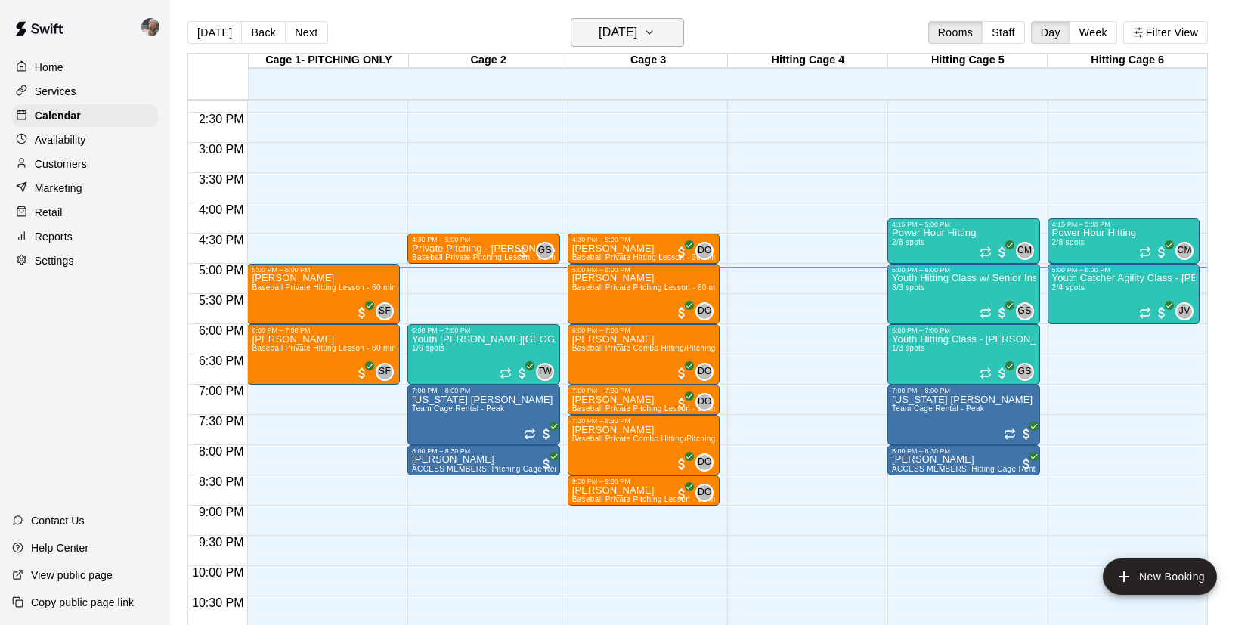
click at [659, 30] on button "[DATE]" at bounding box center [627, 32] width 113 height 29
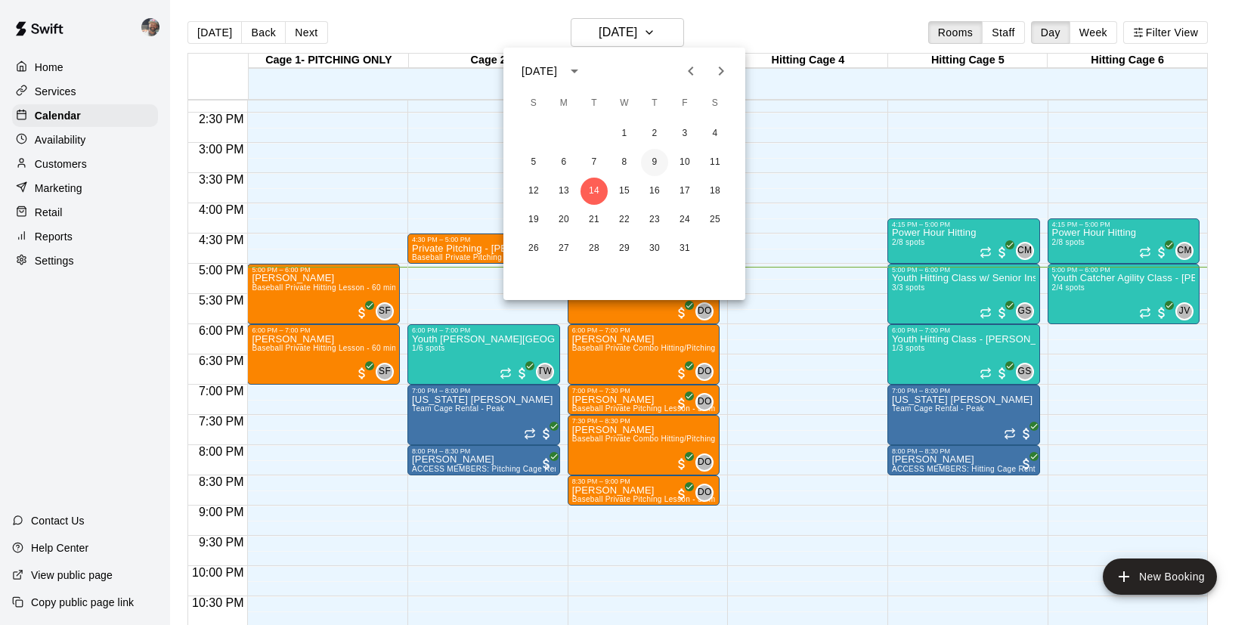
click at [654, 159] on button "9" at bounding box center [654, 162] width 27 height 27
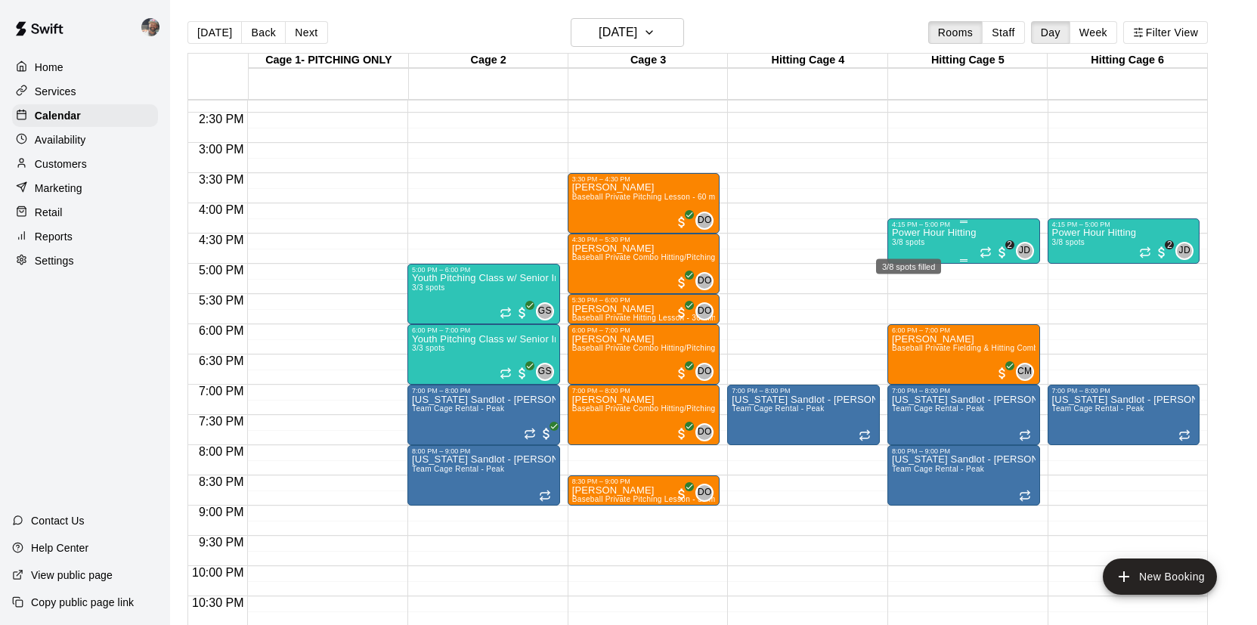
click at [916, 241] on span "3/8 spots" at bounding box center [908, 242] width 33 height 8
click at [906, 291] on img "edit" at bounding box center [907, 290] width 17 height 17
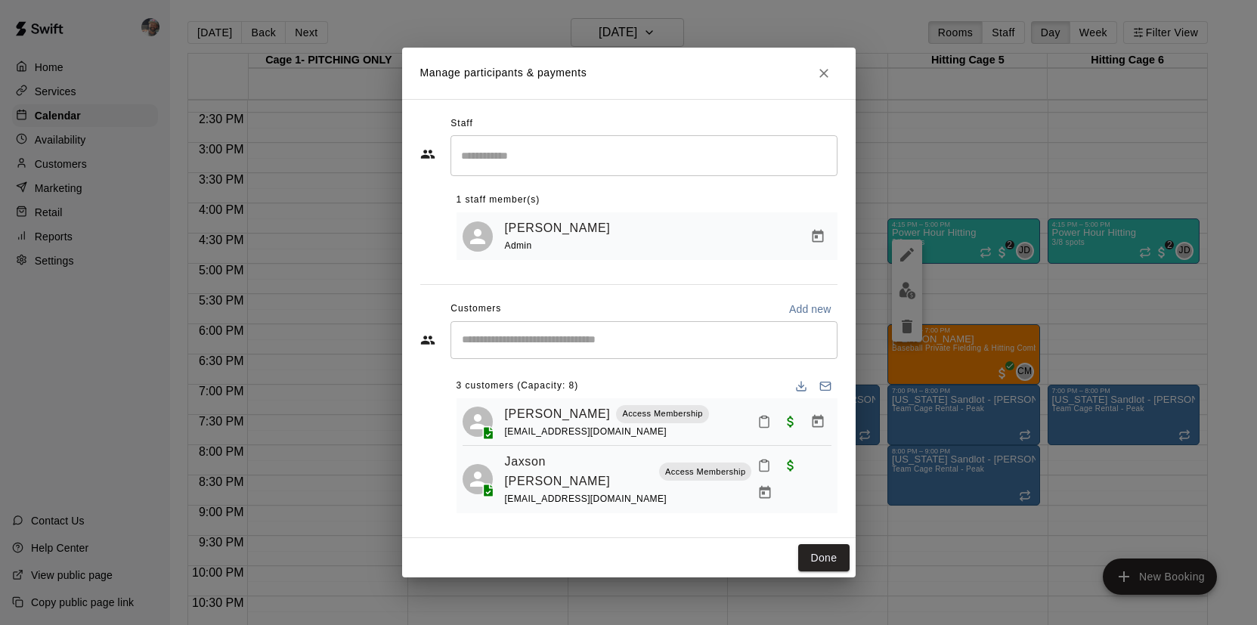
scroll to position [37, 0]
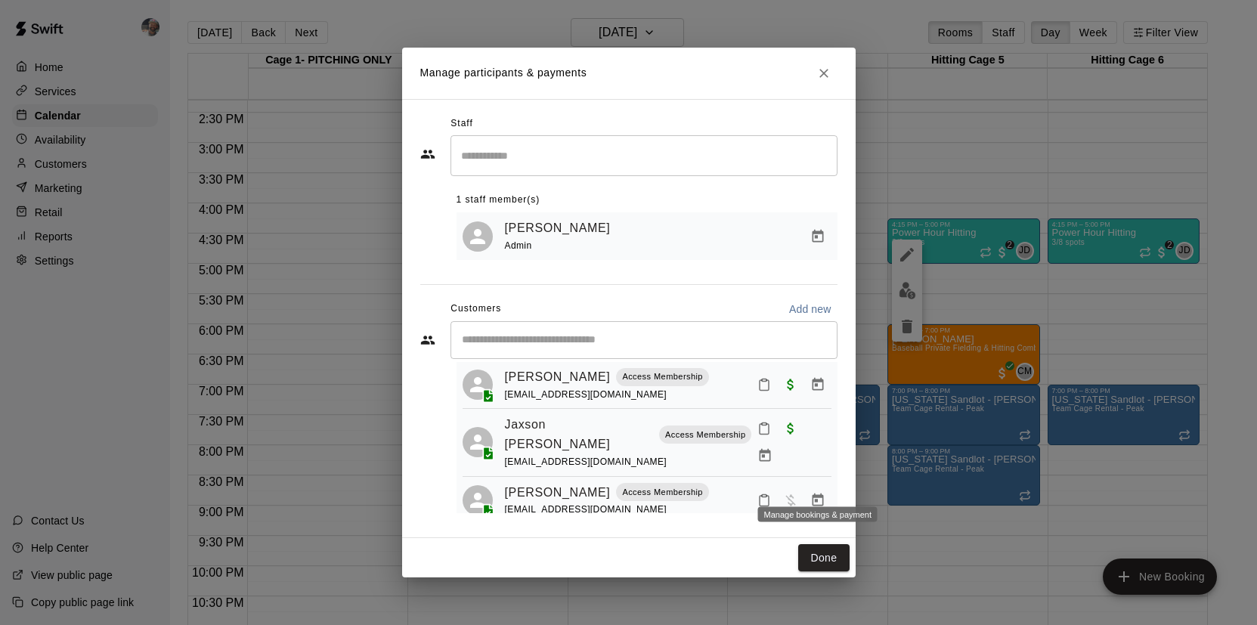
click at [812, 494] on icon "Manage bookings & payment" at bounding box center [817, 500] width 11 height 13
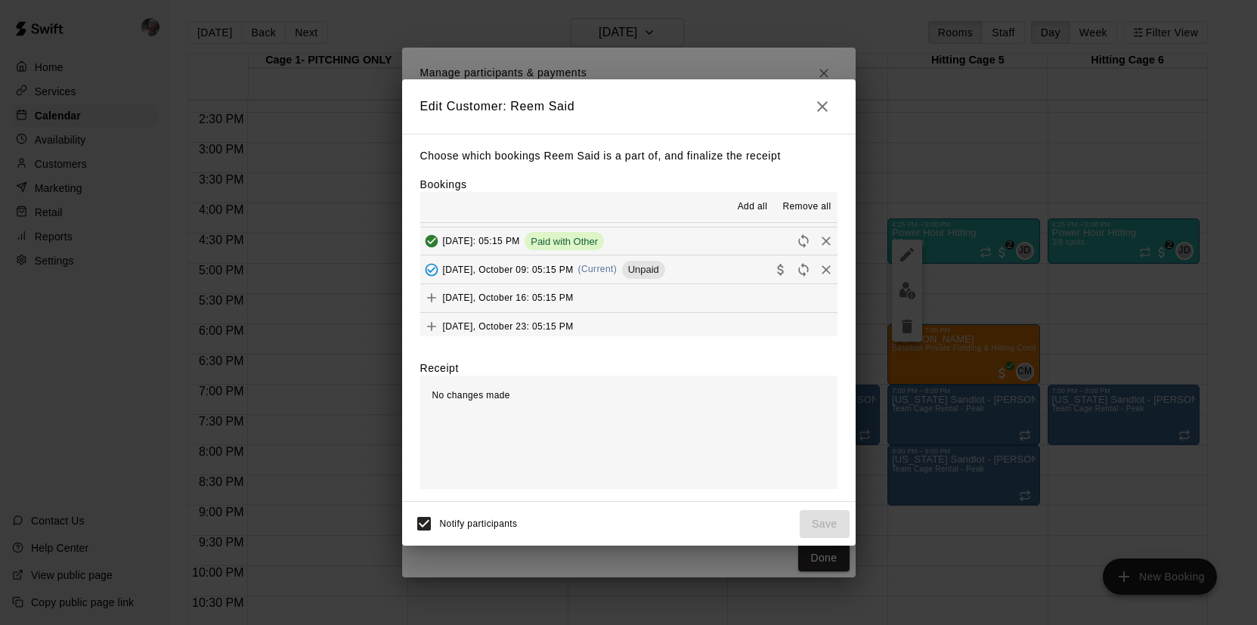
scroll to position [114, 0]
click at [724, 270] on button "[DATE], October 09: 05:15 PM (Current) Unpaid" at bounding box center [628, 265] width 417 height 28
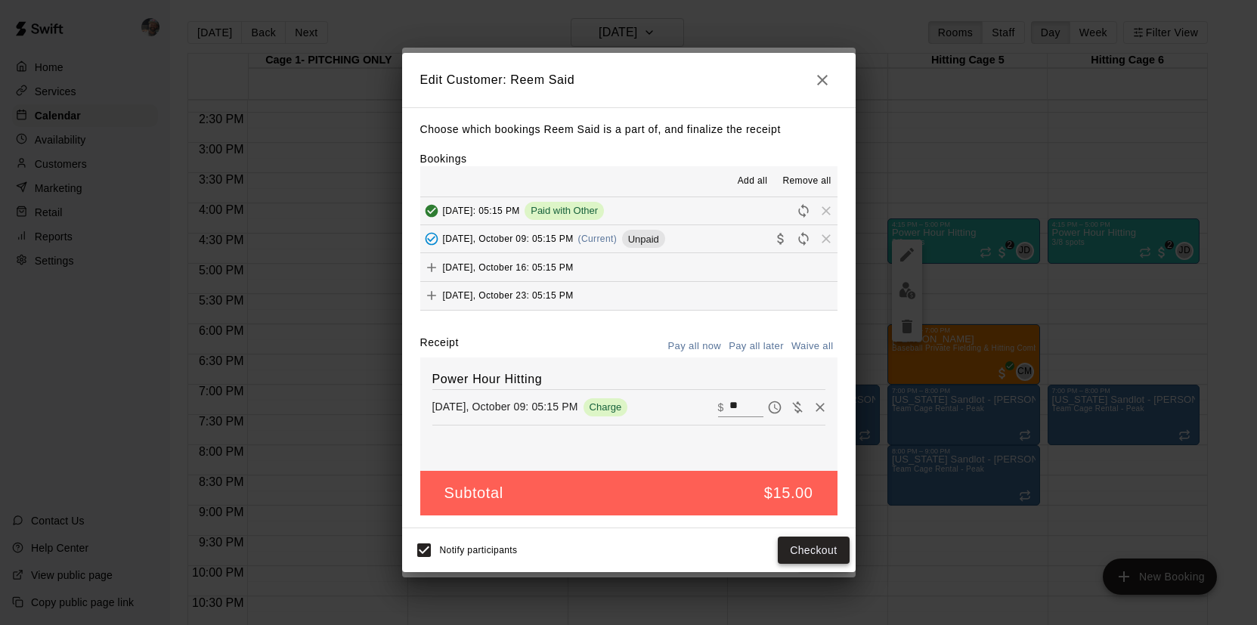
click at [804, 555] on button "Checkout" at bounding box center [813, 551] width 71 height 28
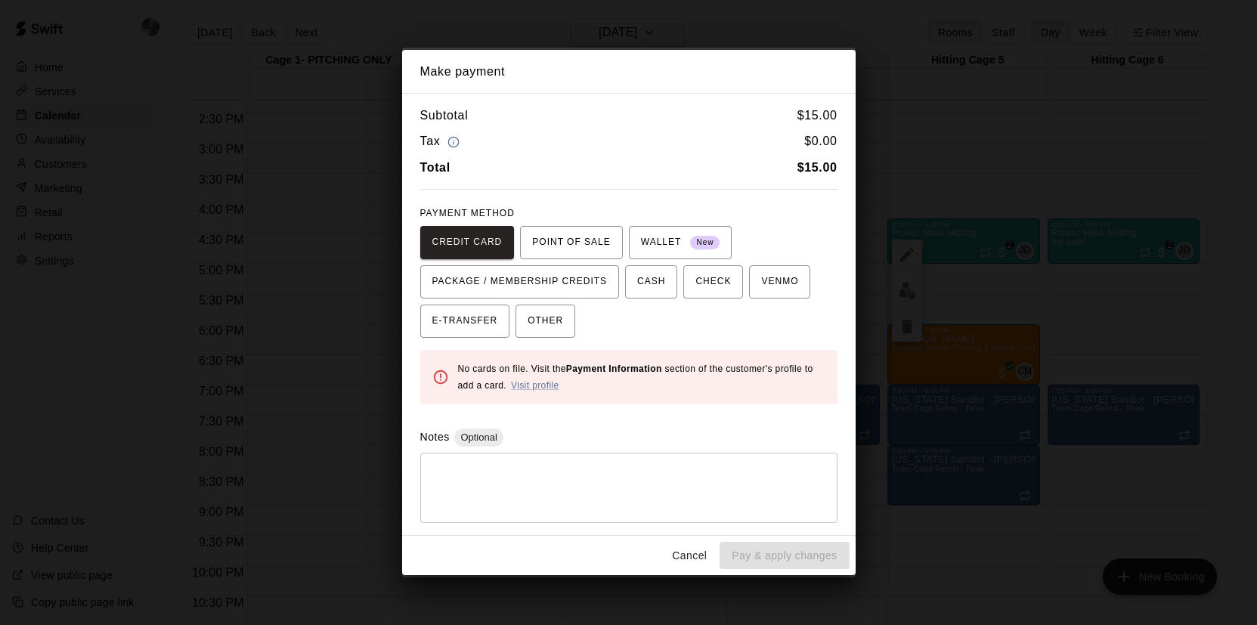
click at [681, 550] on button "Cancel" at bounding box center [689, 556] width 48 height 28
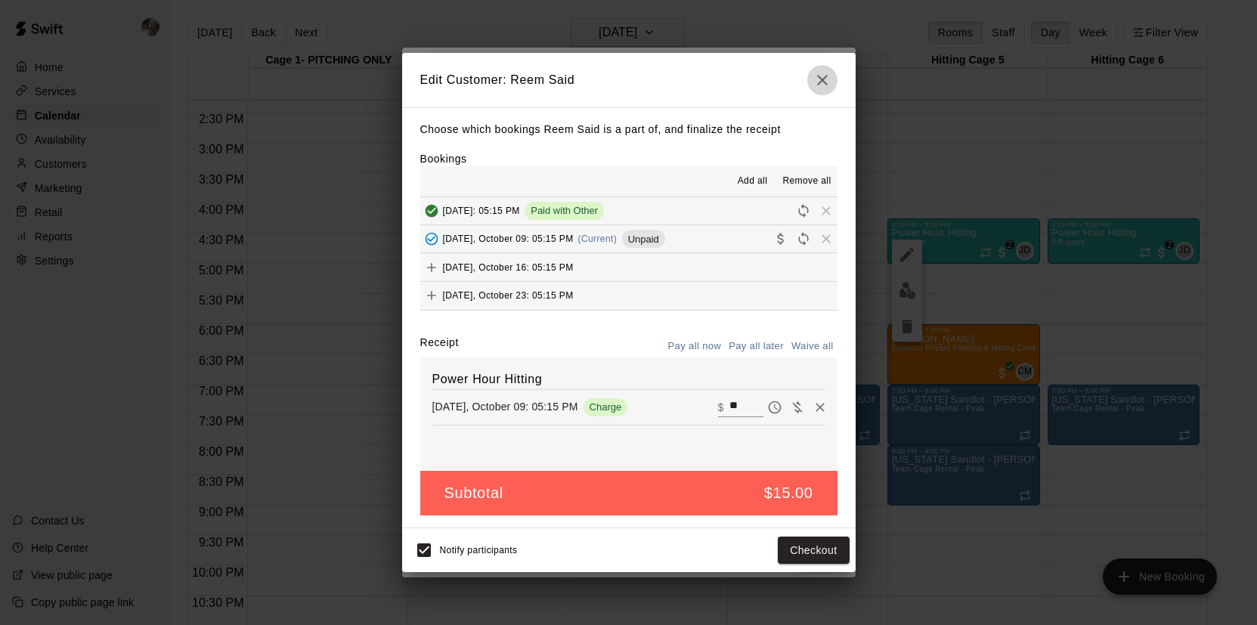
click at [821, 86] on icon "button" at bounding box center [822, 80] width 18 height 18
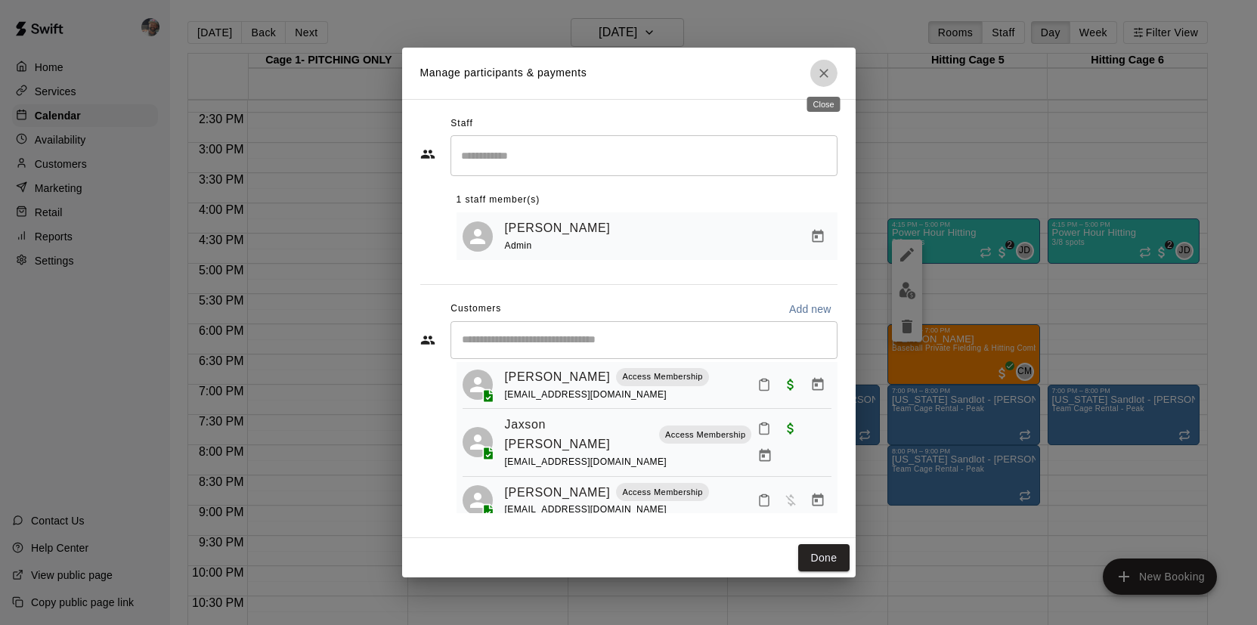
click at [827, 67] on icon "Close" at bounding box center [824, 73] width 15 height 15
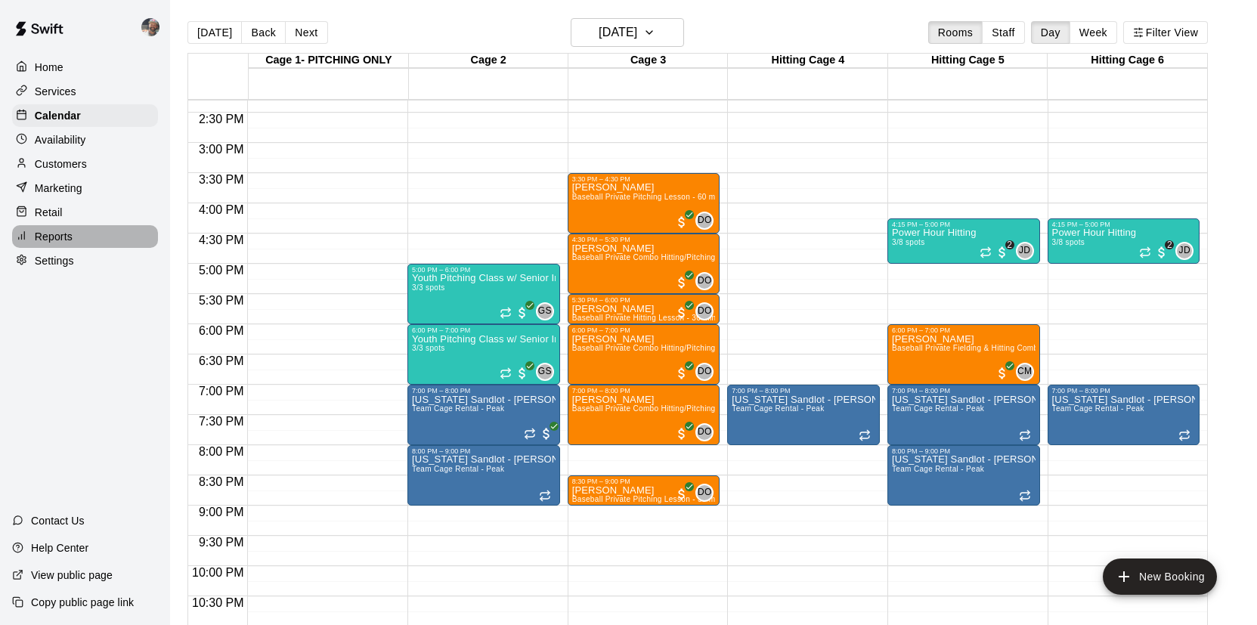
click at [102, 231] on div "Reports" at bounding box center [85, 236] width 146 height 23
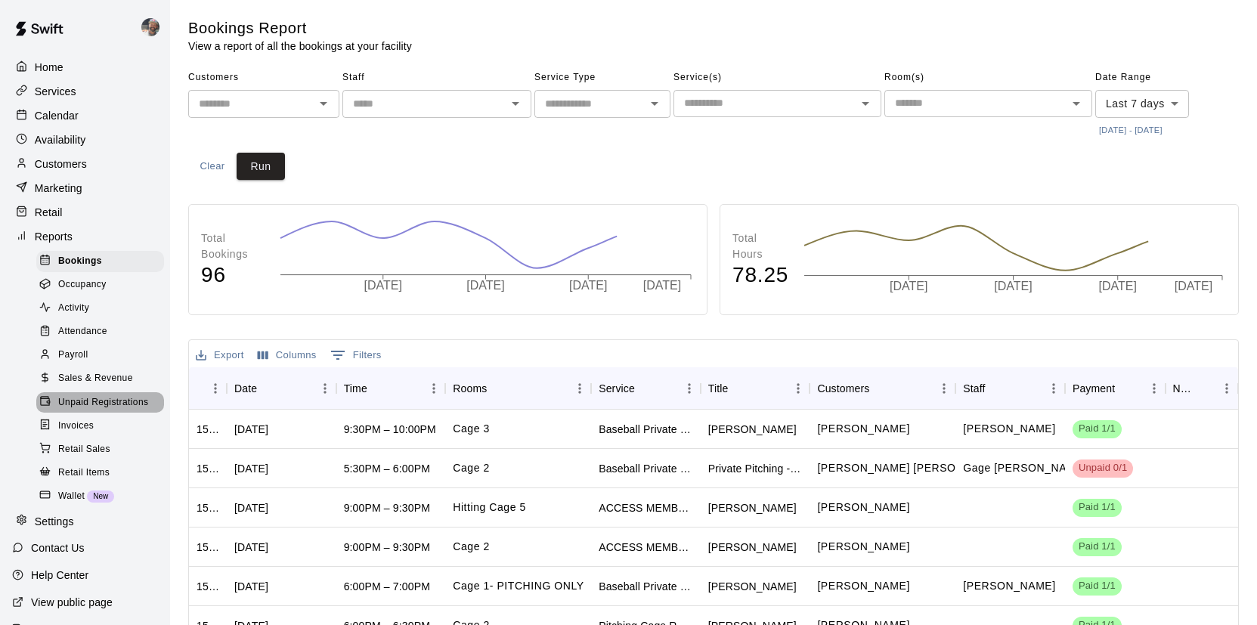
click at [112, 407] on span "Unpaid Registrations" at bounding box center [103, 402] width 90 height 15
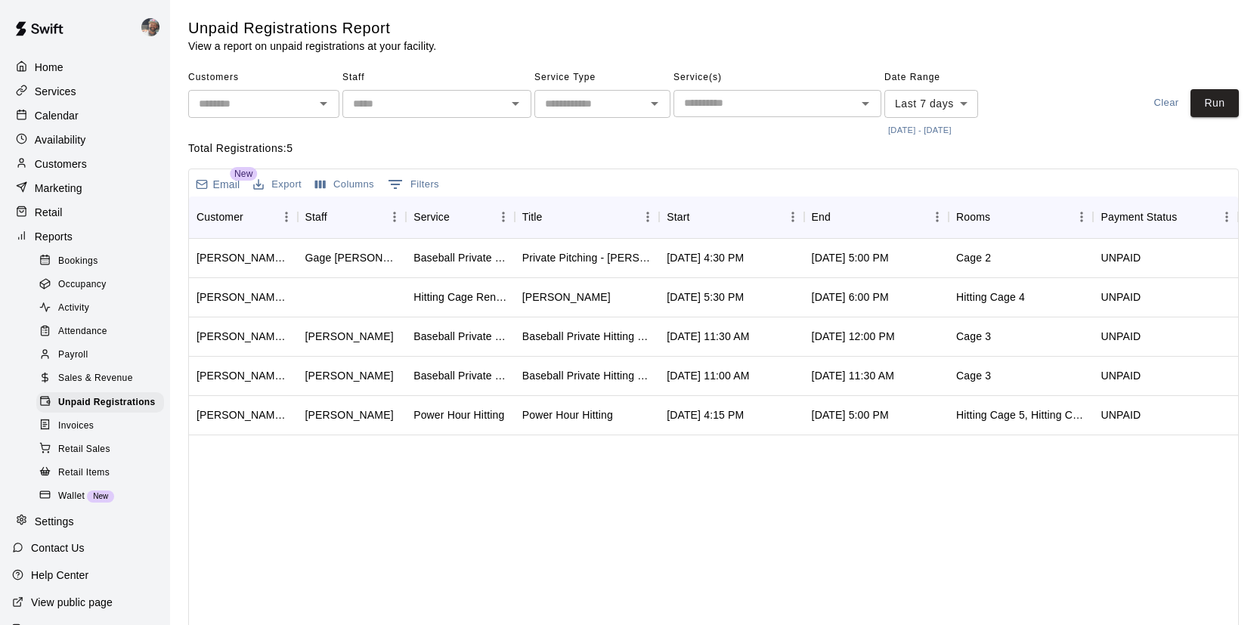
click at [70, 115] on p "Calendar" at bounding box center [57, 115] width 44 height 15
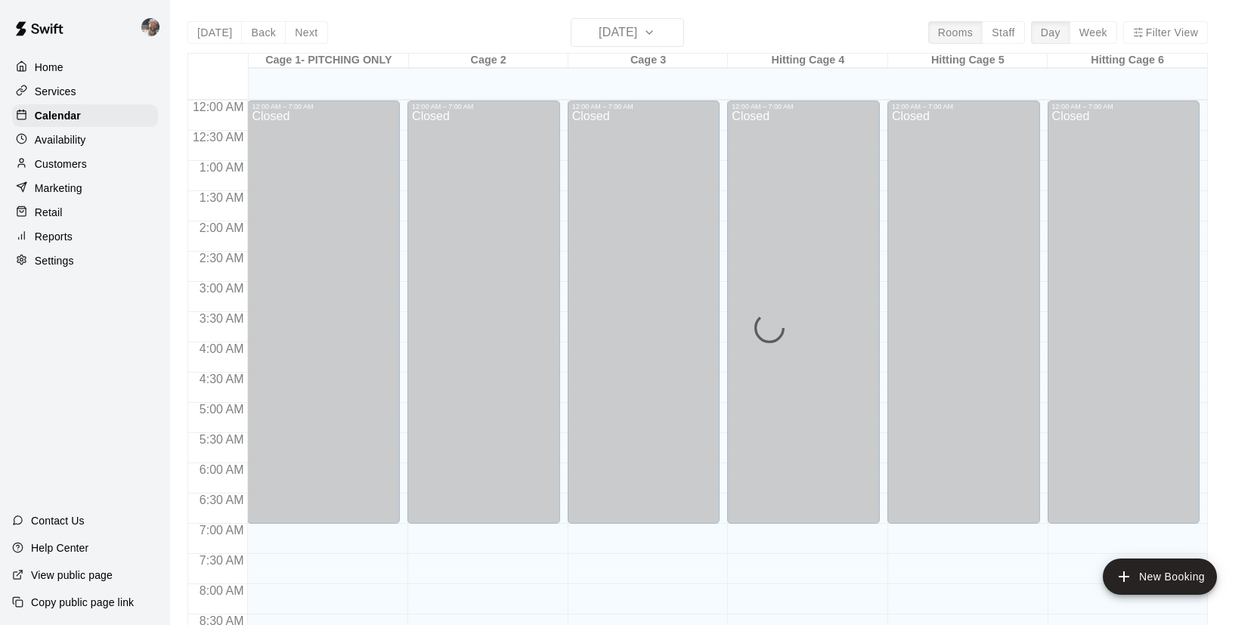
scroll to position [865, 0]
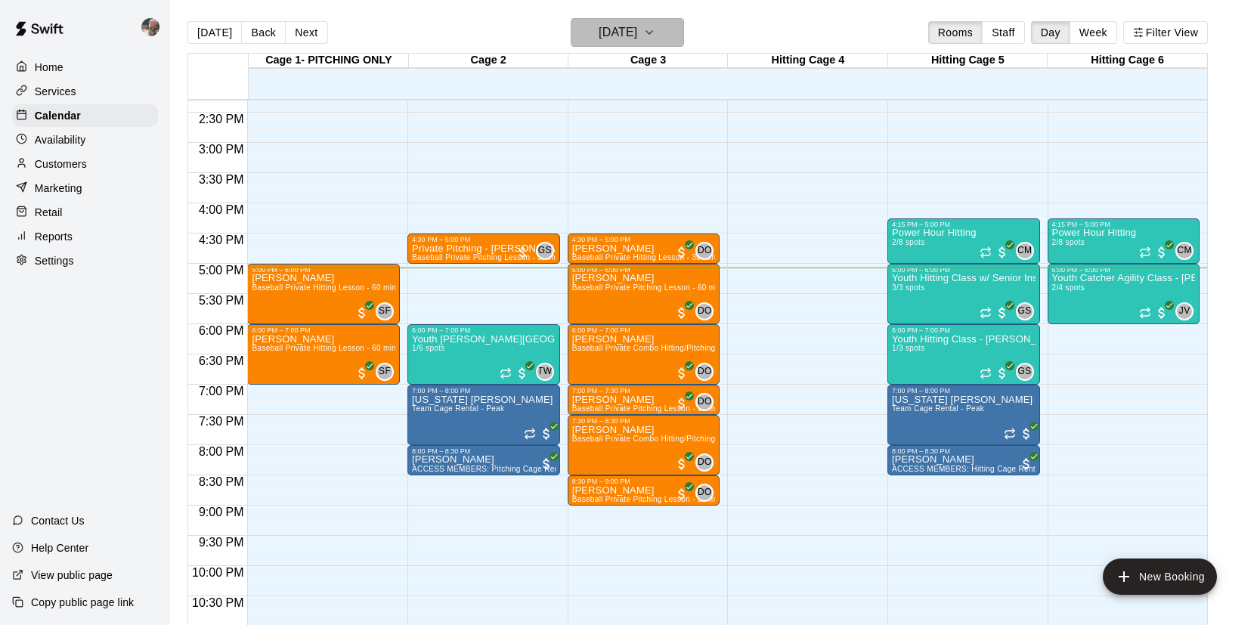
click at [637, 41] on h6 "[DATE]" at bounding box center [618, 32] width 39 height 21
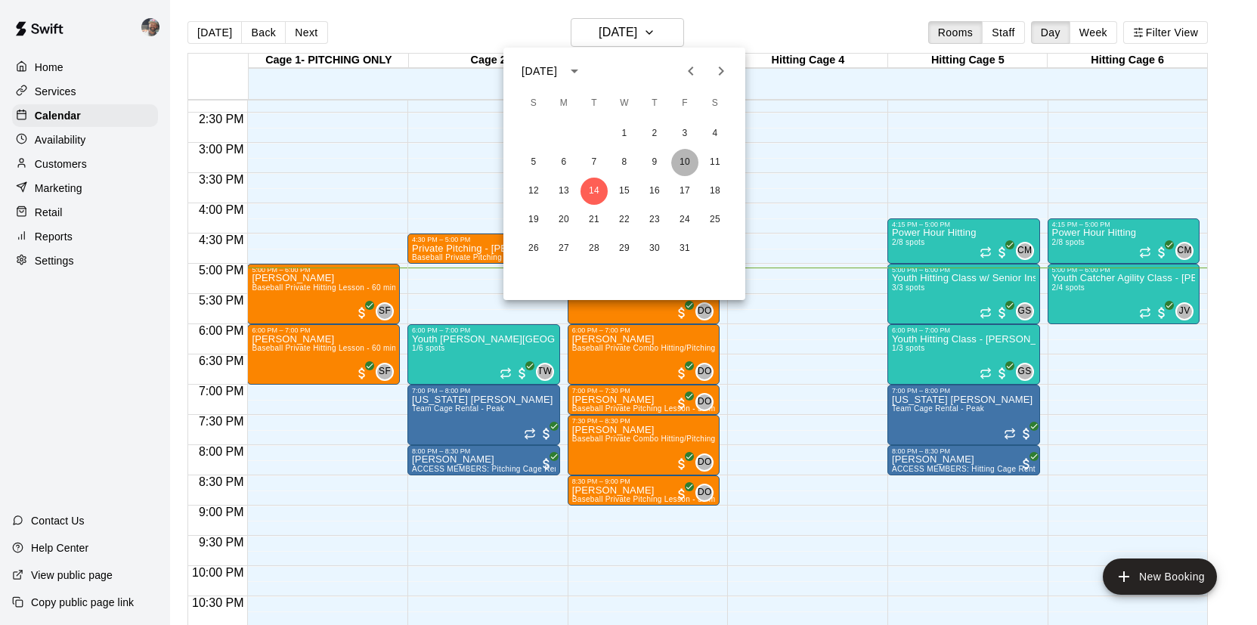
click at [686, 167] on button "10" at bounding box center [684, 162] width 27 height 27
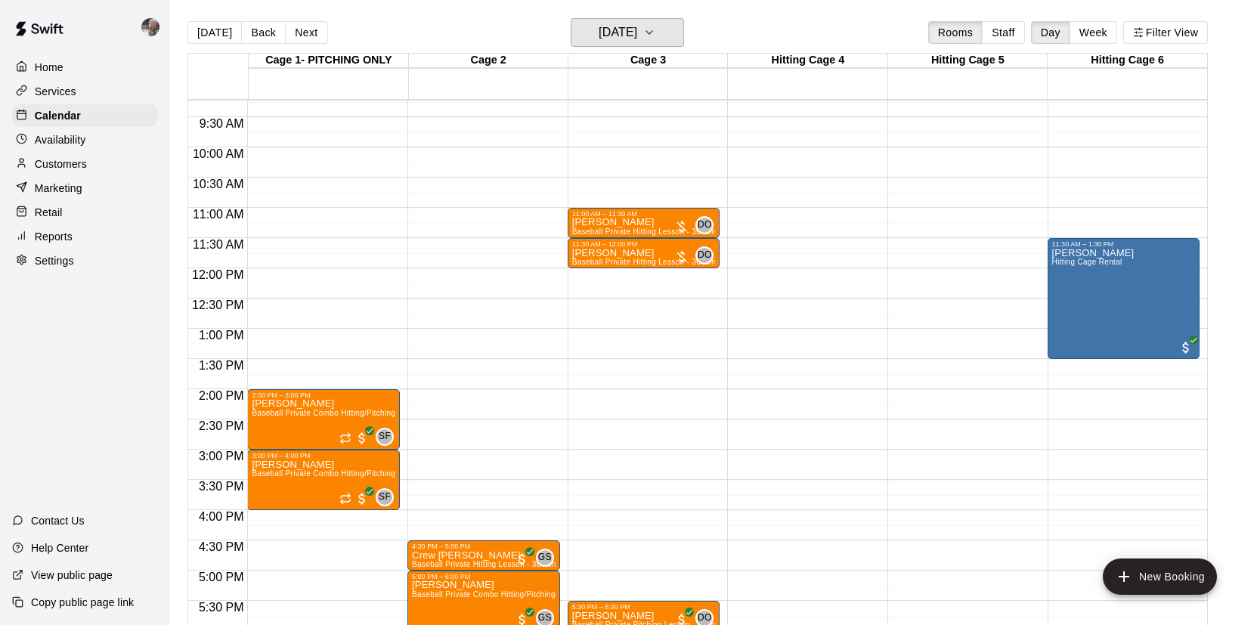
scroll to position [553, 0]
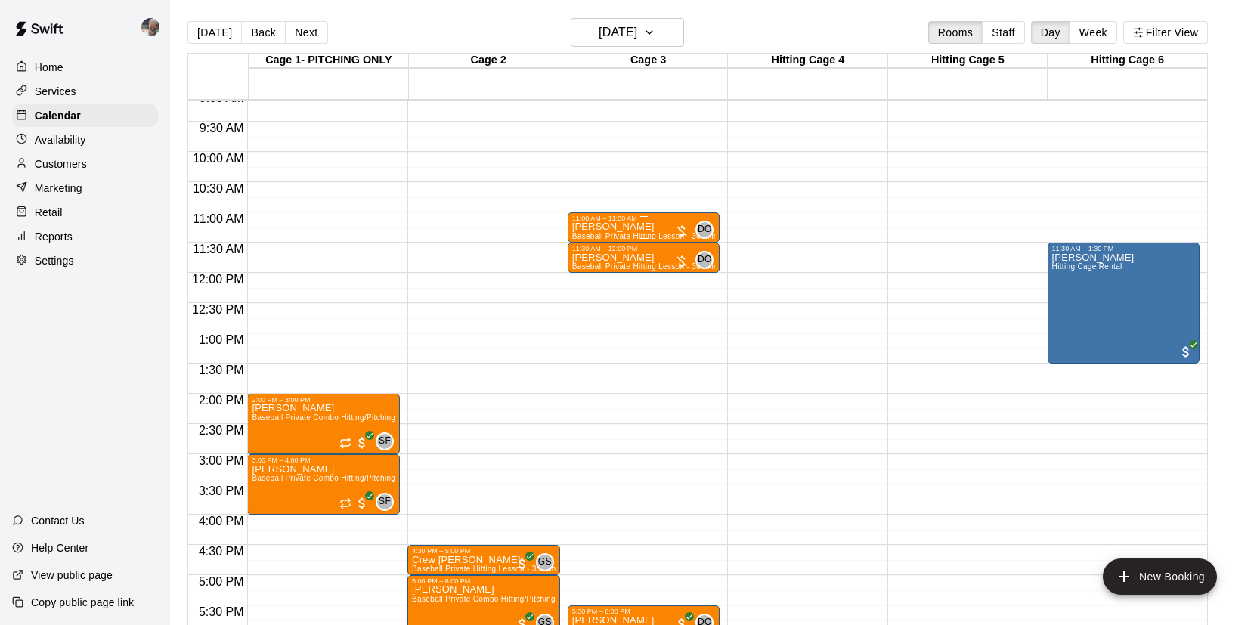
click at [619, 227] on p "[PERSON_NAME]" at bounding box center [644, 227] width 144 height 0
click at [583, 274] on img "edit" at bounding box center [587, 279] width 17 height 17
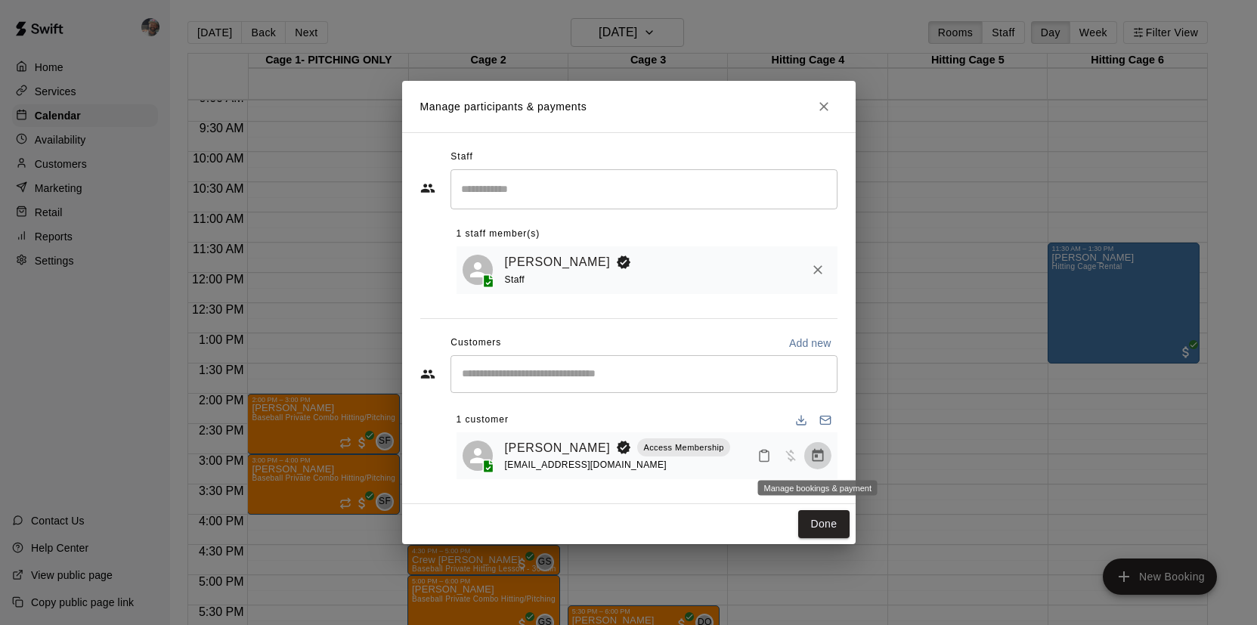
click at [815, 457] on icon "Manage bookings & payment" at bounding box center [817, 455] width 11 height 13
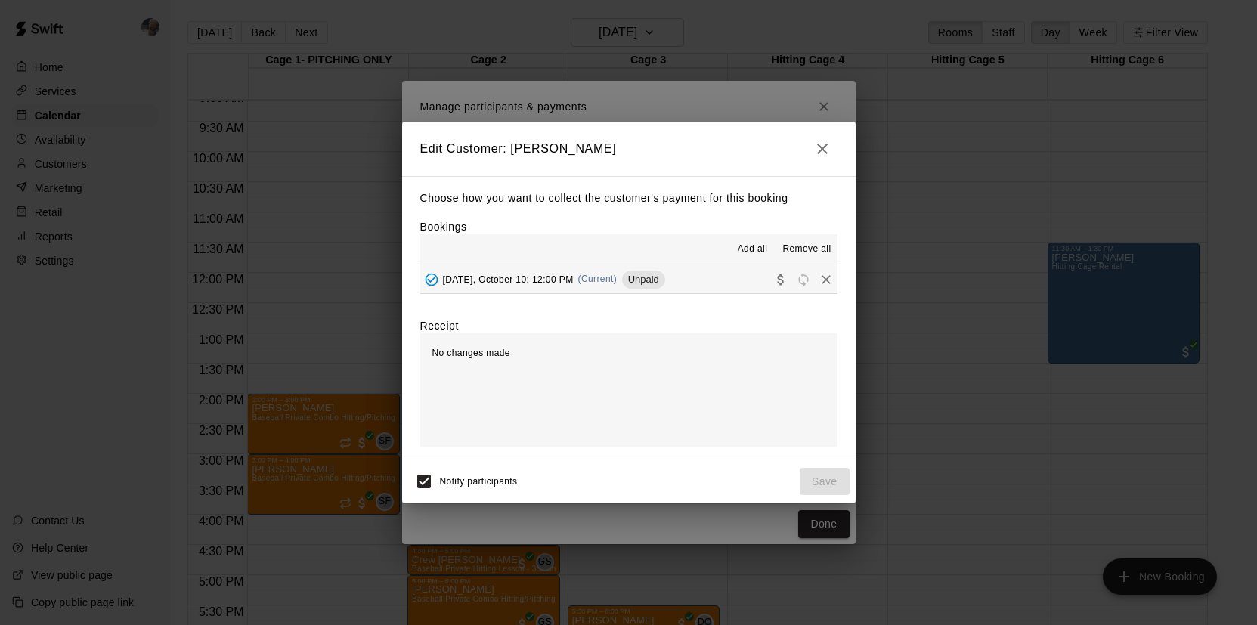
click at [724, 280] on button "[DATE], October 10: 12:00 PM (Current) Unpaid" at bounding box center [628, 279] width 417 height 28
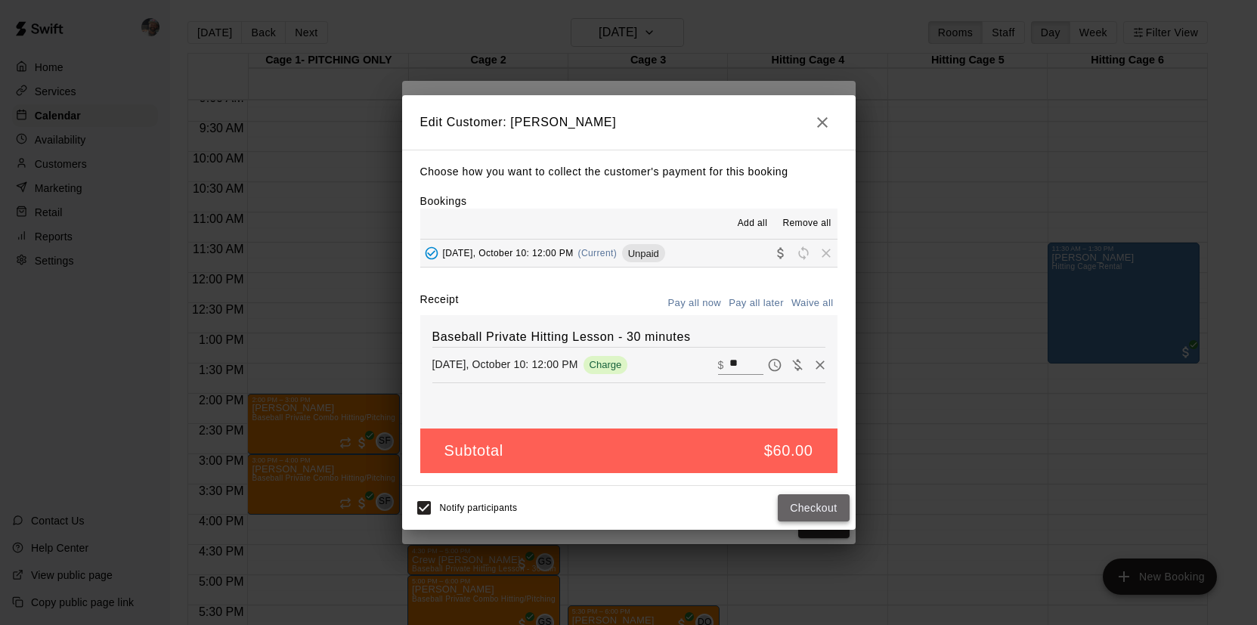
click at [812, 508] on button "Checkout" at bounding box center [813, 508] width 71 height 28
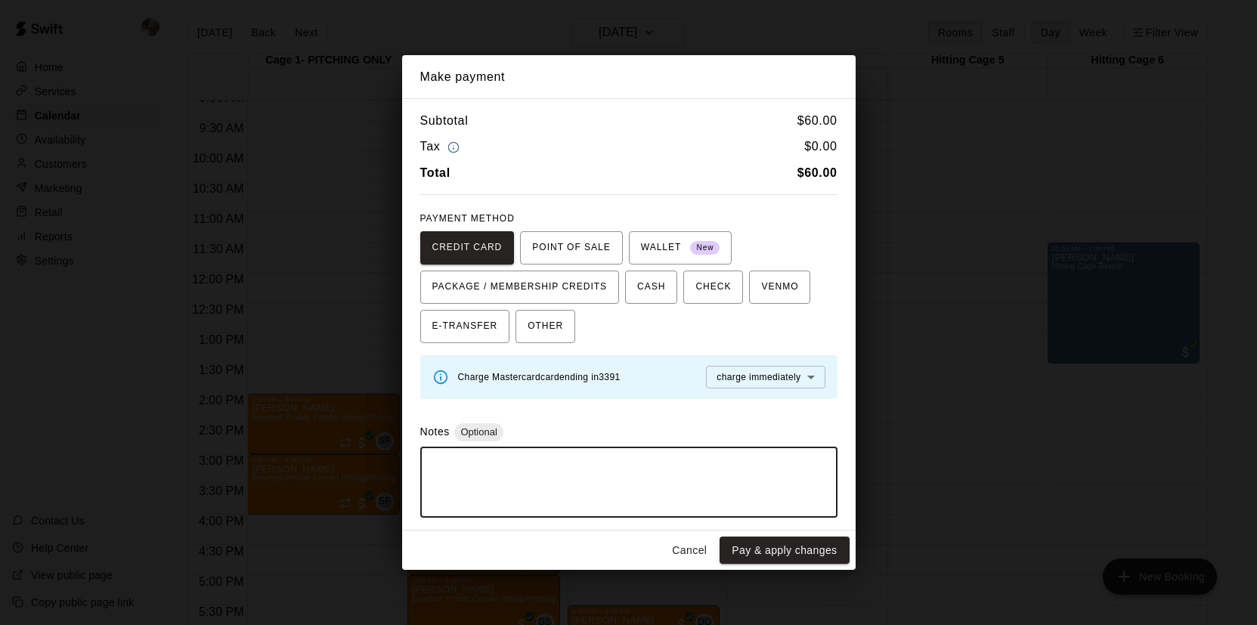
click at [652, 480] on textarea at bounding box center [629, 482] width 396 height 45
type textarea "*"
type textarea "**********"
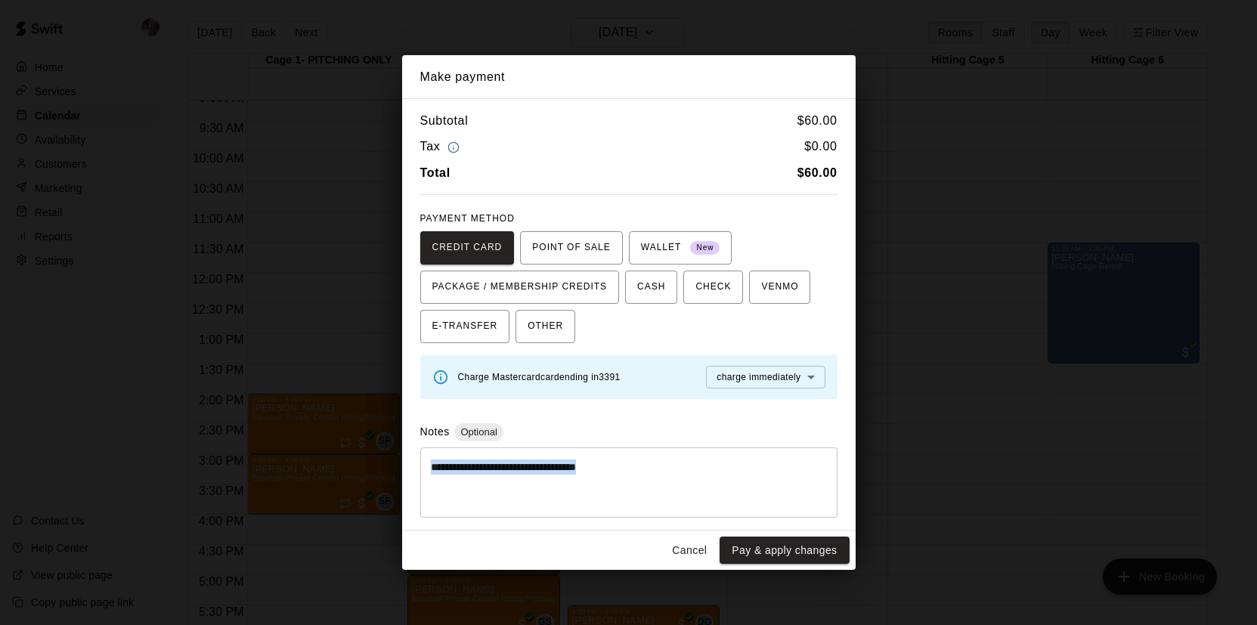
drag, startPoint x: 685, startPoint y: 457, endPoint x: 426, endPoint y: 459, distance: 258.6
click at [426, 459] on div "**********" at bounding box center [628, 483] width 417 height 70
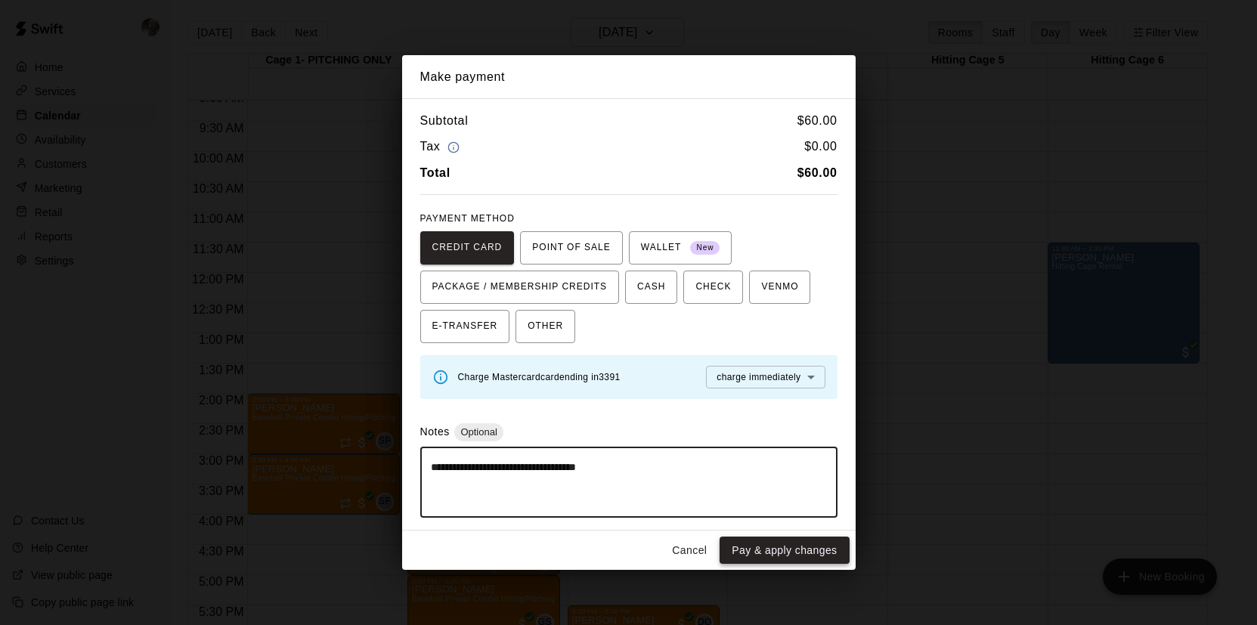
click at [758, 550] on button "Pay & apply changes" at bounding box center [784, 551] width 129 height 28
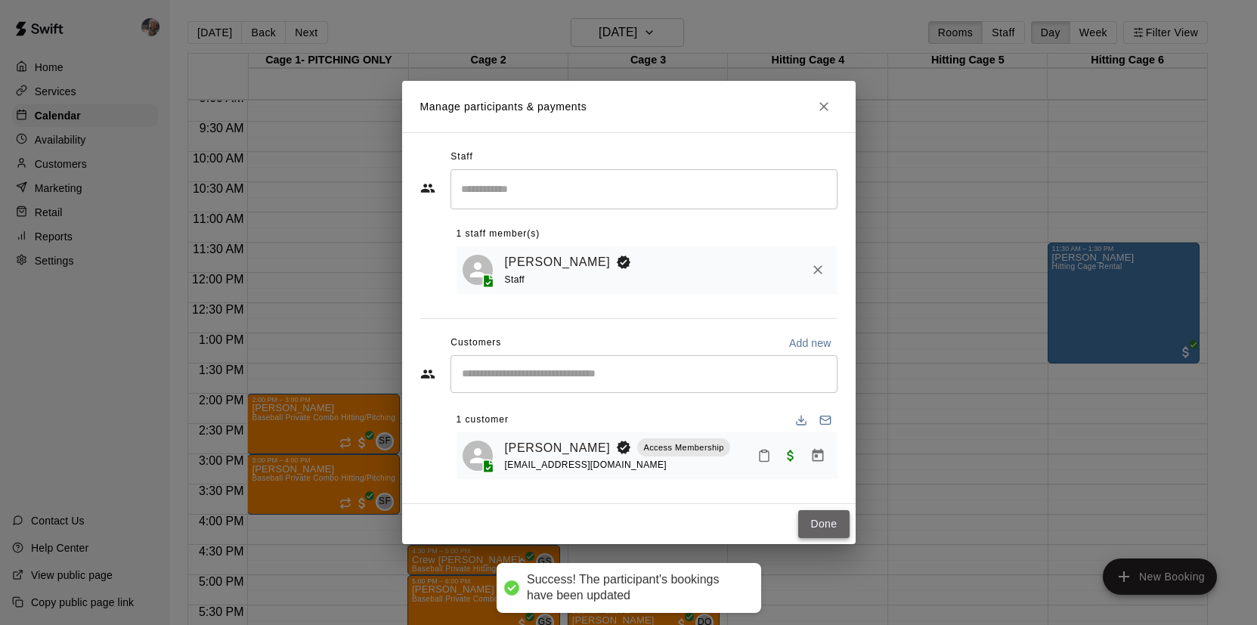
click at [813, 521] on button "Done" at bounding box center [823, 524] width 51 height 28
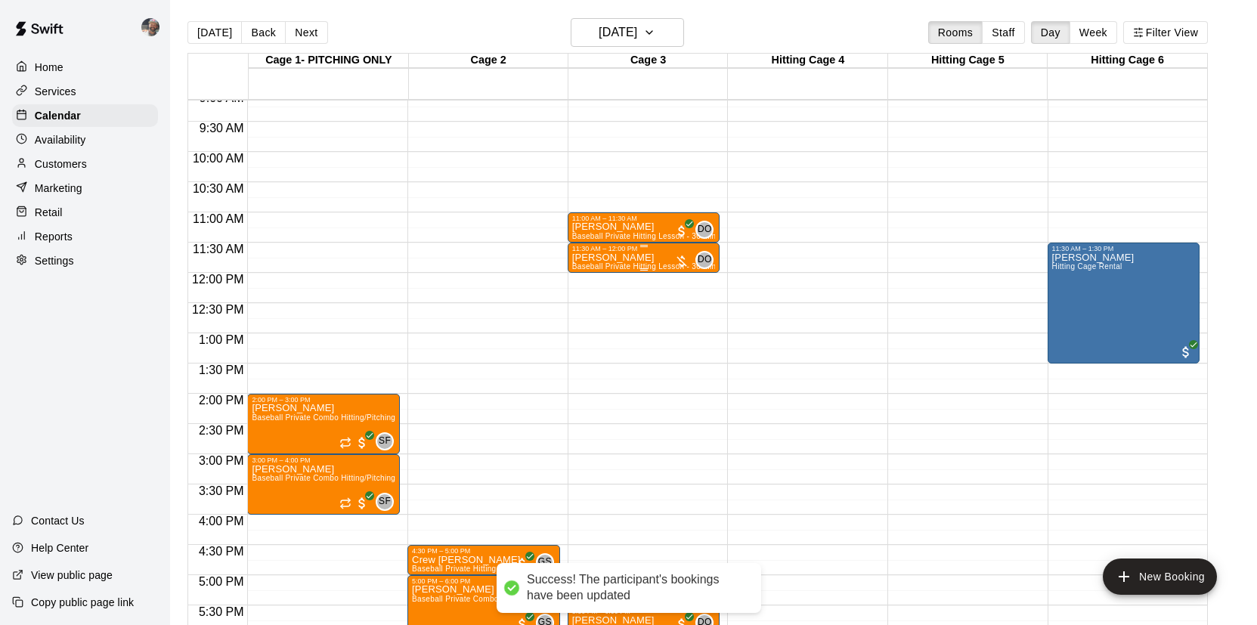
click at [624, 249] on div "11:30 AM – 12:00 PM" at bounding box center [644, 249] width 144 height 8
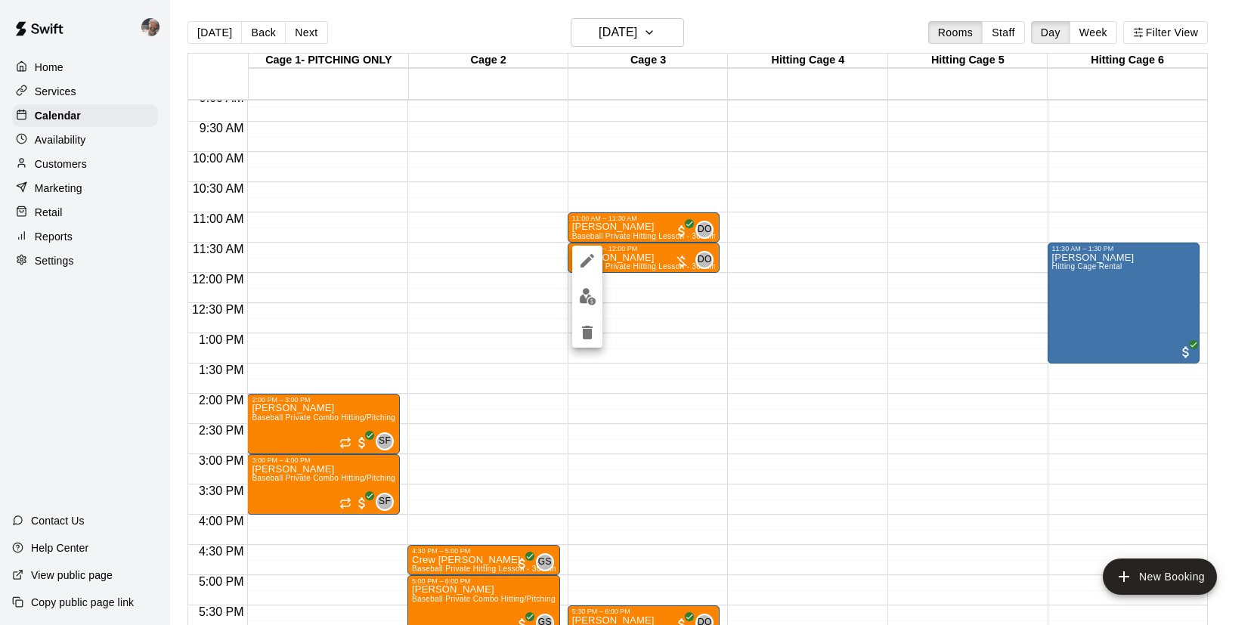
click at [590, 293] on img "edit" at bounding box center [587, 296] width 17 height 17
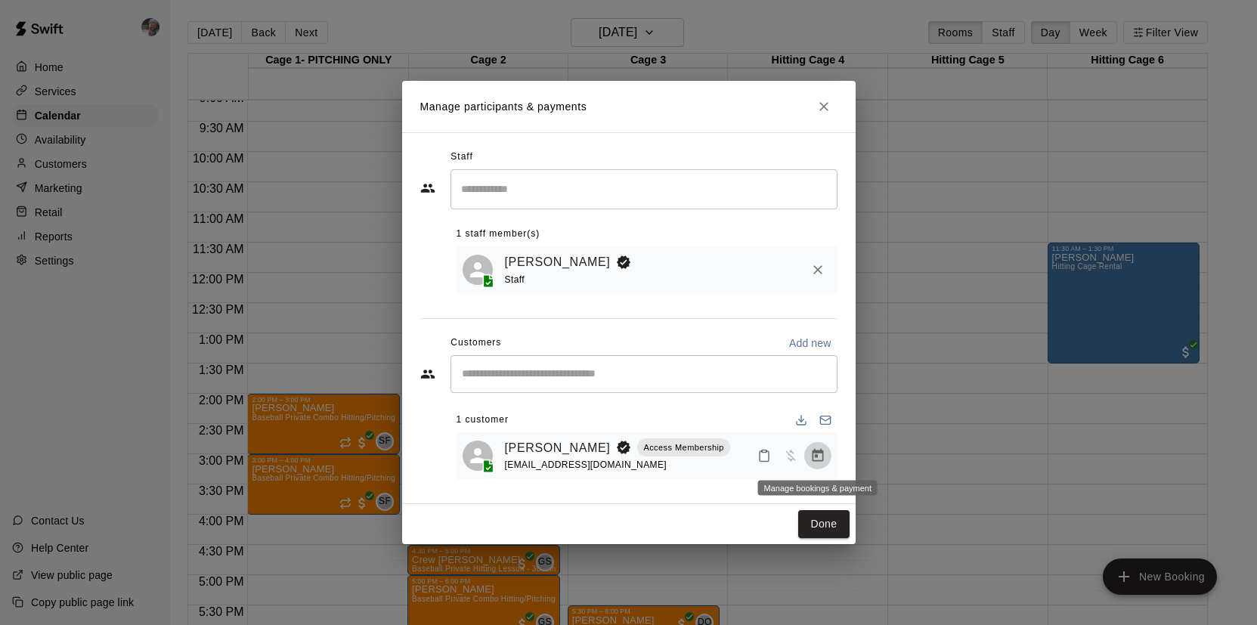
click at [820, 458] on icon "Manage bookings & payment" at bounding box center [817, 455] width 15 height 15
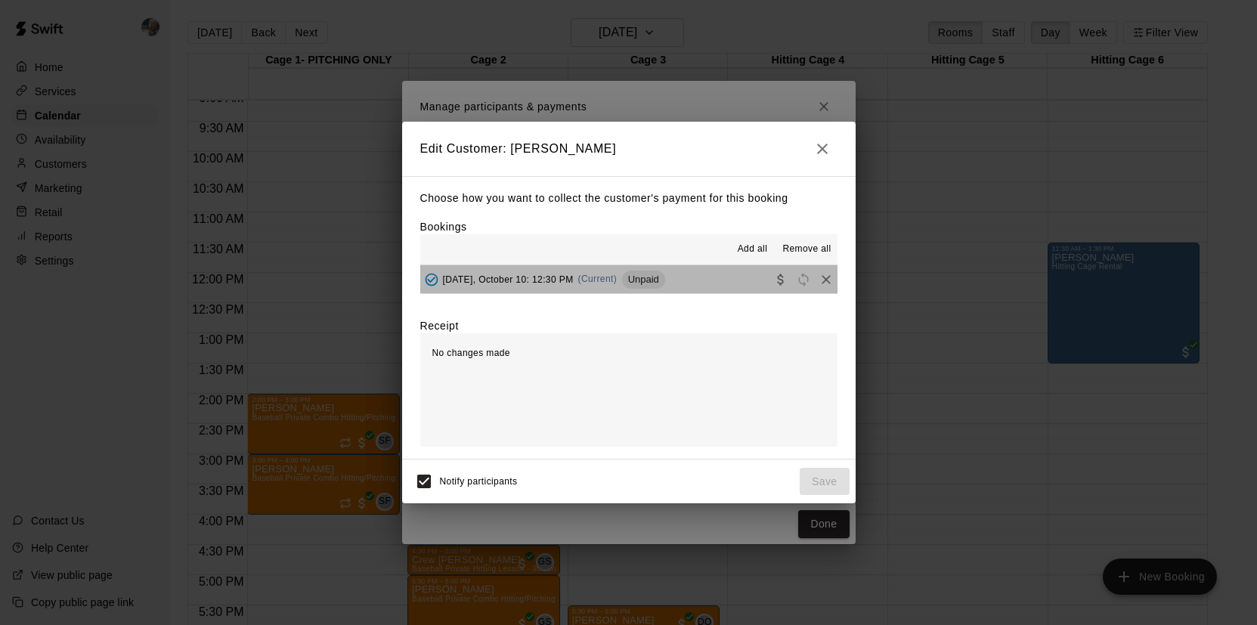
click at [690, 281] on button "[DATE], October 10: 12:30 PM (Current) Unpaid" at bounding box center [628, 279] width 417 height 28
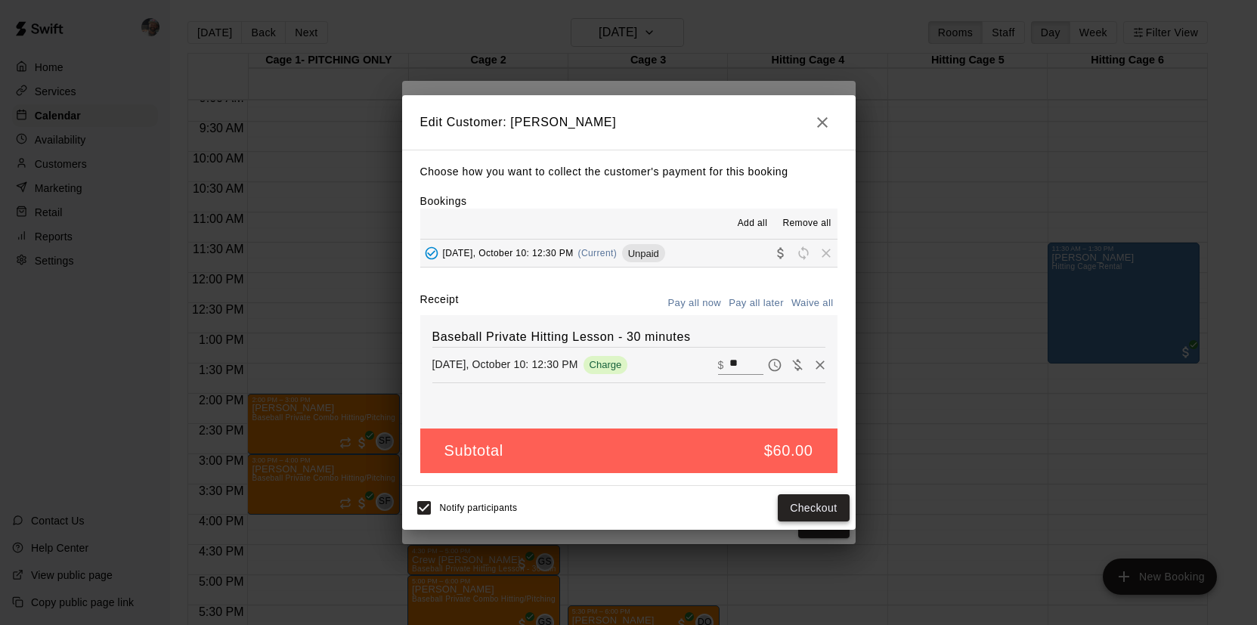
click at [802, 513] on button "Checkout" at bounding box center [813, 508] width 71 height 28
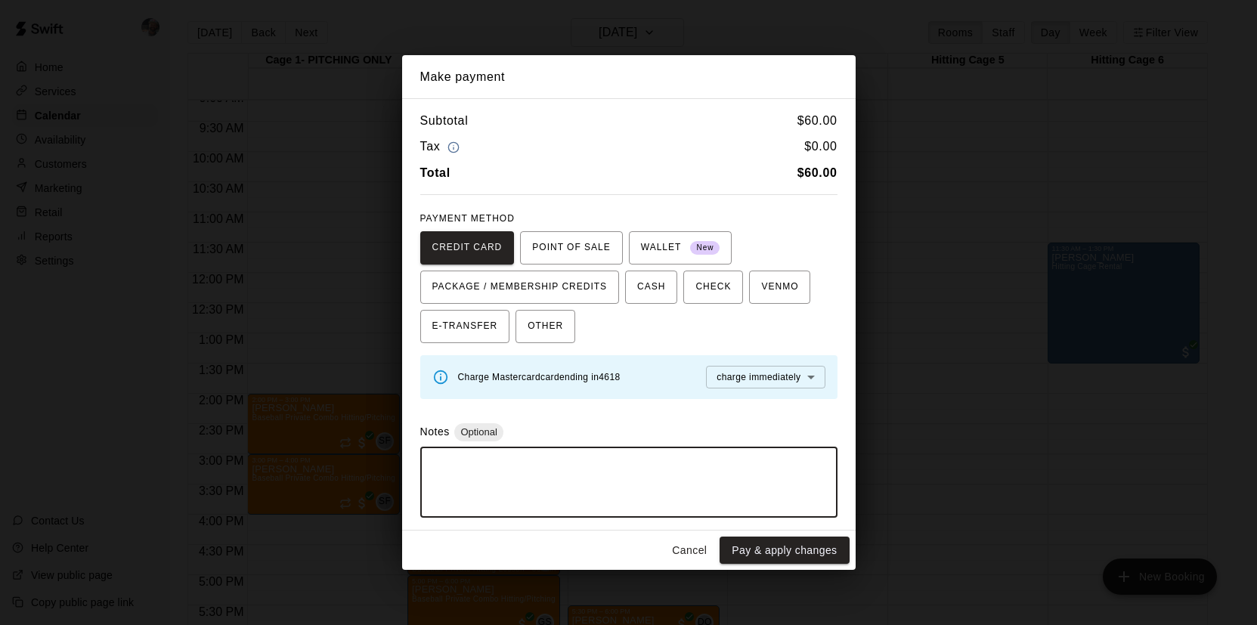
click at [640, 473] on textarea at bounding box center [629, 482] width 396 height 45
paste textarea "**********"
drag, startPoint x: 640, startPoint y: 476, endPoint x: 389, endPoint y: 453, distance: 252.8
click at [389, 453] on div "**********" at bounding box center [628, 312] width 1257 height 625
type textarea "**********"
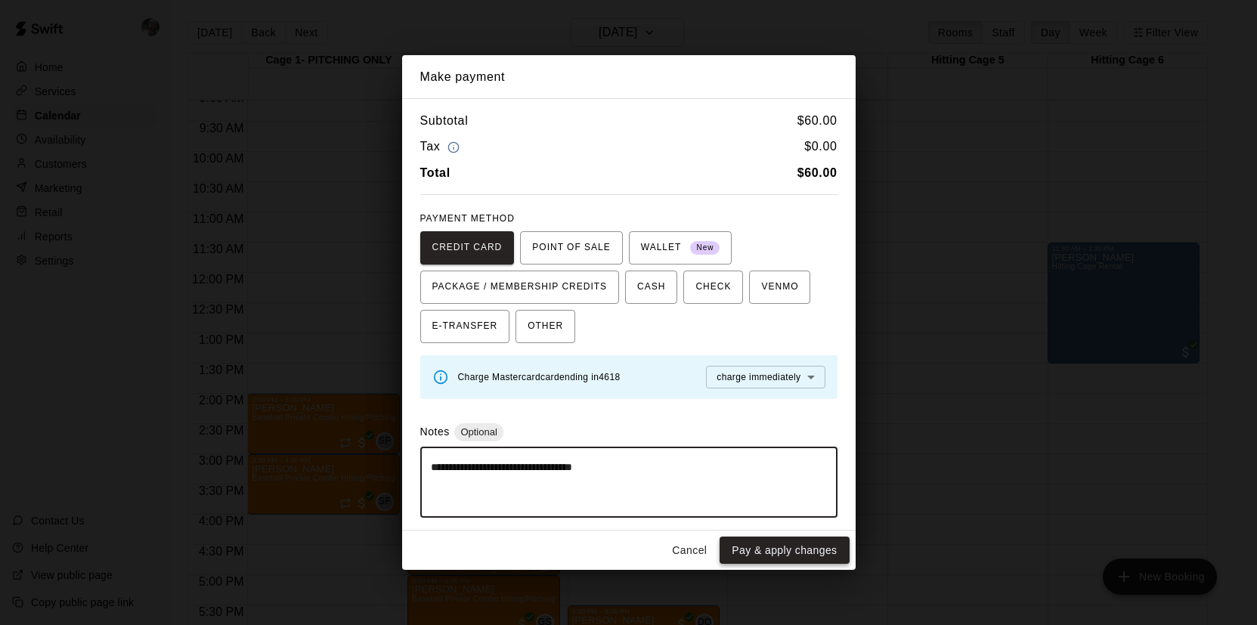
click at [777, 554] on button "Pay & apply changes" at bounding box center [784, 551] width 129 height 28
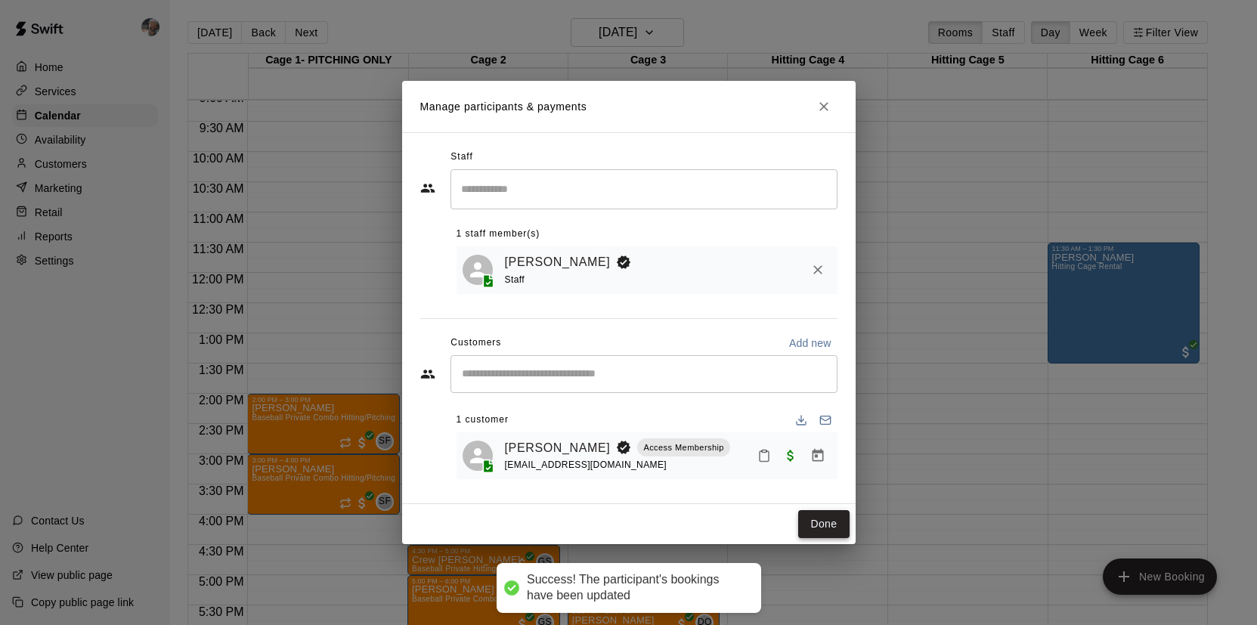
click at [831, 516] on button "Done" at bounding box center [823, 524] width 51 height 28
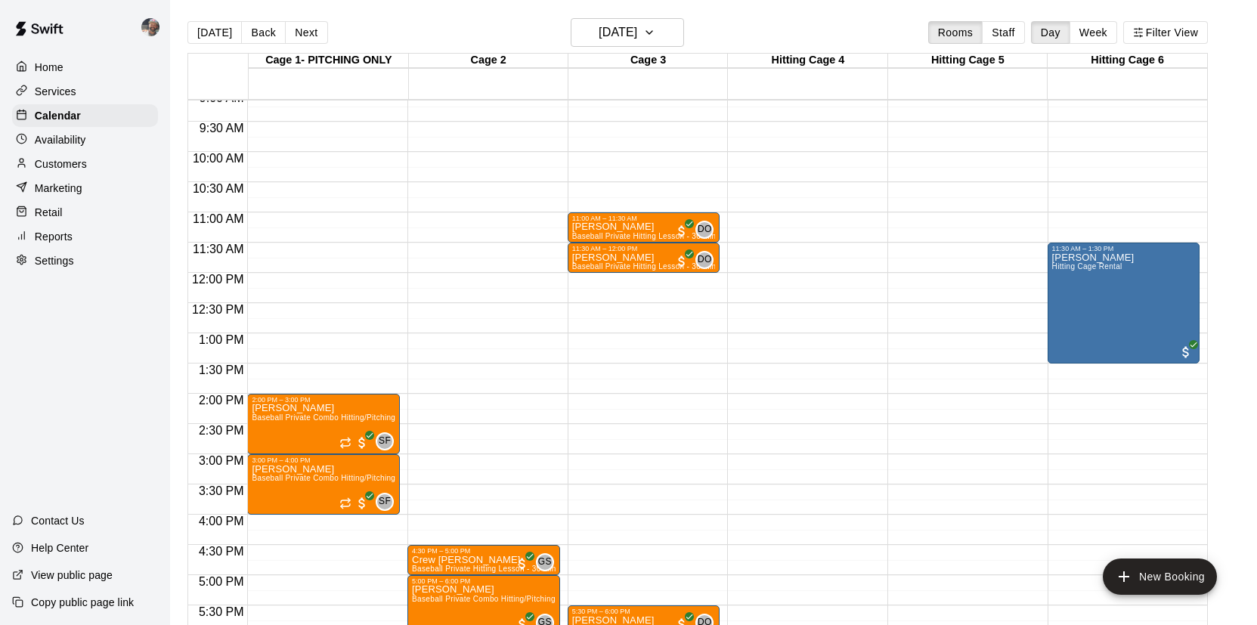
click at [94, 262] on div "Settings" at bounding box center [85, 260] width 146 height 23
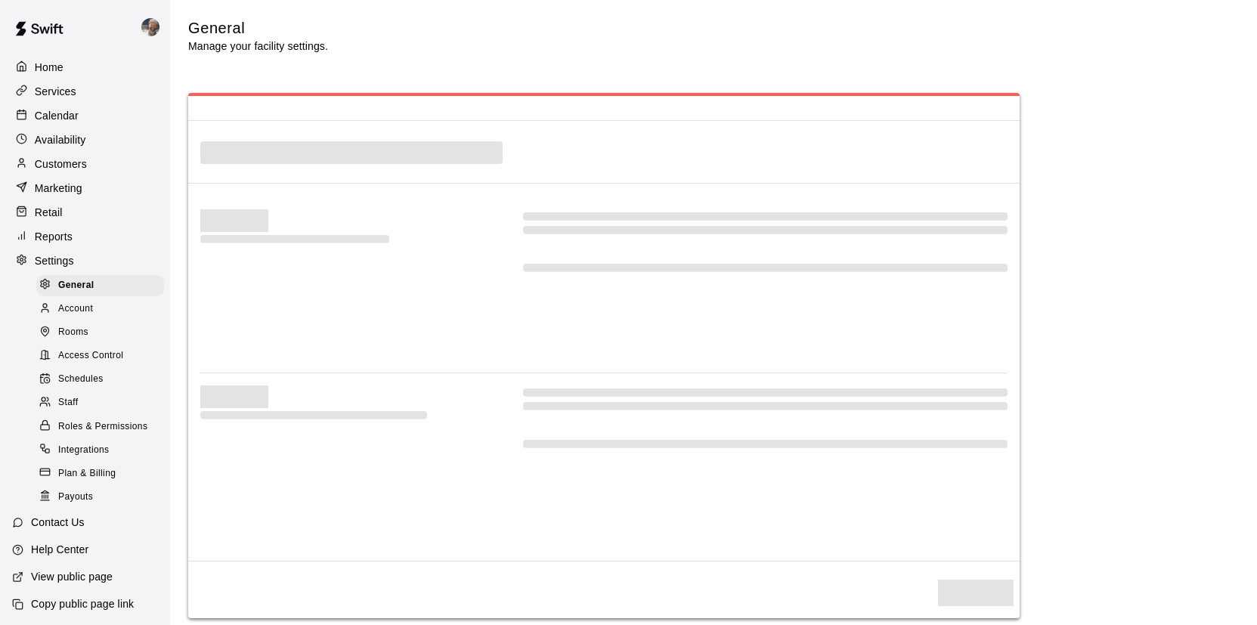
select select "**"
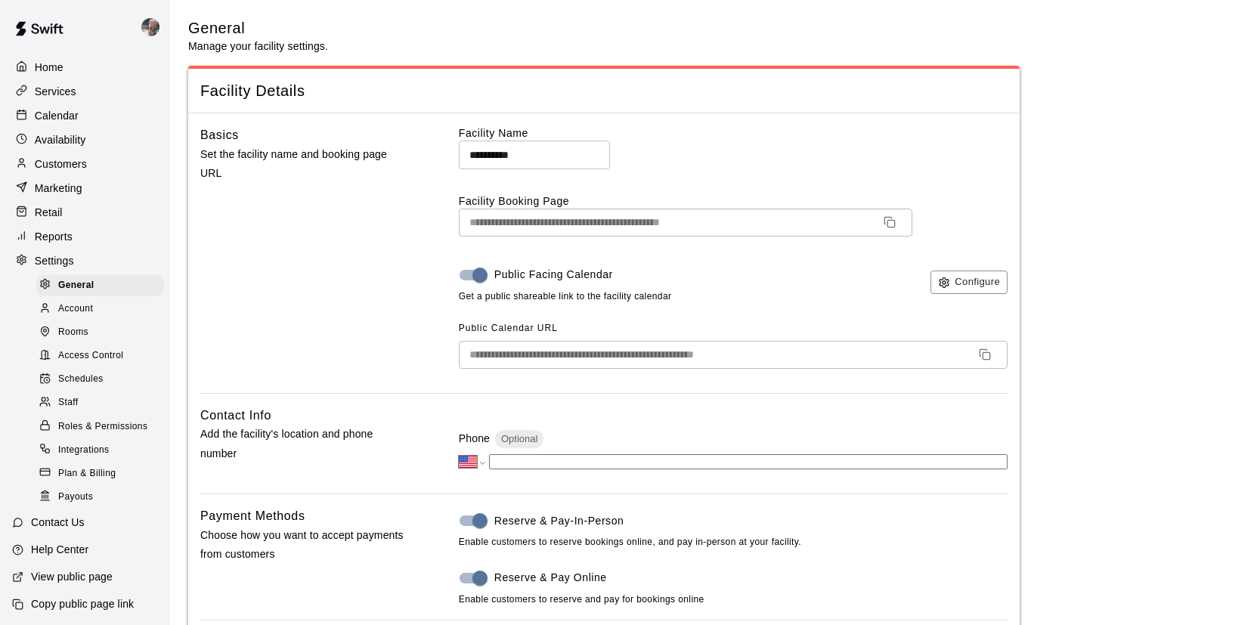
scroll to position [3597, 0]
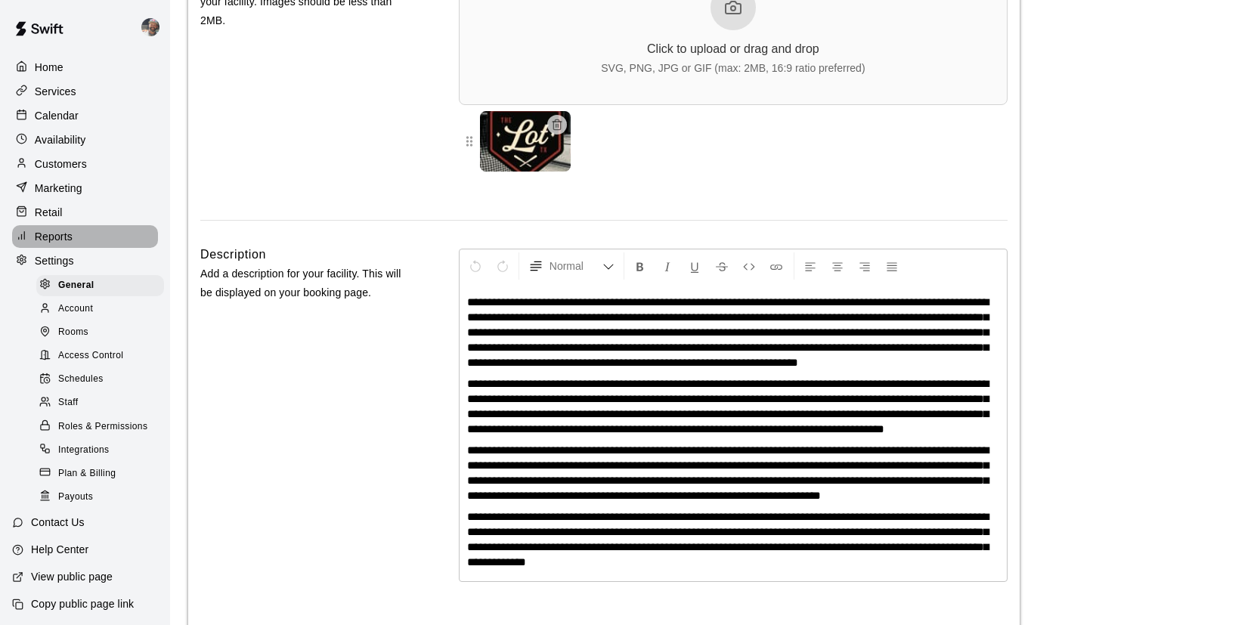
click at [94, 246] on div "Reports" at bounding box center [85, 236] width 146 height 23
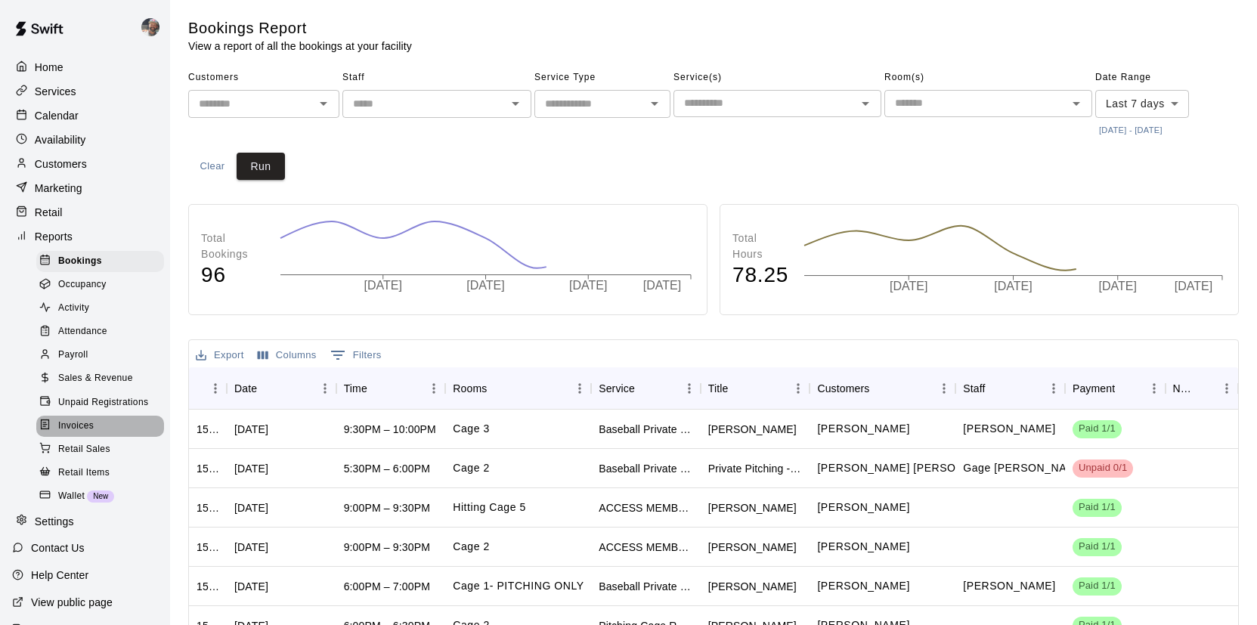
click at [113, 416] on div "Invoices" at bounding box center [100, 426] width 128 height 21
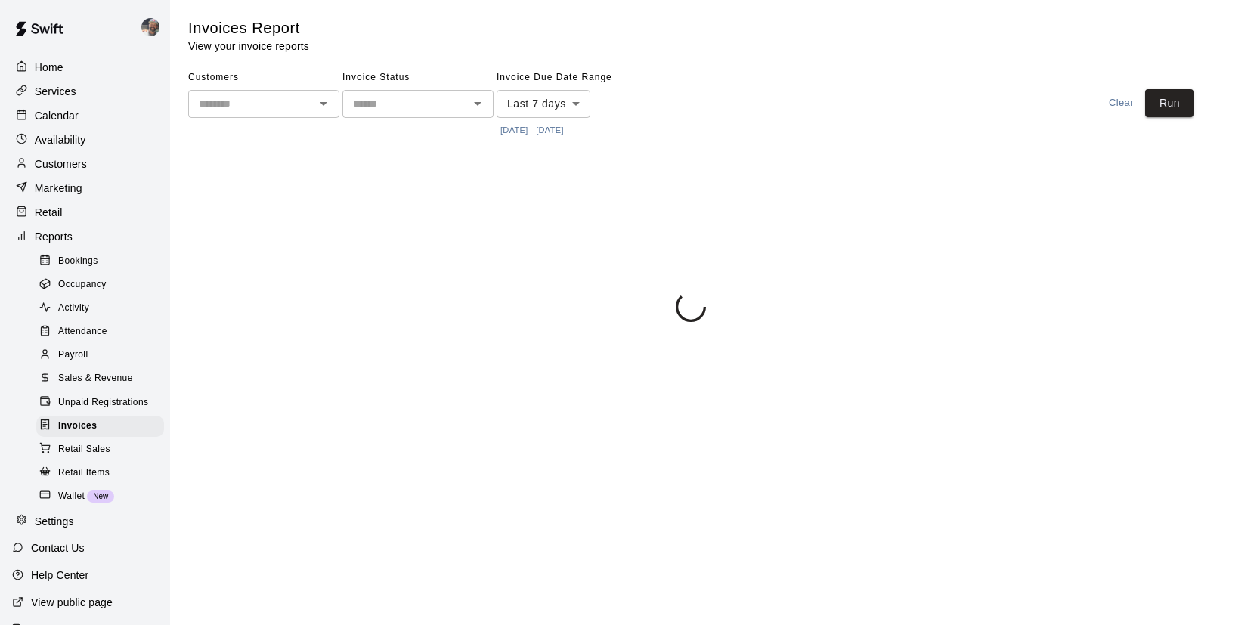
click at [115, 407] on span "Unpaid Registrations" at bounding box center [103, 402] width 90 height 15
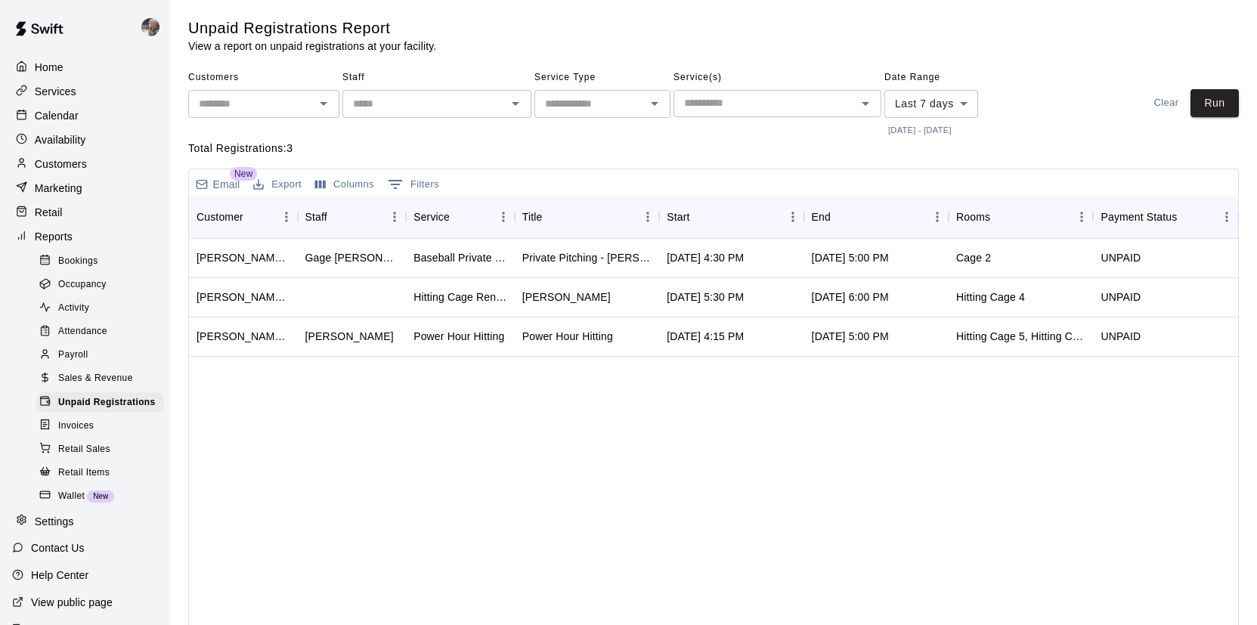
click at [104, 113] on div "Calendar" at bounding box center [85, 115] width 146 height 23
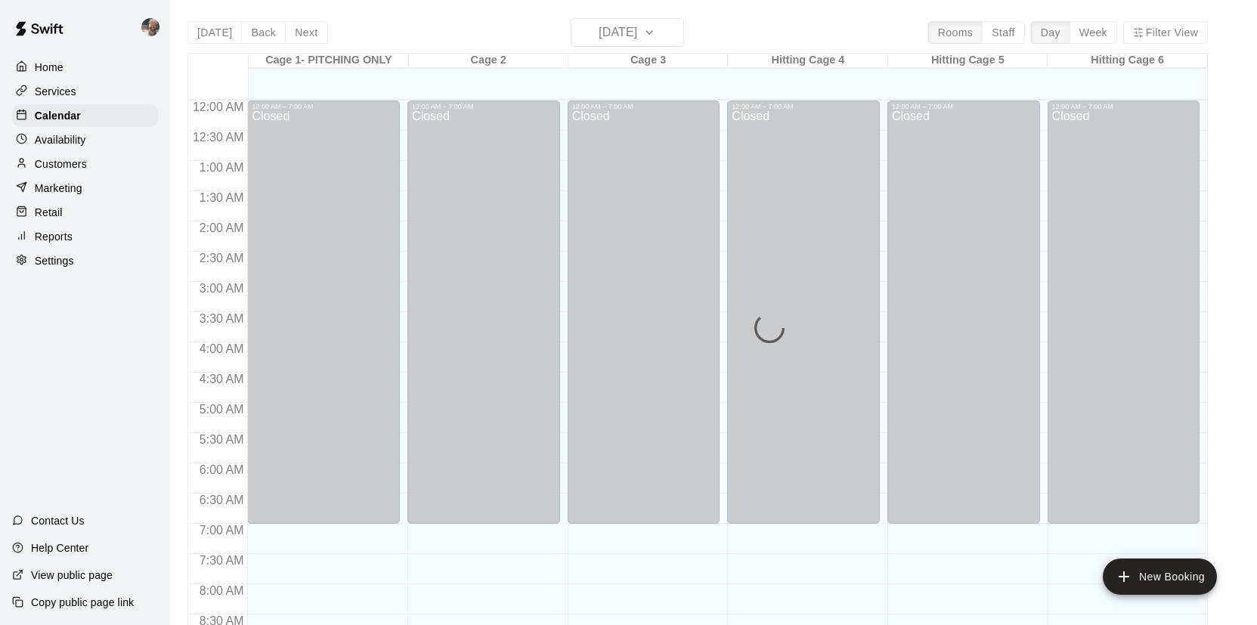
scroll to position [865, 0]
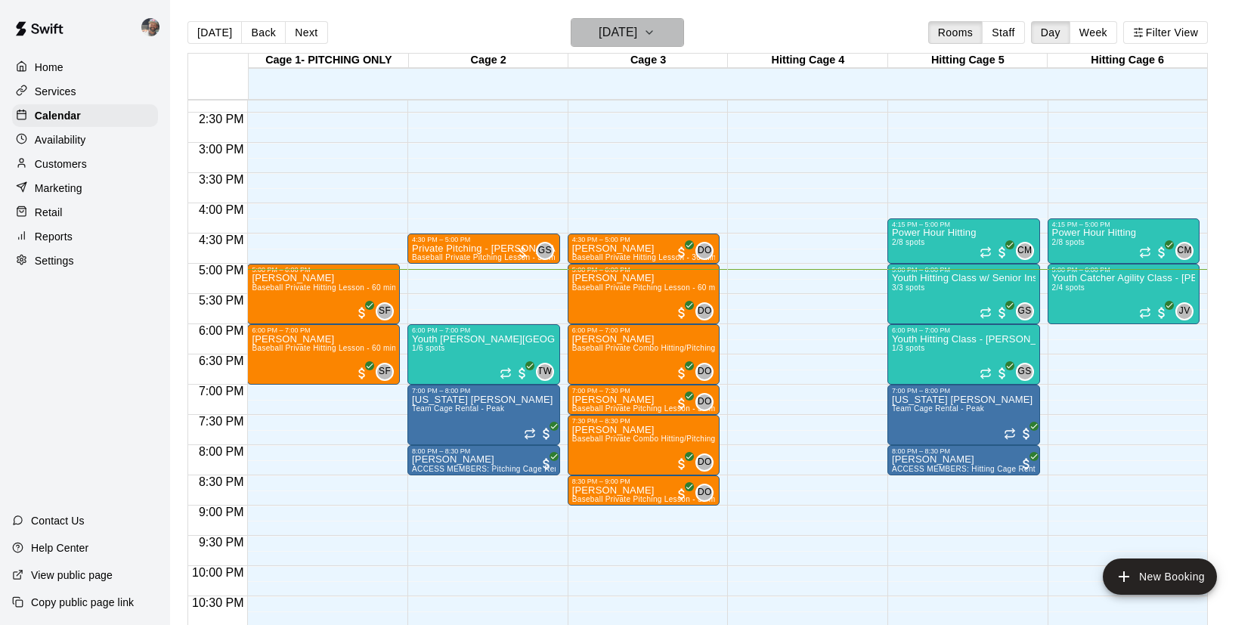
click at [655, 32] on icon "button" at bounding box center [649, 32] width 12 height 18
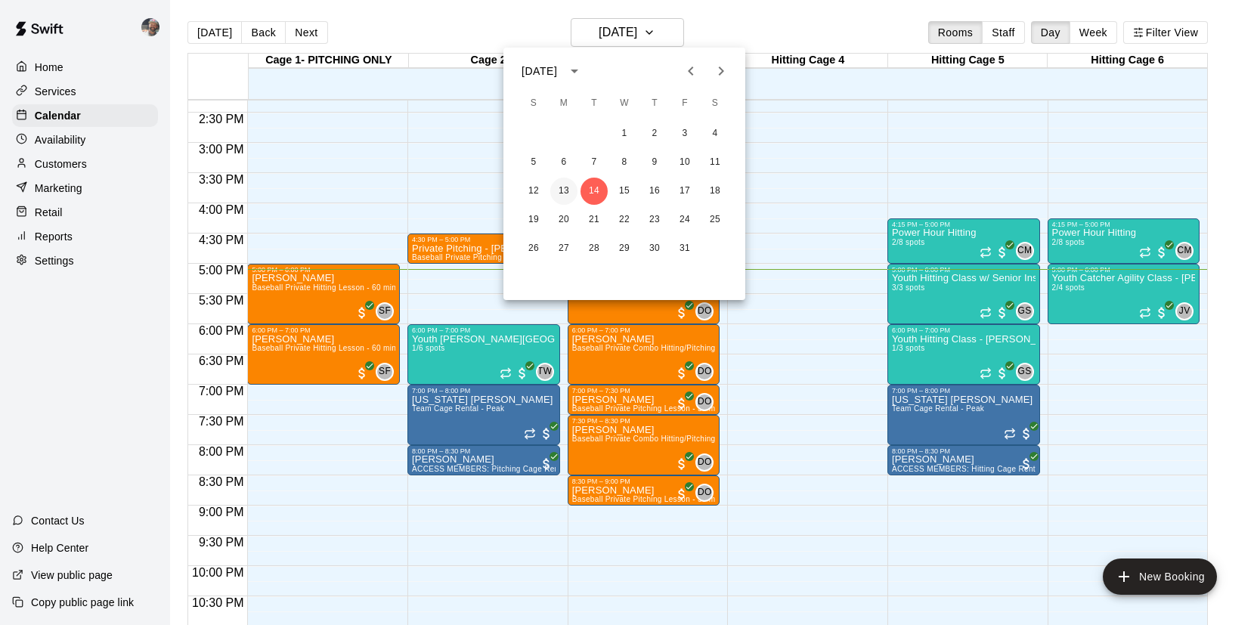
click at [568, 183] on button "13" at bounding box center [563, 191] width 27 height 27
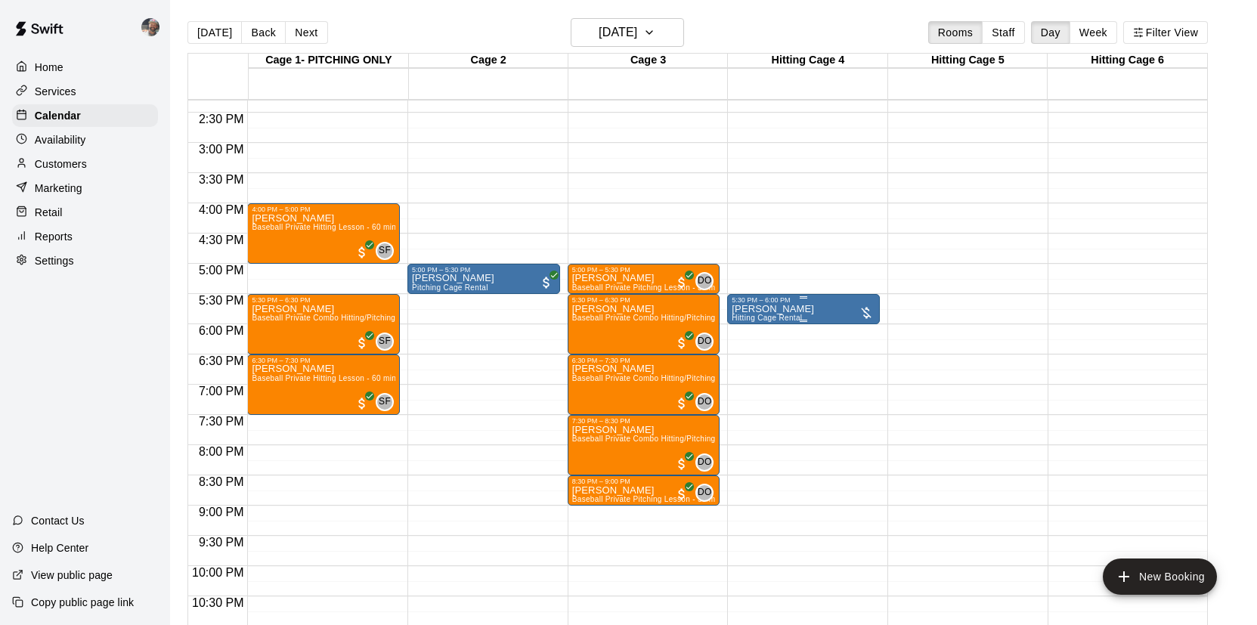
click at [830, 310] on div "[PERSON_NAME] Hitting Cage Rental" at bounding box center [804, 616] width 144 height 625
click at [747, 358] on img "edit" at bounding box center [747, 356] width 17 height 17
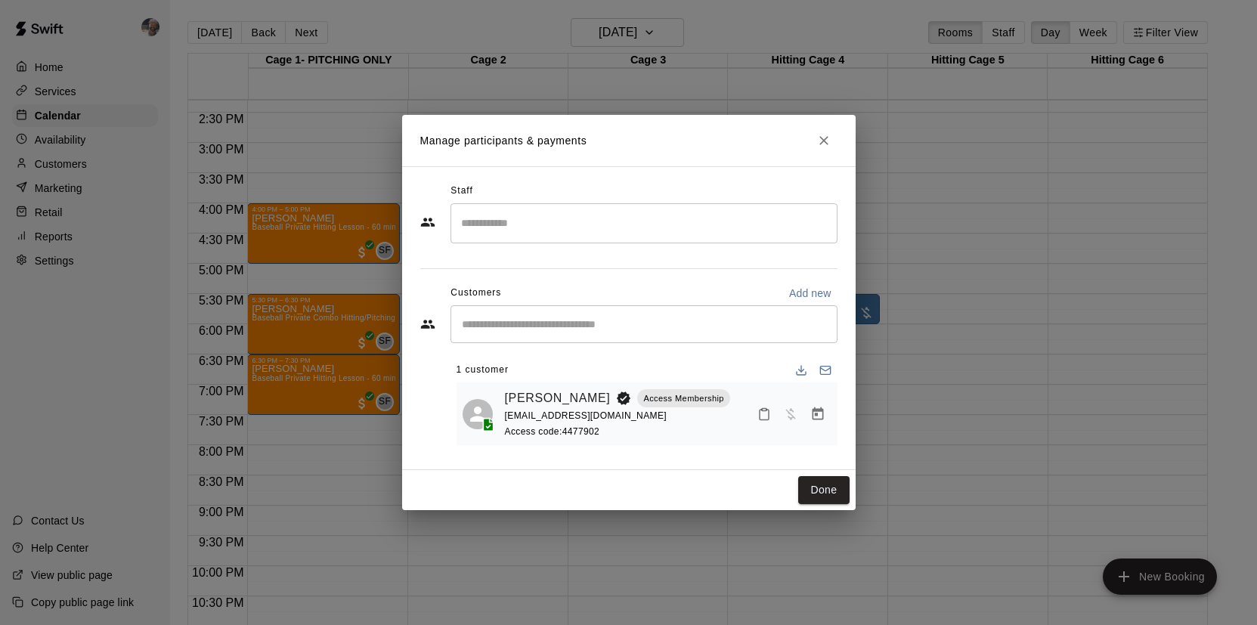
click at [815, 412] on icon "Manage bookings & payment" at bounding box center [817, 414] width 15 height 15
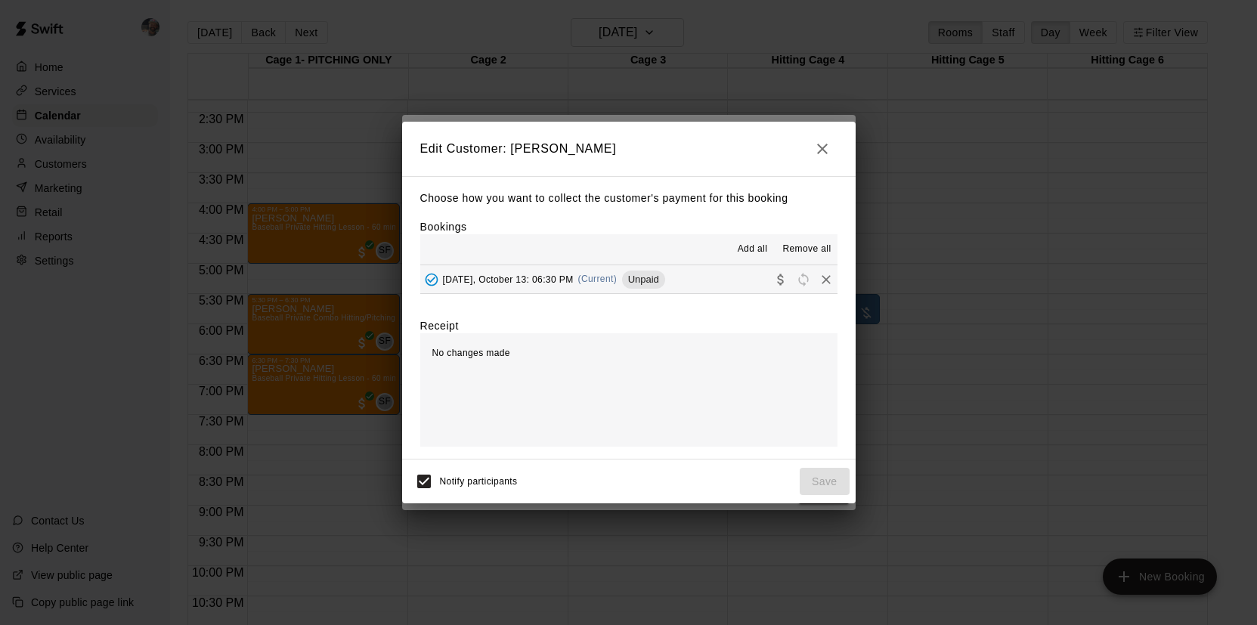
click at [745, 280] on button "[DATE], October 13: 06:30 PM (Current) Unpaid" at bounding box center [628, 279] width 417 height 28
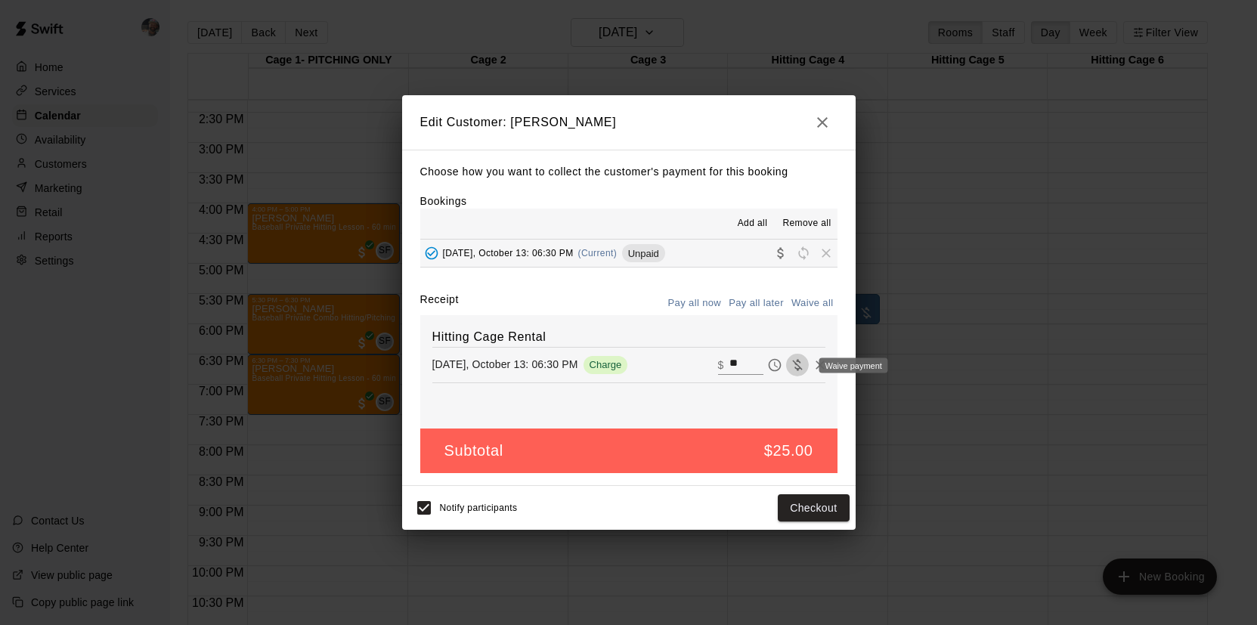
click at [798, 358] on icon "Waive payment" at bounding box center [797, 365] width 15 height 15
type input "*"
click at [818, 503] on button "Save" at bounding box center [825, 508] width 50 height 28
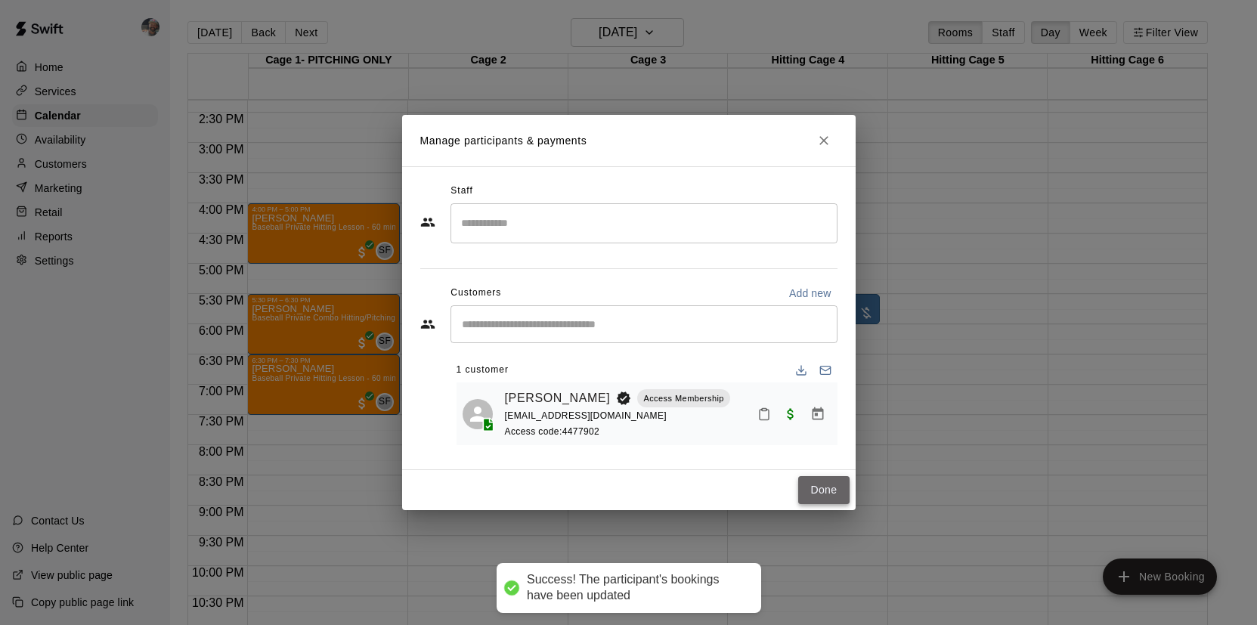
click at [824, 495] on button "Done" at bounding box center [823, 490] width 51 height 28
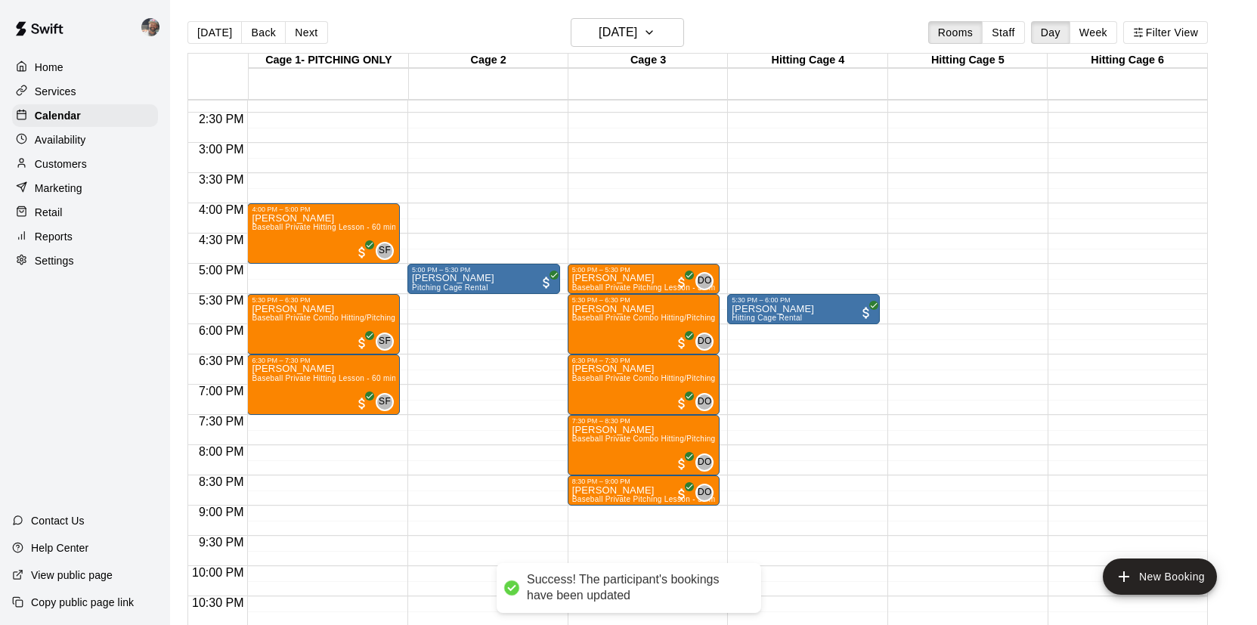
click at [85, 239] on div "Reports" at bounding box center [85, 236] width 146 height 23
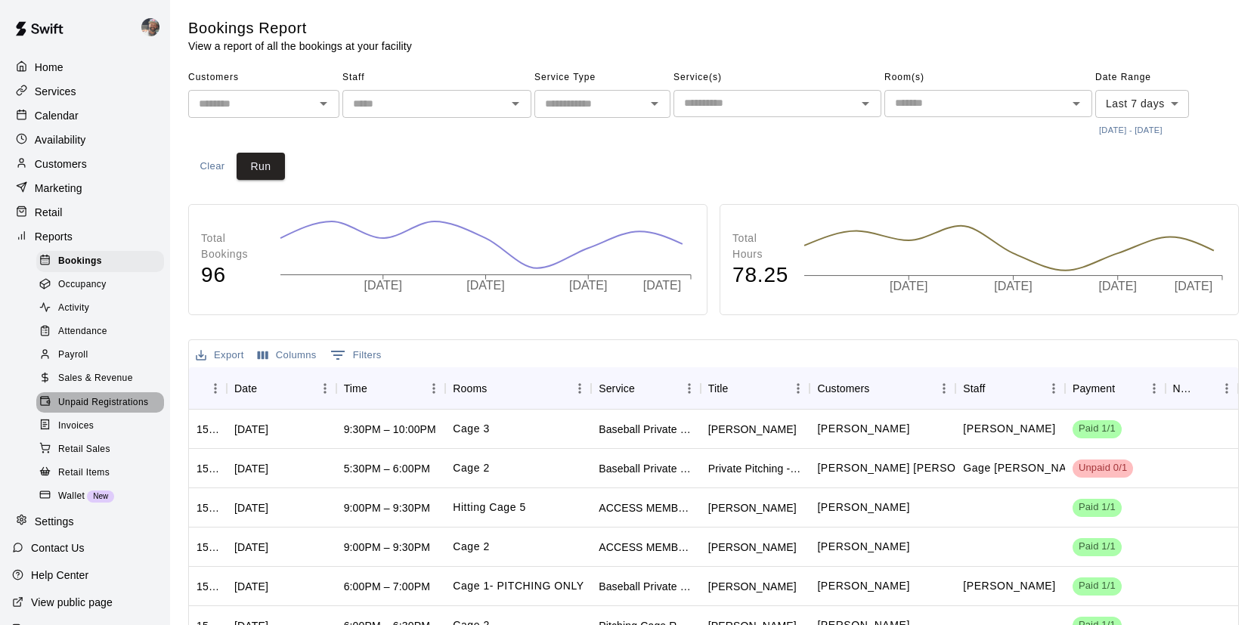
click at [115, 405] on span "Unpaid Registrations" at bounding box center [103, 402] width 90 height 15
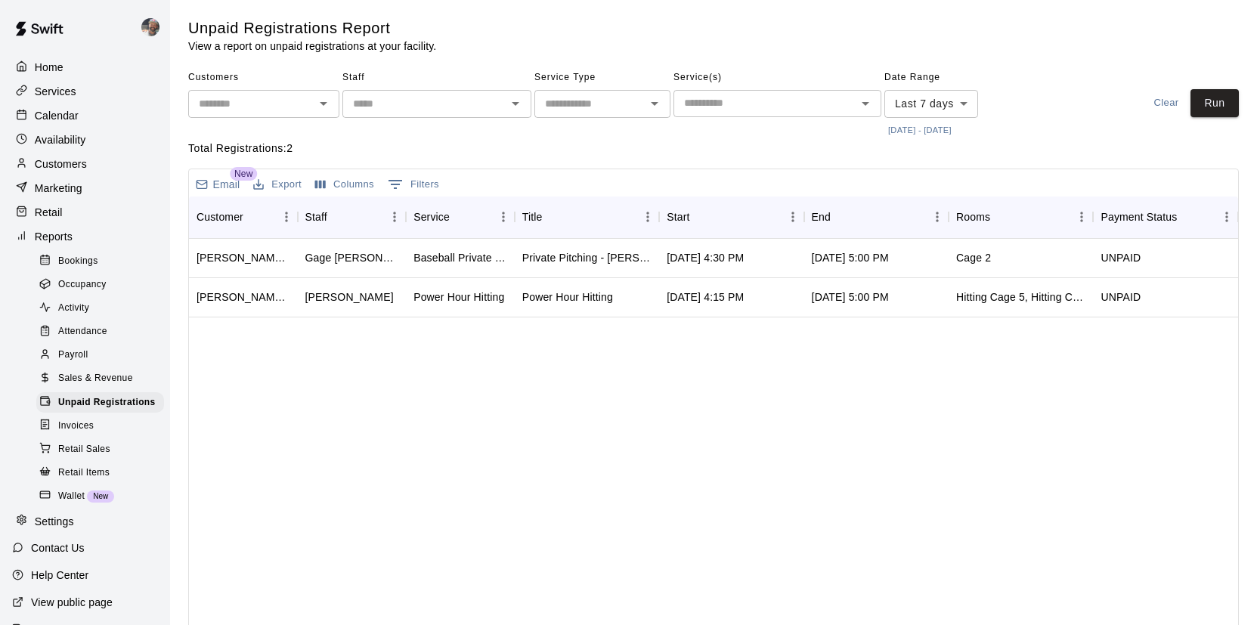
click at [960, 108] on body "Home Services Calendar Availability Customers Marketing Retail Reports Bookings…" at bounding box center [628, 352] width 1257 height 704
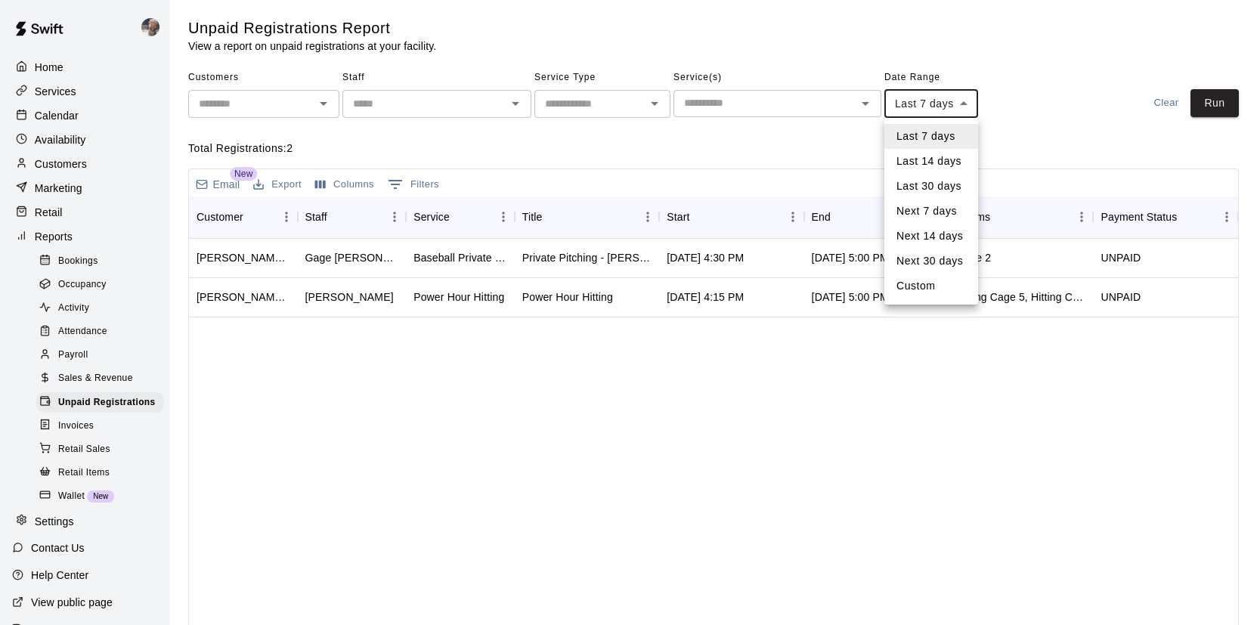
click at [953, 155] on li "Last 14 days" at bounding box center [932, 161] width 94 height 25
click at [972, 110] on body "Home Services Calendar Availability Customers Marketing Retail Reports Bookings…" at bounding box center [628, 352] width 1257 height 704
click at [958, 183] on li "Last 30 days" at bounding box center [935, 186] width 100 height 25
type input "*****"
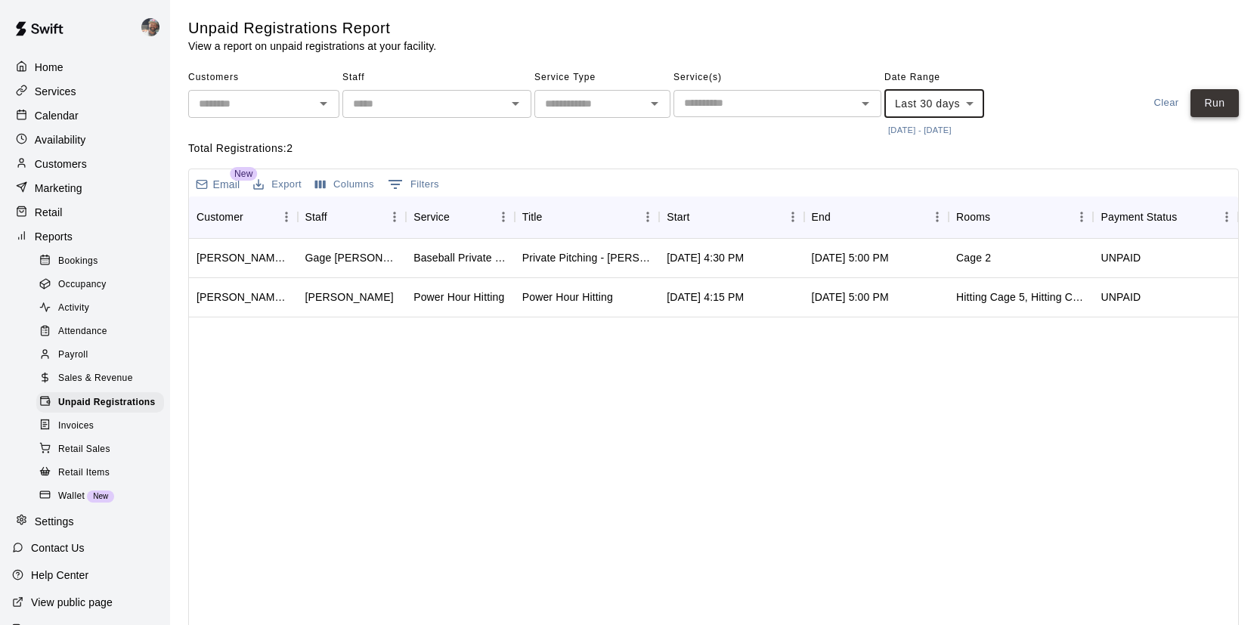
click at [1223, 105] on button "Run" at bounding box center [1215, 103] width 48 height 28
click at [82, 118] on div "Calendar" at bounding box center [85, 115] width 146 height 23
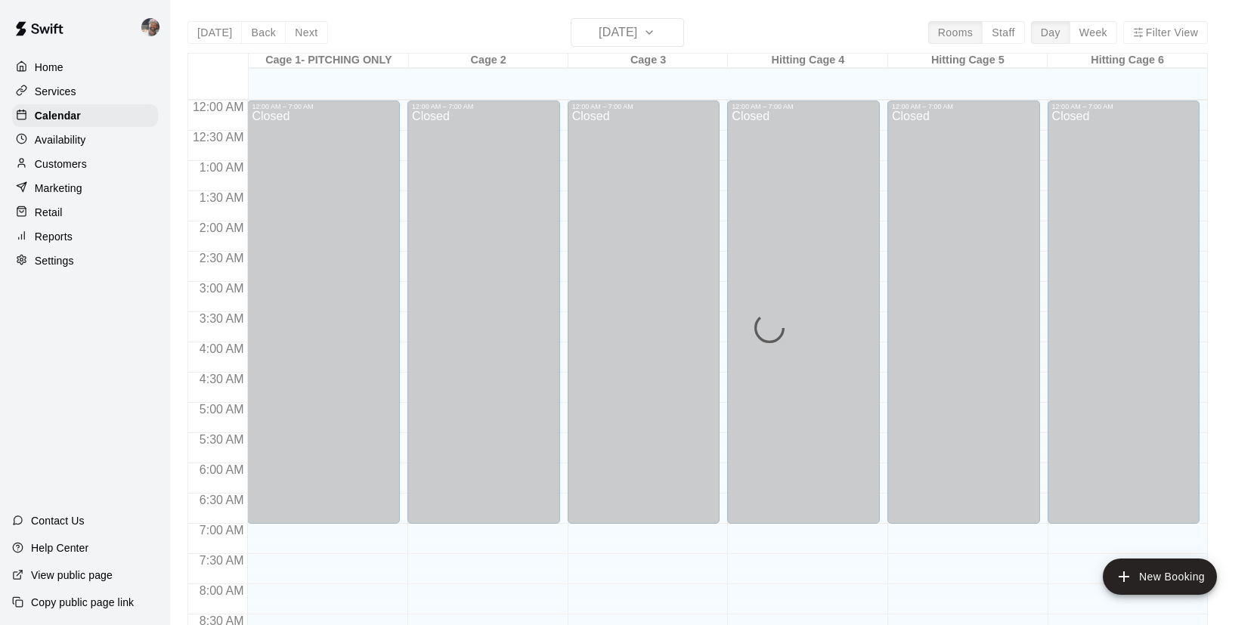
scroll to position [865, 0]
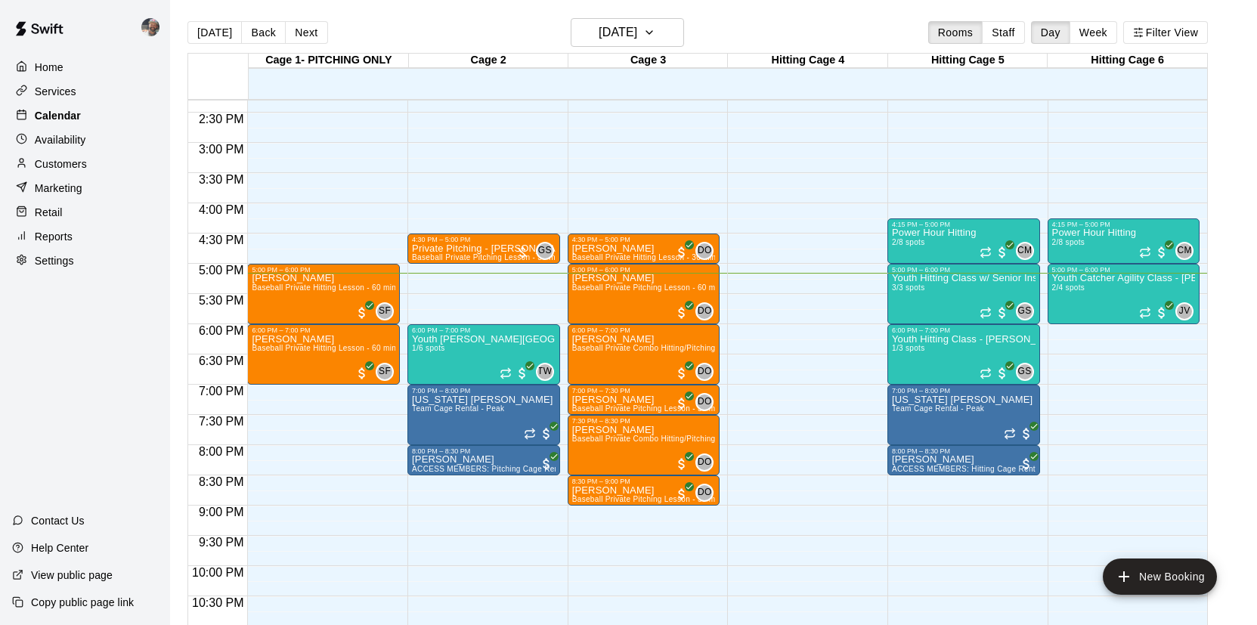
click at [101, 118] on div "Calendar" at bounding box center [85, 115] width 146 height 23
click at [450, 243] on div "4:30 PM – 5:00 PM" at bounding box center [484, 240] width 144 height 8
click at [432, 280] on img "edit" at bounding box center [428, 287] width 17 height 17
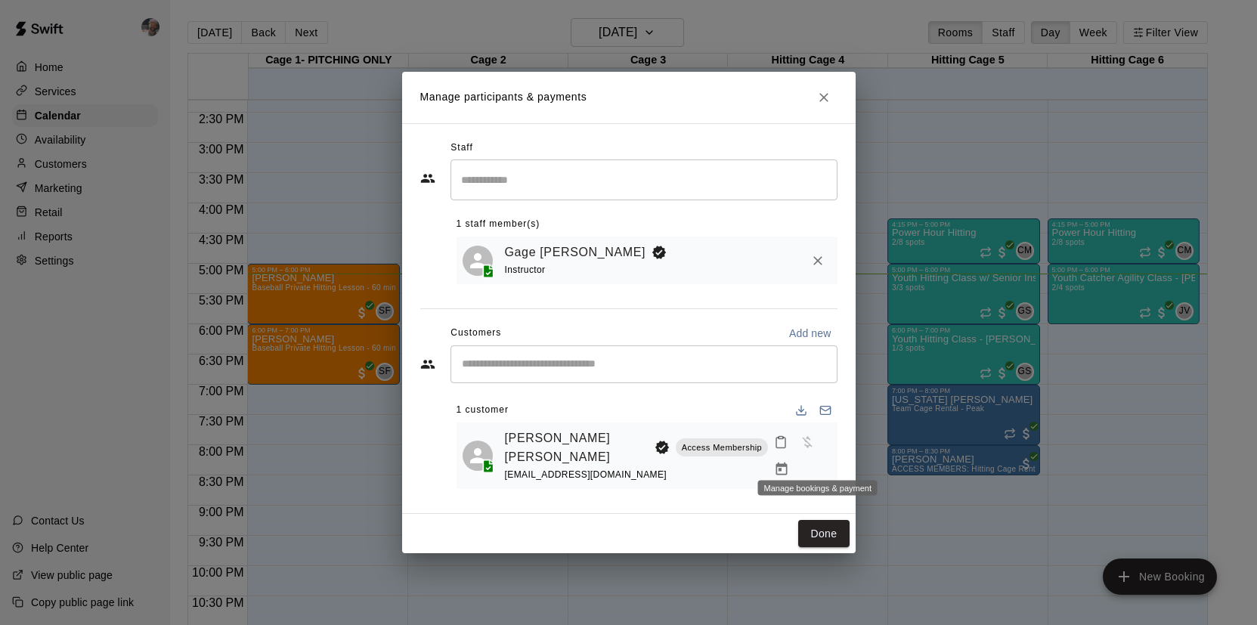
click at [788, 463] on icon "Manage bookings & payment" at bounding box center [781, 469] width 11 height 13
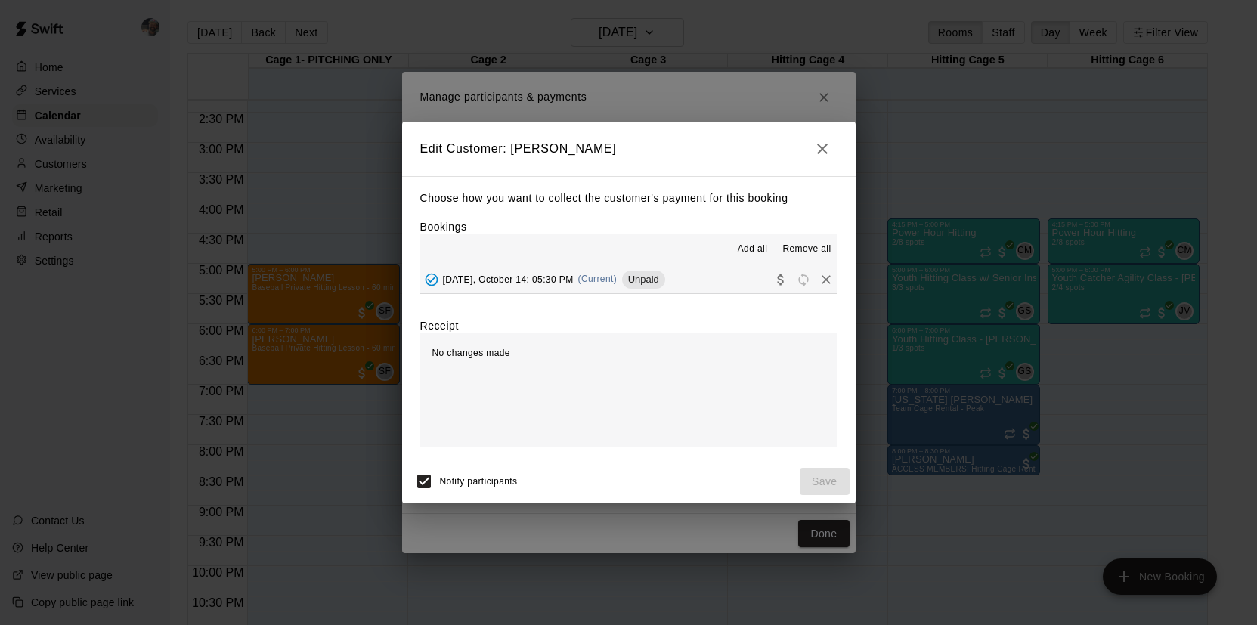
click at [722, 285] on button "[DATE], October 14: 05:30 PM (Current) Unpaid" at bounding box center [628, 279] width 417 height 28
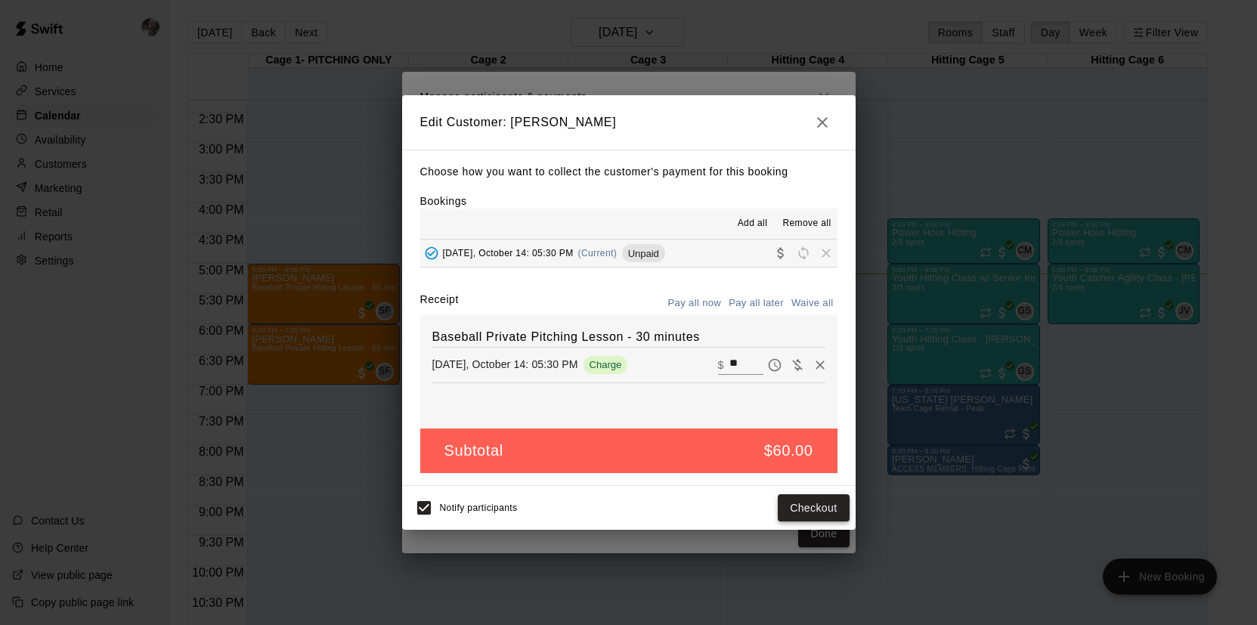
click at [802, 504] on button "Checkout" at bounding box center [813, 508] width 71 height 28
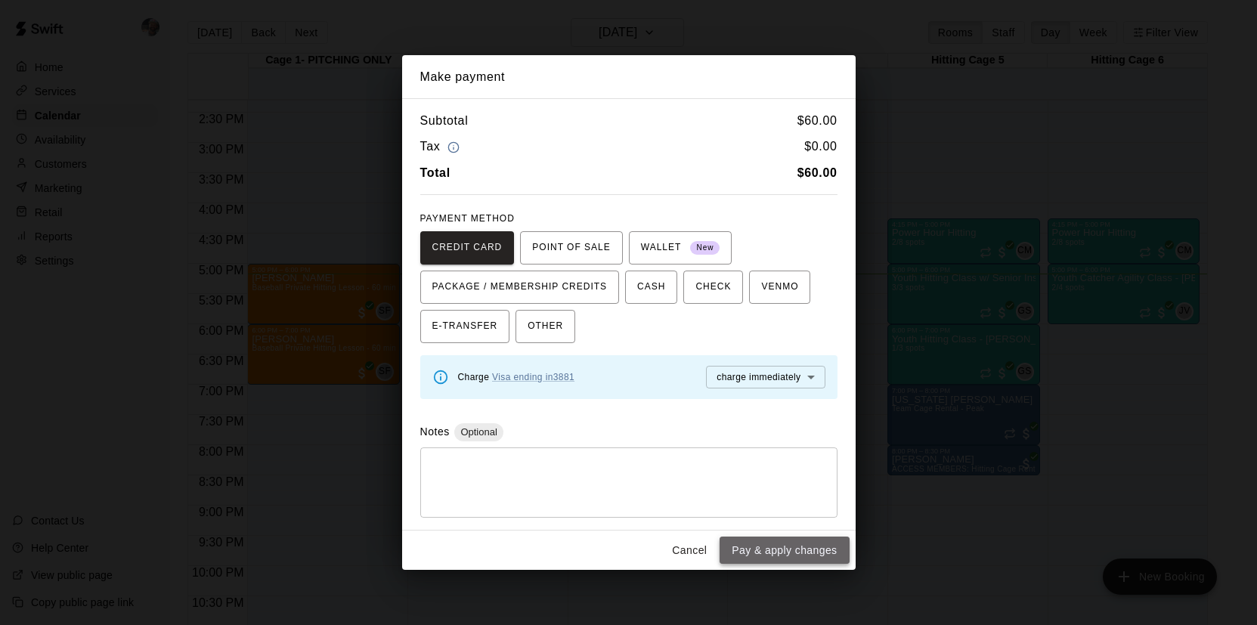
click at [810, 543] on button "Pay & apply changes" at bounding box center [784, 551] width 129 height 28
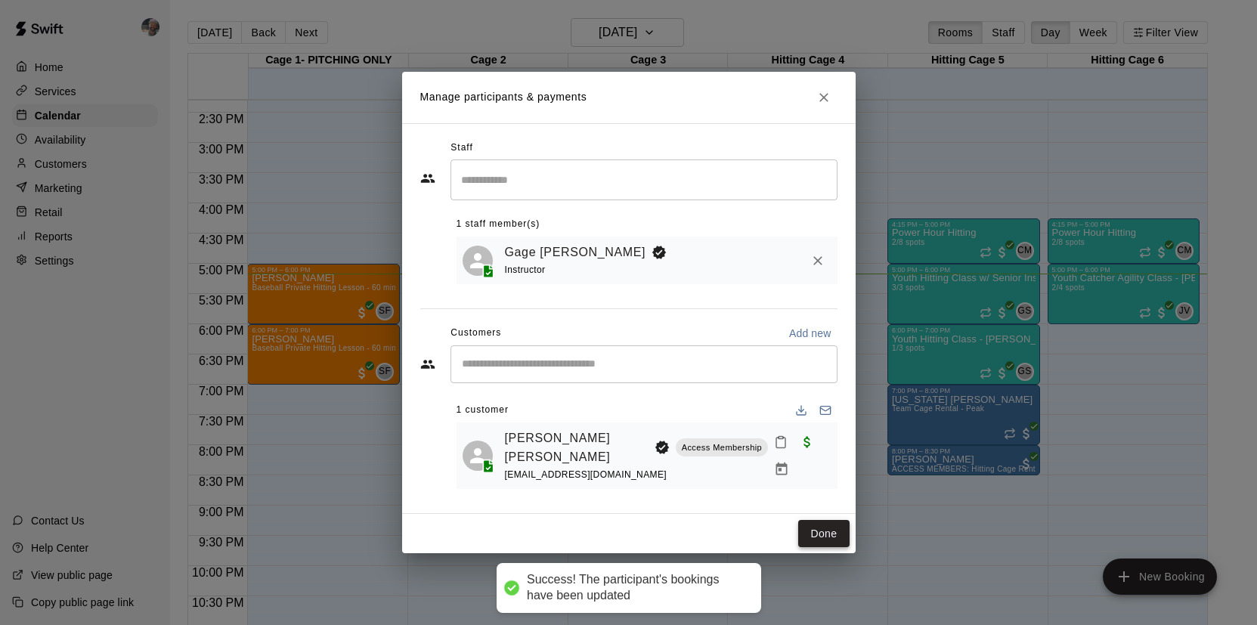
click at [826, 524] on button "Done" at bounding box center [823, 534] width 51 height 28
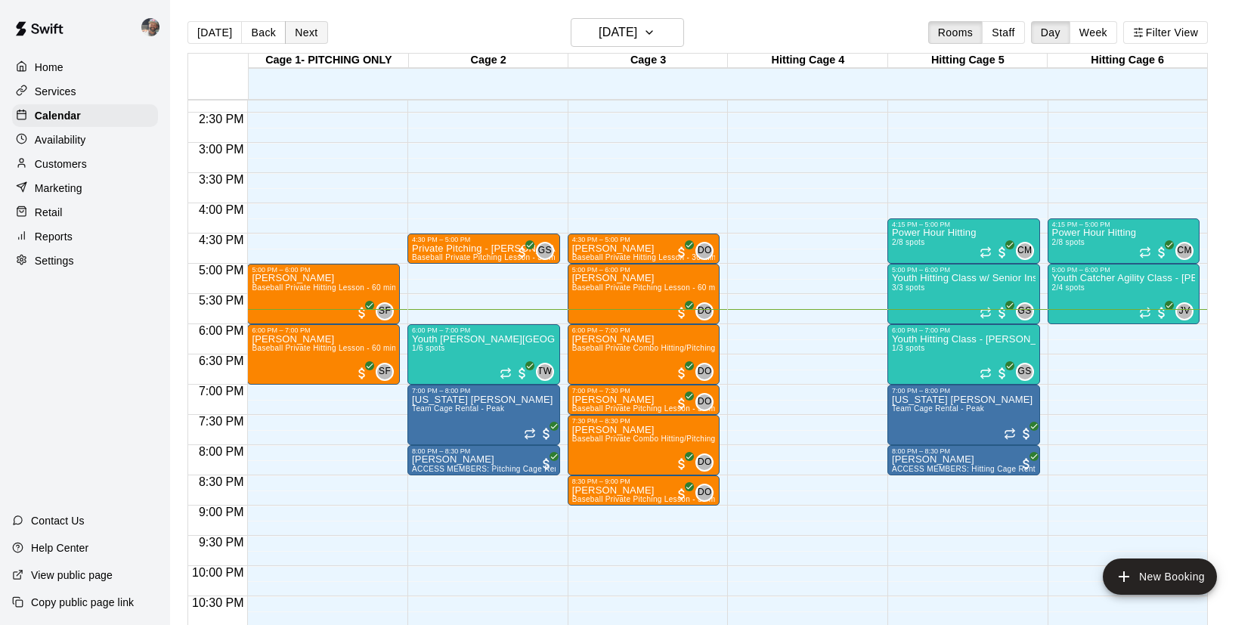
click at [315, 39] on button "Next" at bounding box center [306, 32] width 42 height 23
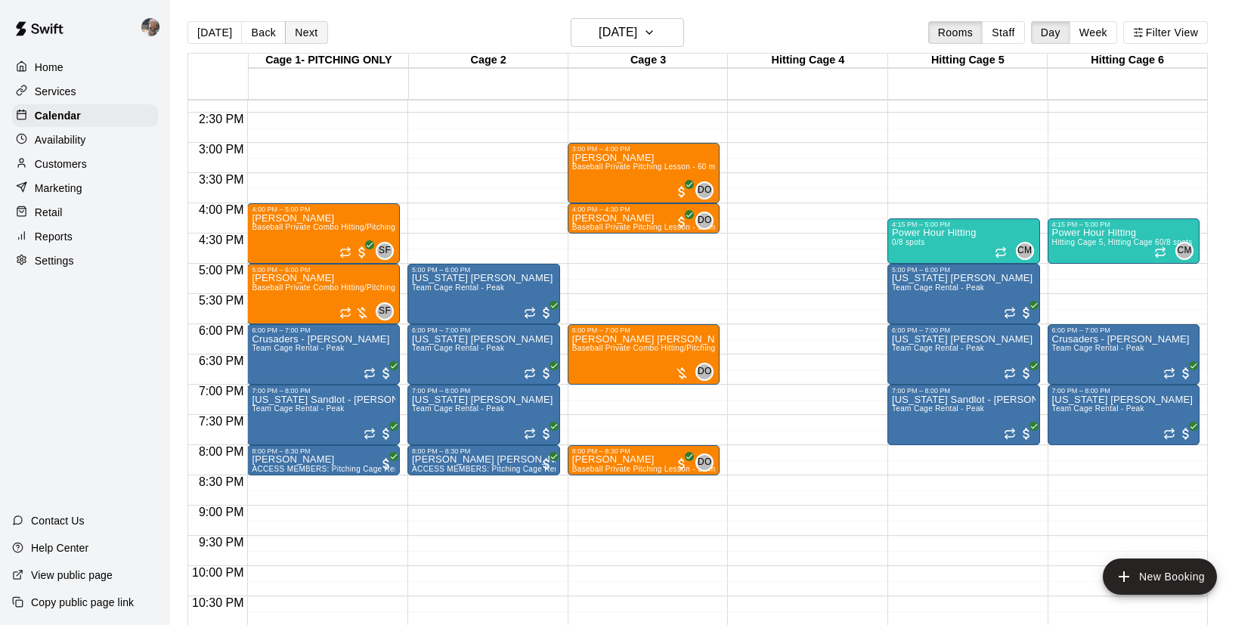
click at [300, 42] on button "Next" at bounding box center [306, 32] width 42 height 23
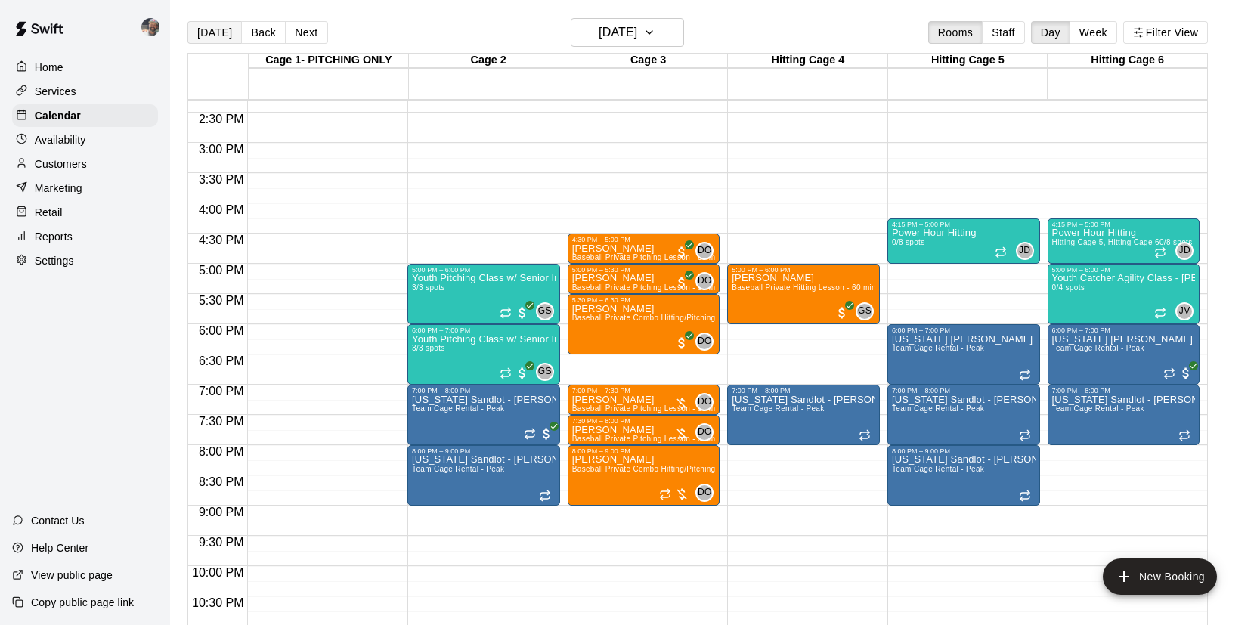
click at [224, 25] on button "[DATE]" at bounding box center [214, 32] width 54 height 23
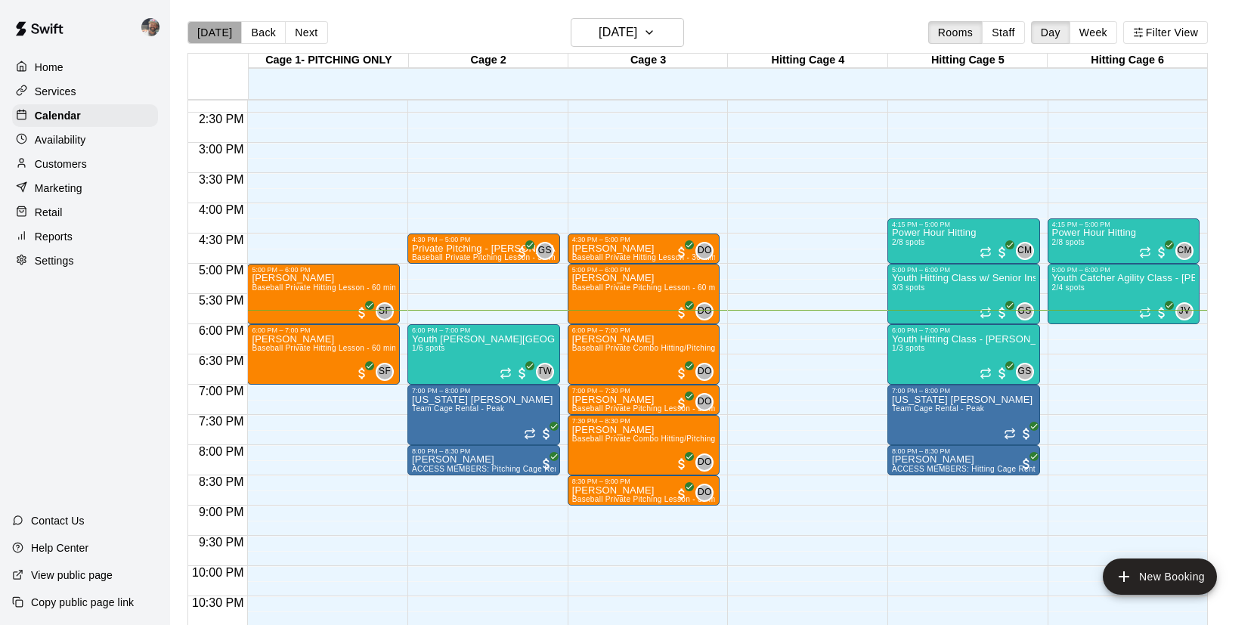
click at [224, 25] on button "[DATE]" at bounding box center [214, 32] width 54 height 23
click at [265, 33] on button "Back" at bounding box center [263, 32] width 45 height 23
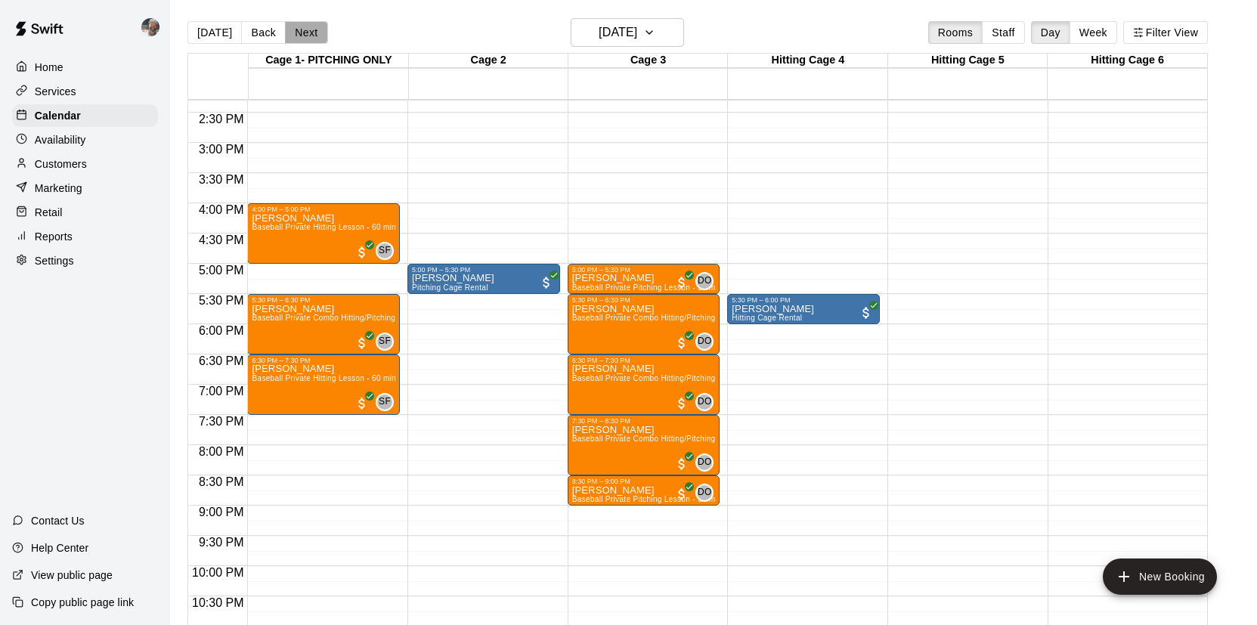
click at [308, 39] on button "Next" at bounding box center [306, 32] width 42 height 23
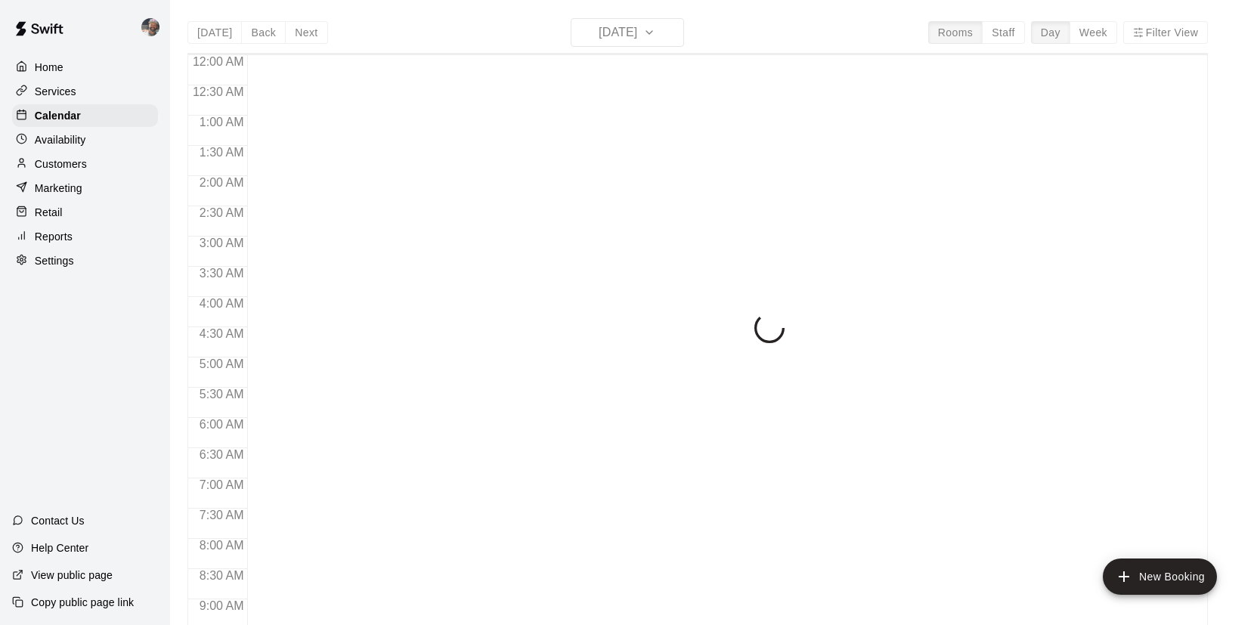
scroll to position [865, 0]
